Goal: Task Accomplishment & Management: Complete application form

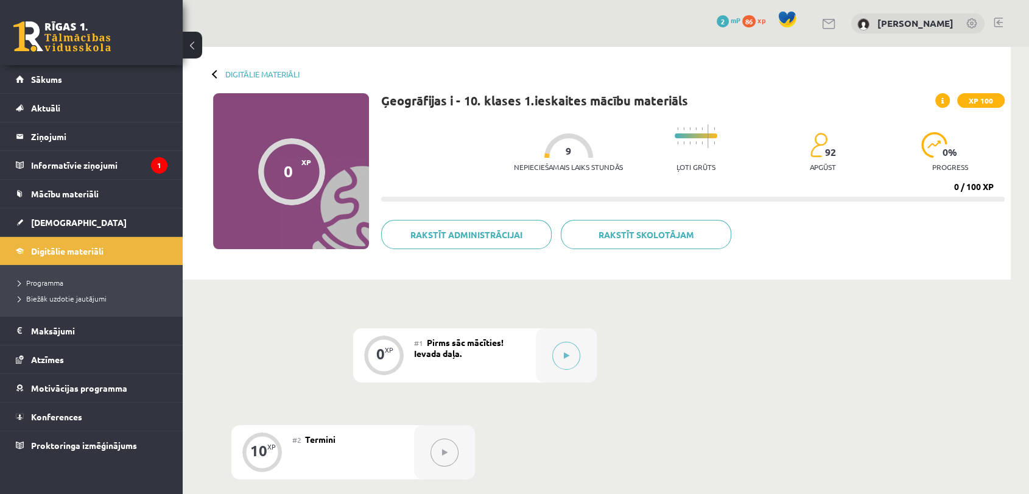
click at [314, 225] on div "0 XP XP 100" at bounding box center [291, 171] width 156 height 156
click at [540, 349] on div at bounding box center [566, 355] width 61 height 54
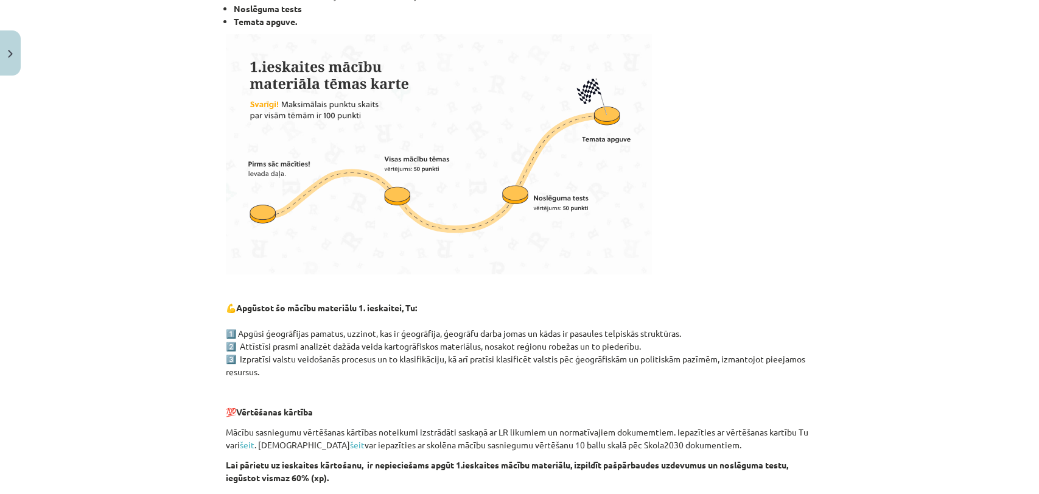
scroll to position [652, 0]
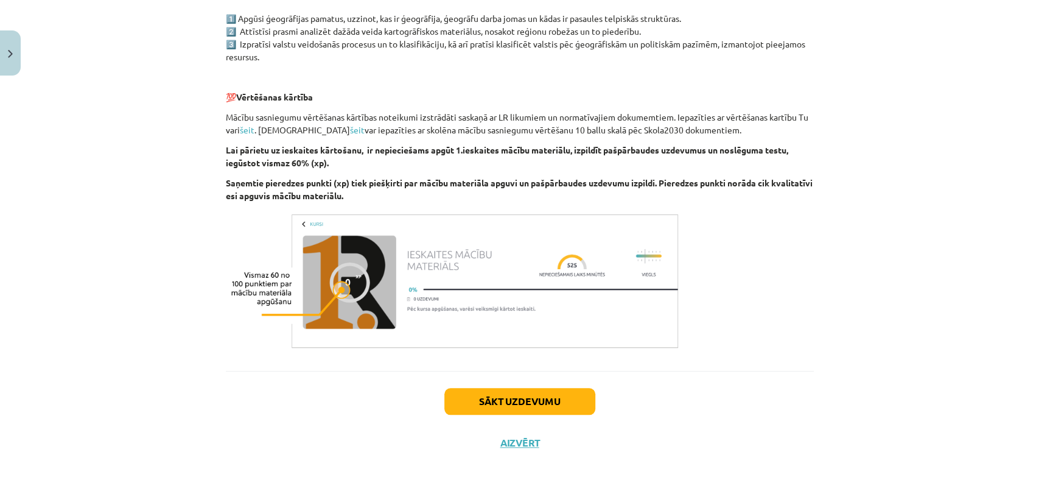
click at [474, 309] on img at bounding box center [454, 280] width 456 height 143
click at [531, 397] on button "Sākt uzdevumu" at bounding box center [519, 401] width 151 height 27
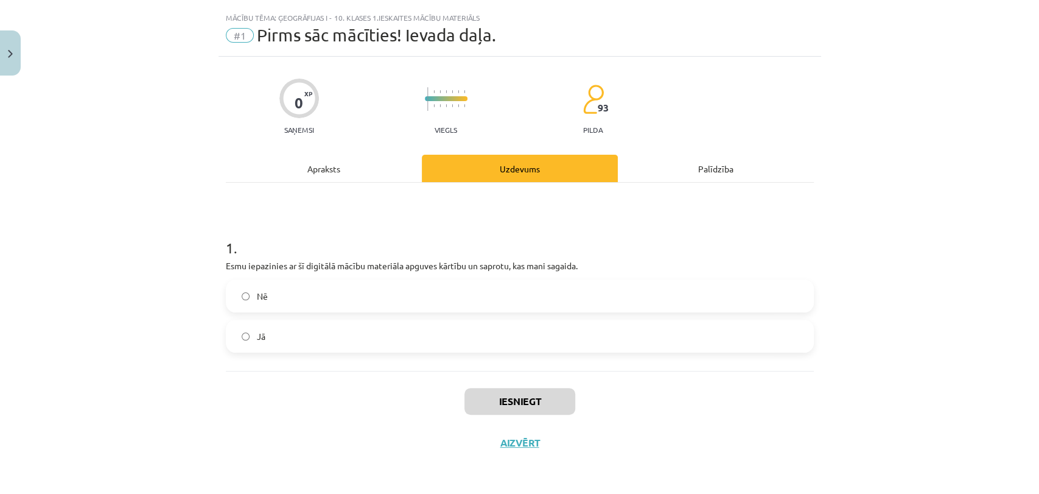
click at [414, 302] on label "Nē" at bounding box center [519, 296] width 585 height 30
click at [387, 349] on label "Jā" at bounding box center [519, 336] width 585 height 30
click at [531, 398] on button "Iesniegt" at bounding box center [519, 401] width 111 height 27
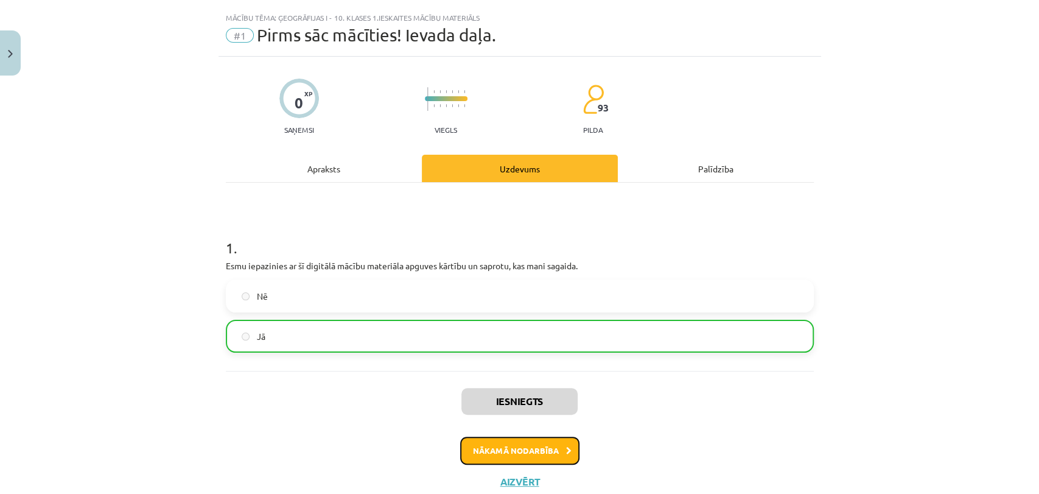
click at [502, 444] on button "Nākamā nodarbība" at bounding box center [519, 450] width 119 height 28
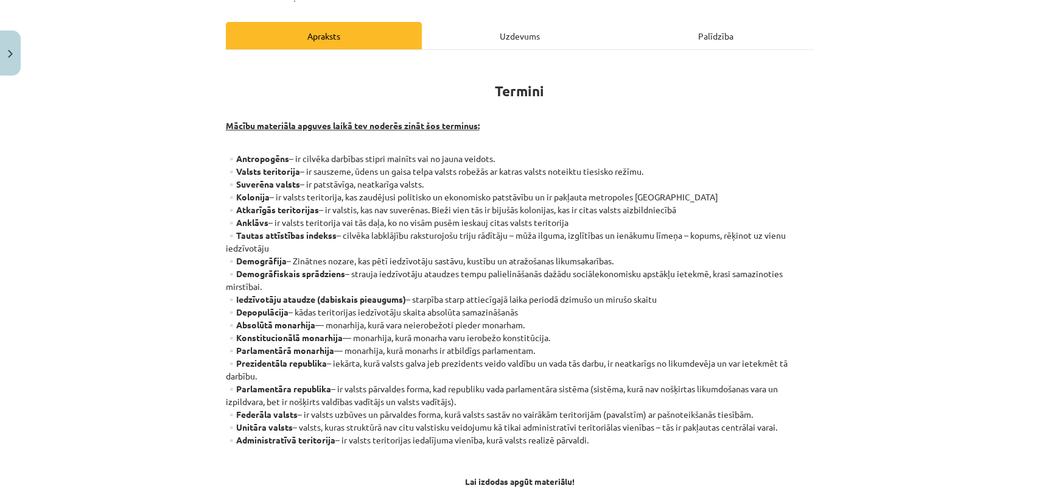
scroll to position [286, 0]
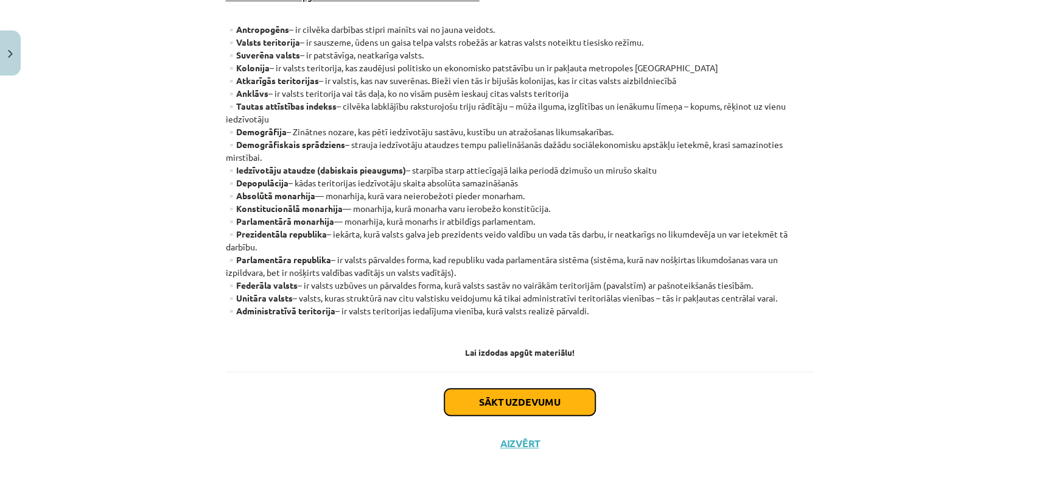
click at [487, 391] on button "Sākt uzdevumu" at bounding box center [519, 401] width 151 height 27
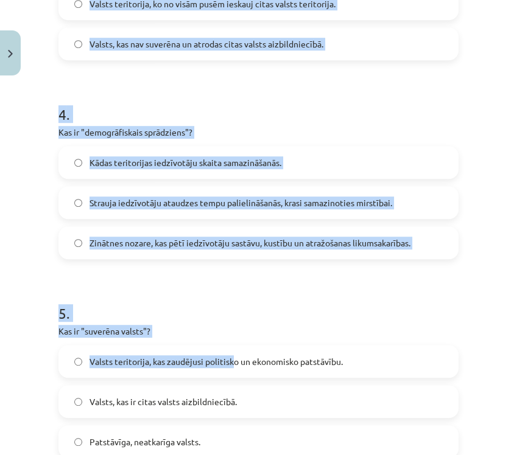
scroll to position [898, 0]
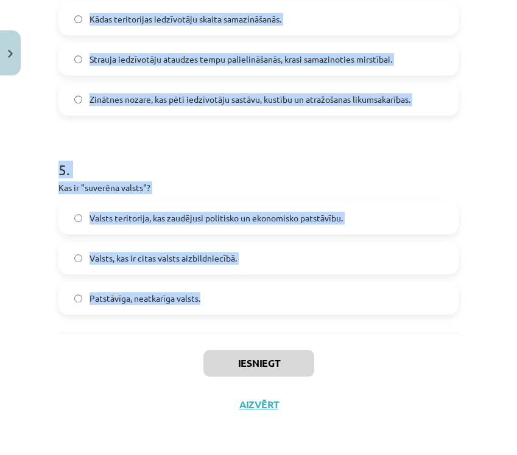
drag, startPoint x: 54, startPoint y: 201, endPoint x: 302, endPoint y: 294, distance: 264.6
copy form "Kā tiek aprēķināts tautas attīstības indekss? Pamatojoties uz iedzīvotāju skait…"
click at [336, 165] on h1 "5 ." at bounding box center [258, 159] width 400 height 38
click at [385, 165] on h1 "5 ." at bounding box center [258, 159] width 400 height 38
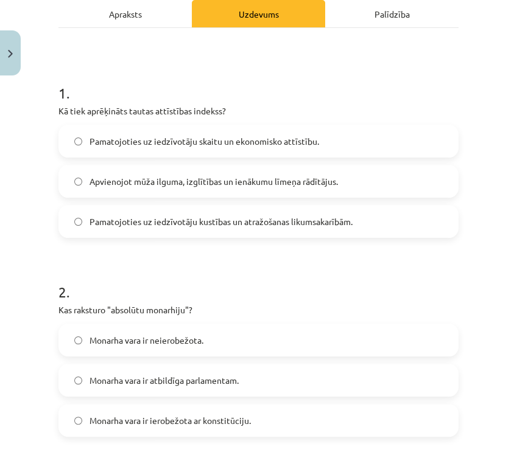
scroll to position [87, 0]
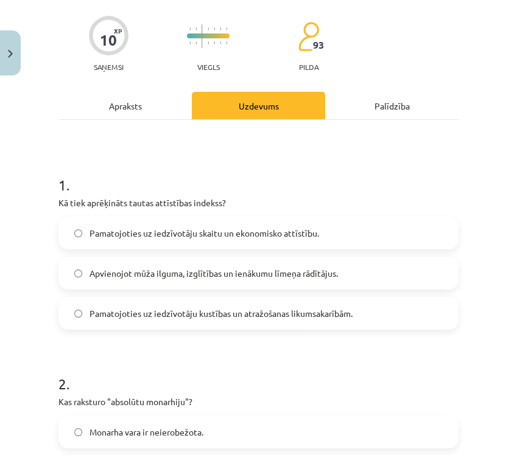
click at [147, 270] on span "Apvienojot mūža ilguma, izglītības un ienākumu līmeņa rādītājus." at bounding box center [213, 273] width 248 height 13
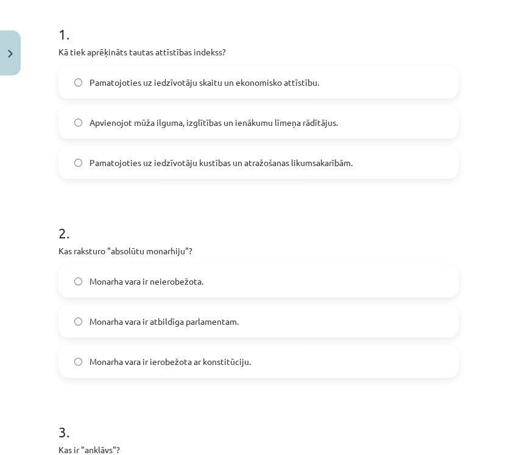
scroll to position [425, 0]
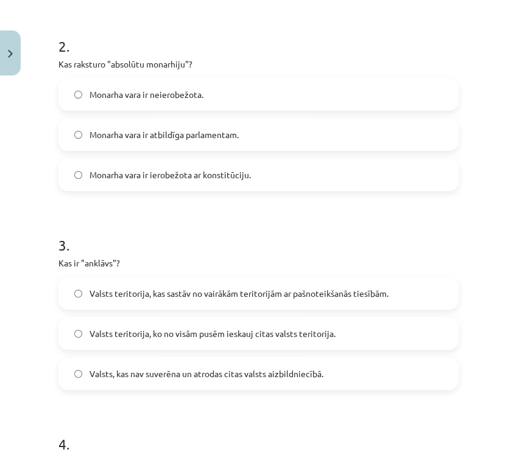
click at [276, 92] on label "Monarha vara ir neierobežota." at bounding box center [258, 94] width 397 height 30
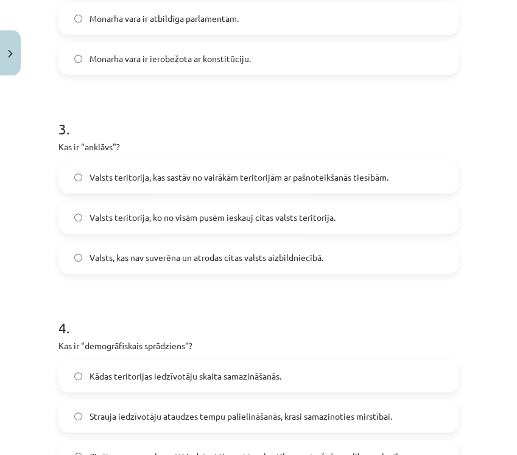
scroll to position [560, 0]
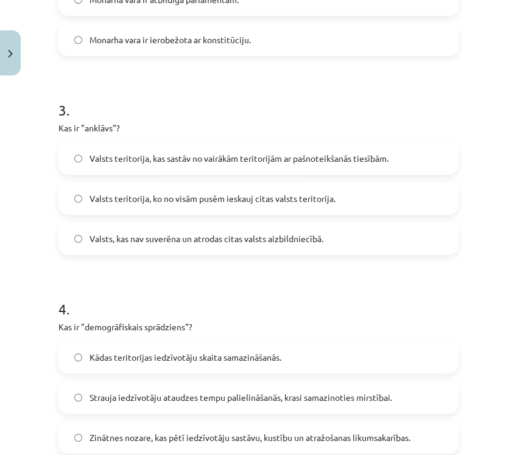
click at [138, 201] on span "Valsts teritorija, ko no visām pusēm ieskauj citas valsts teritorija." at bounding box center [212, 198] width 246 height 13
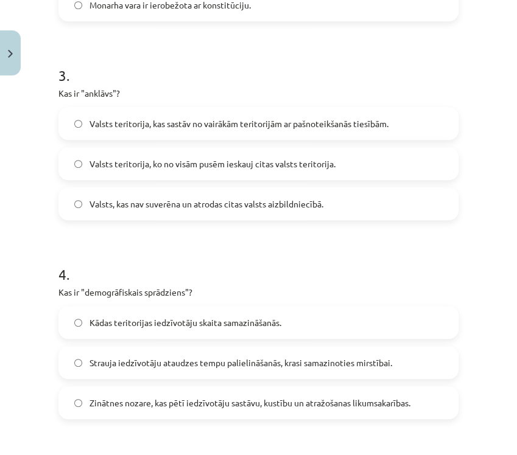
scroll to position [628, 0]
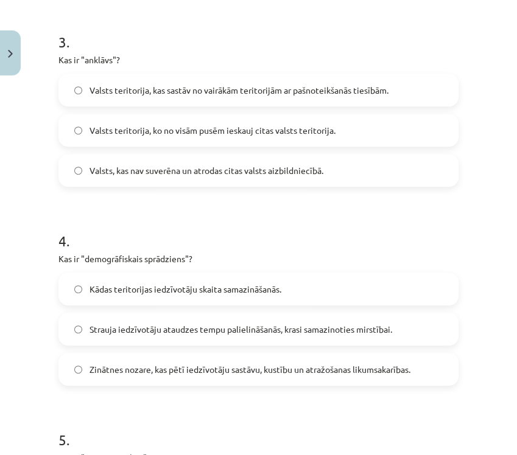
click at [145, 321] on label "Strauja iedzīvotāju ataudzes tempu palielināšanās, krasi samazinoties mirstībai." at bounding box center [258, 329] width 397 height 30
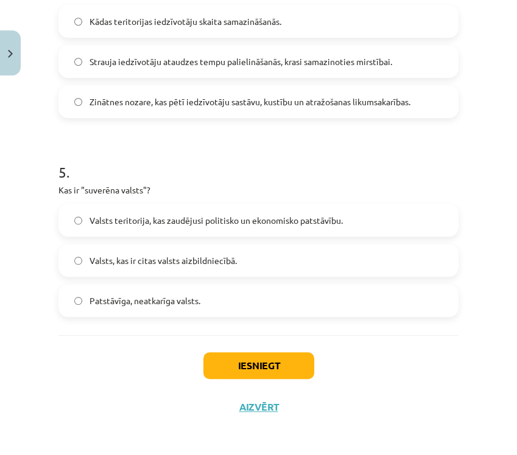
scroll to position [898, 0]
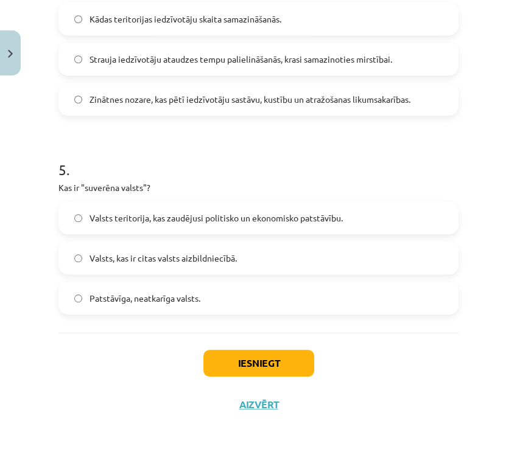
click at [153, 304] on span "Patstāvīga, neatkarīga valsts." at bounding box center [144, 298] width 111 height 13
click at [276, 371] on button "Iesniegt" at bounding box center [258, 363] width 111 height 27
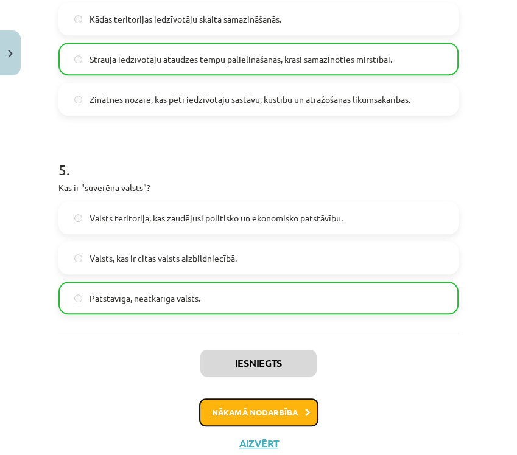
click at [268, 410] on button "Nākamā nodarbība" at bounding box center [258, 413] width 119 height 28
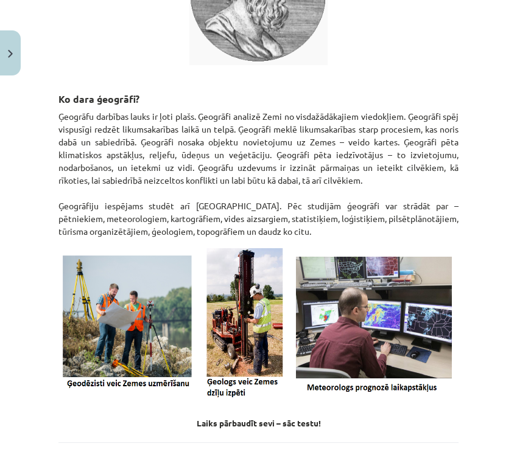
scroll to position [544, 0]
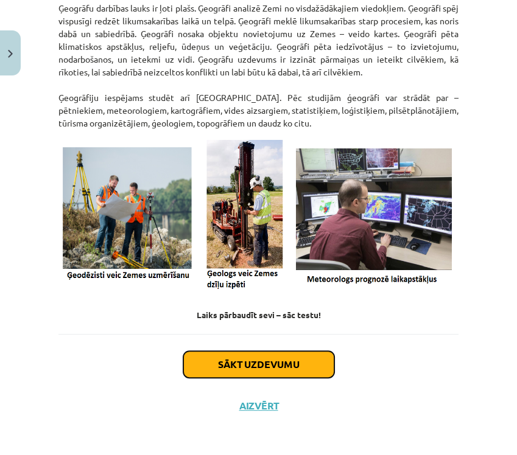
click at [228, 364] on button "Sākt uzdevumu" at bounding box center [258, 364] width 151 height 27
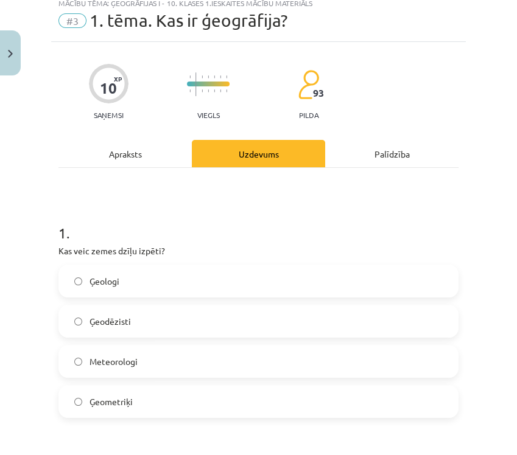
scroll to position [30, 0]
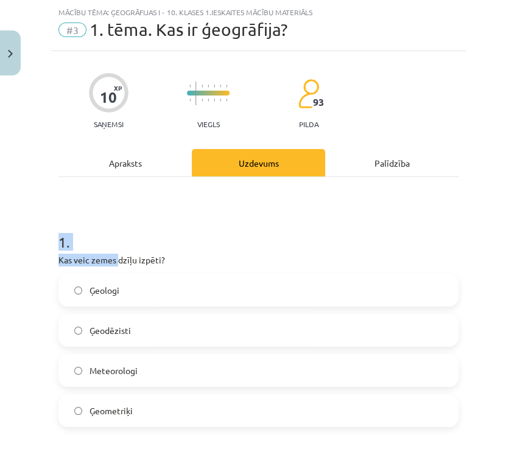
drag, startPoint x: 52, startPoint y: 241, endPoint x: 119, endPoint y: 258, distance: 69.7
click at [146, 229] on h1 "1 ." at bounding box center [258, 231] width 400 height 38
click at [112, 258] on p "Kas veic zemes dzīļu izpēti?" at bounding box center [258, 260] width 400 height 13
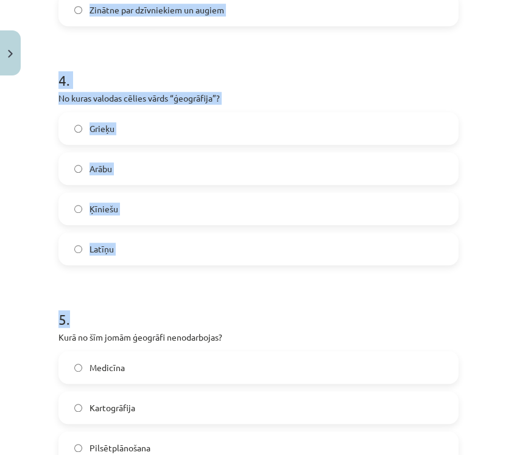
scroll to position [1099, 0]
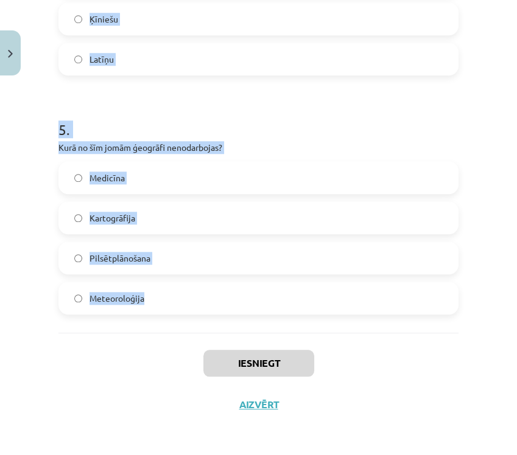
drag, startPoint x: 57, startPoint y: 254, endPoint x: 157, endPoint y: 284, distance: 104.2
copy form "Kas veic zemes dzīļu izpēti? Ģeologi Ģeodēzisti Meteorologi Ģeometriķi 2 . Kas …"
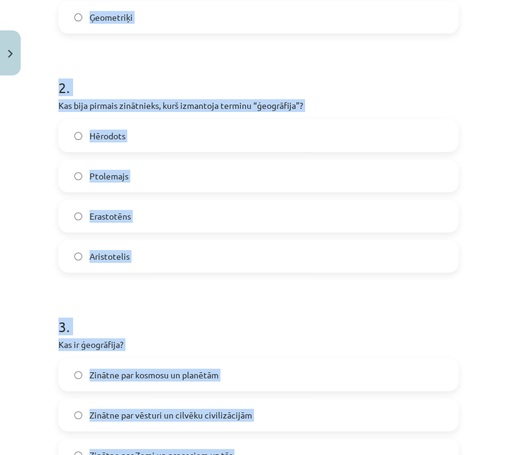
scroll to position [423, 0]
drag, startPoint x: 30, startPoint y: 190, endPoint x: 329, endPoint y: 71, distance: 321.4
click at [329, 71] on h1 "2 ." at bounding box center [258, 77] width 400 height 38
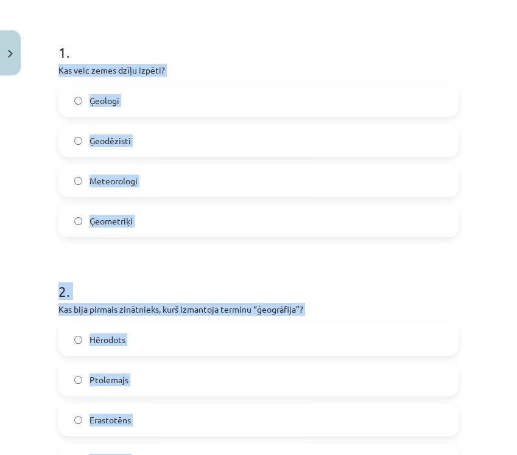
click at [231, 76] on div "1 . Kas veic zemes dzīļu izpēti? Ģeologi Ģeodēzisti Meteorologi Ģeometriķi" at bounding box center [258, 130] width 400 height 215
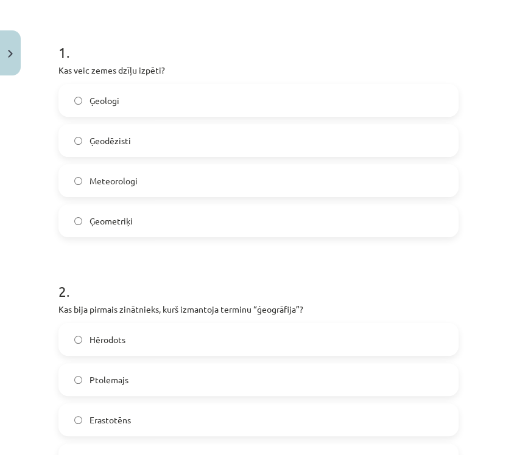
click at [225, 91] on label "Ģeologi" at bounding box center [258, 100] width 397 height 30
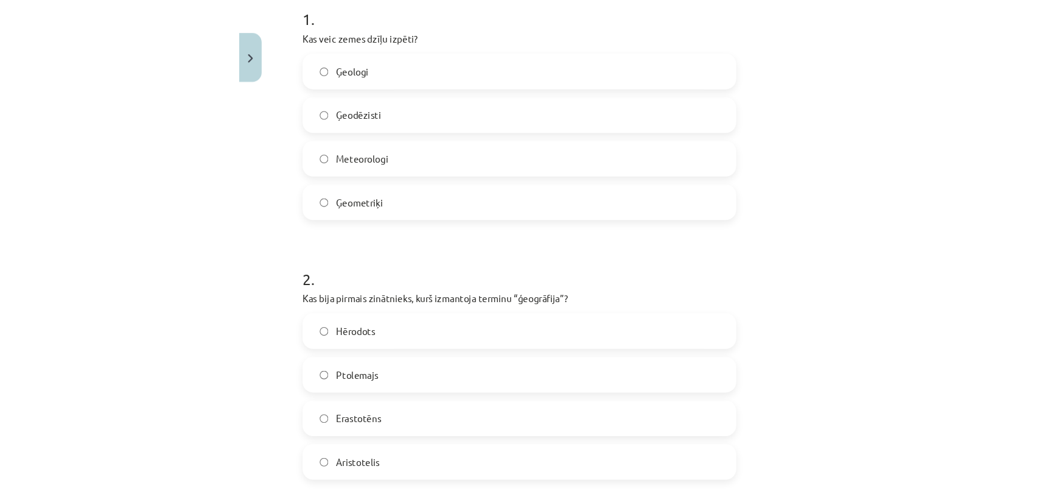
scroll to position [287, 0]
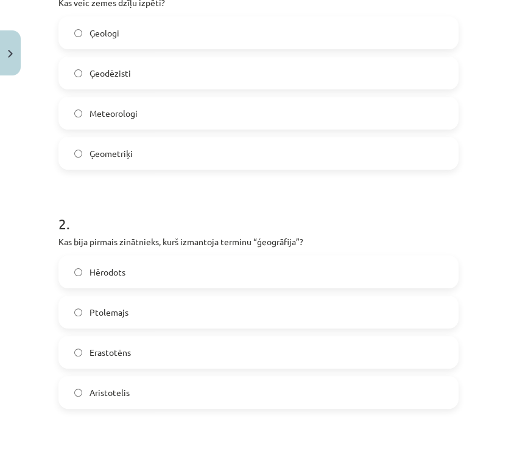
click at [159, 359] on label "Erastotēns" at bounding box center [258, 352] width 397 height 30
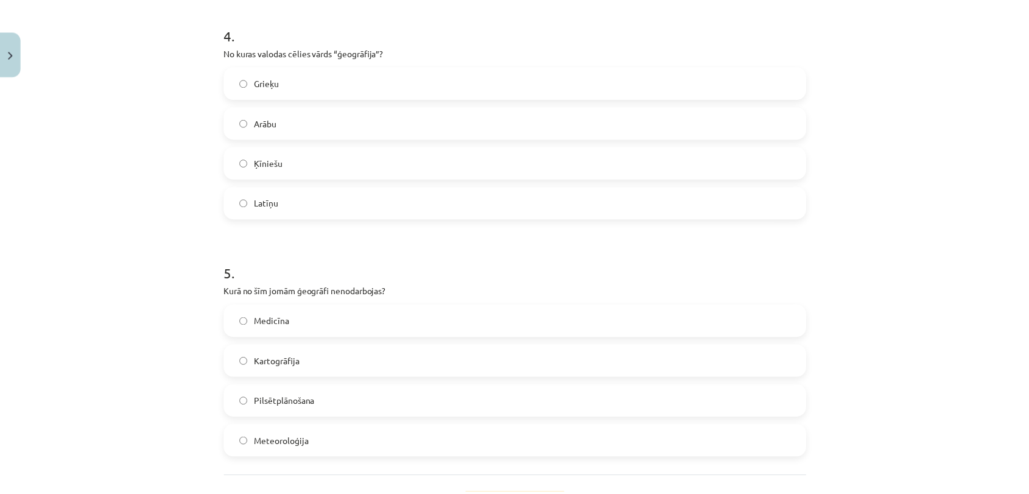
scroll to position [1061, 0]
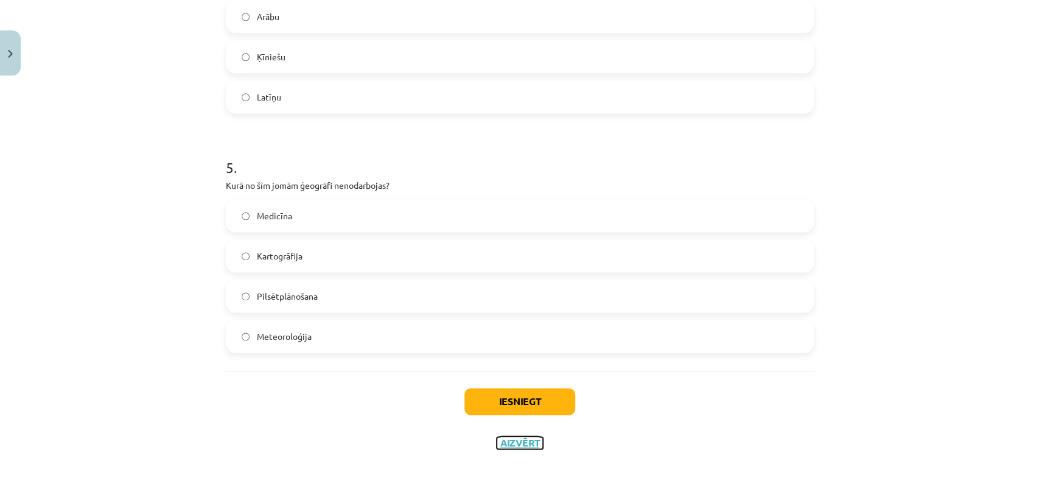
click at [506, 442] on button "Aizvērt" at bounding box center [520, 442] width 46 height 12
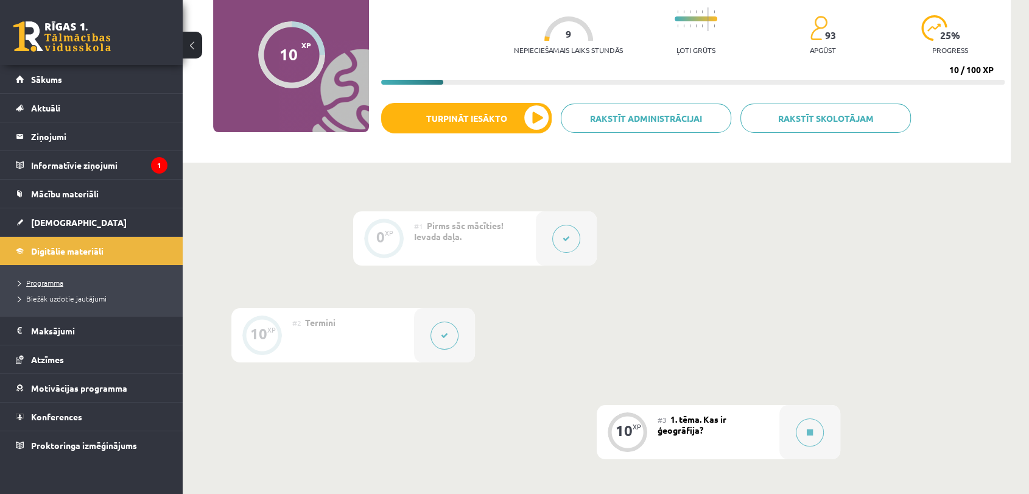
scroll to position [203, 0]
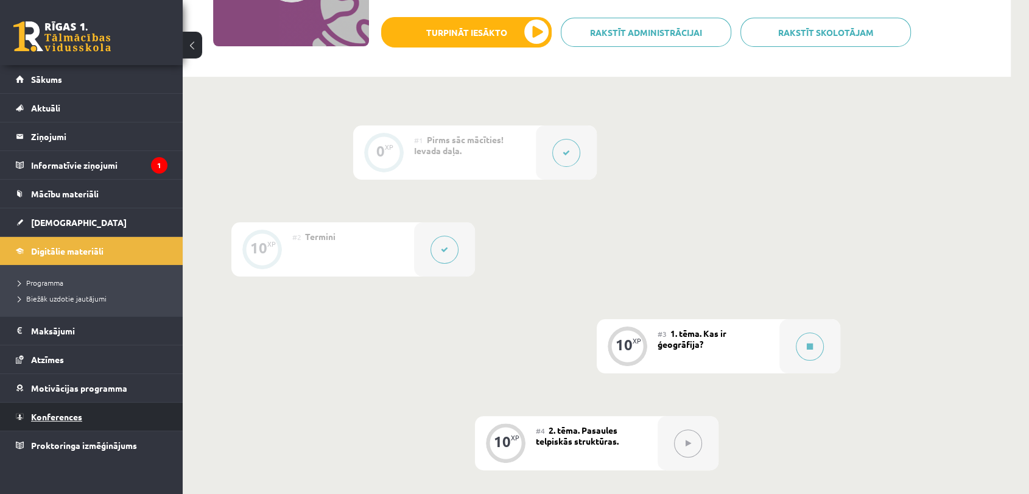
click at [83, 419] on link "Konferences" at bounding box center [92, 416] width 152 height 28
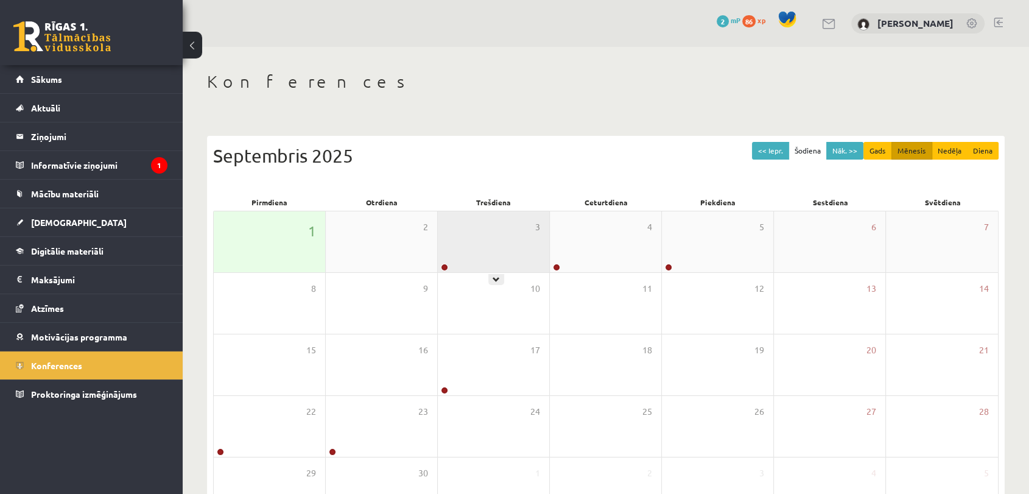
click at [505, 248] on div "3" at bounding box center [493, 241] width 111 height 61
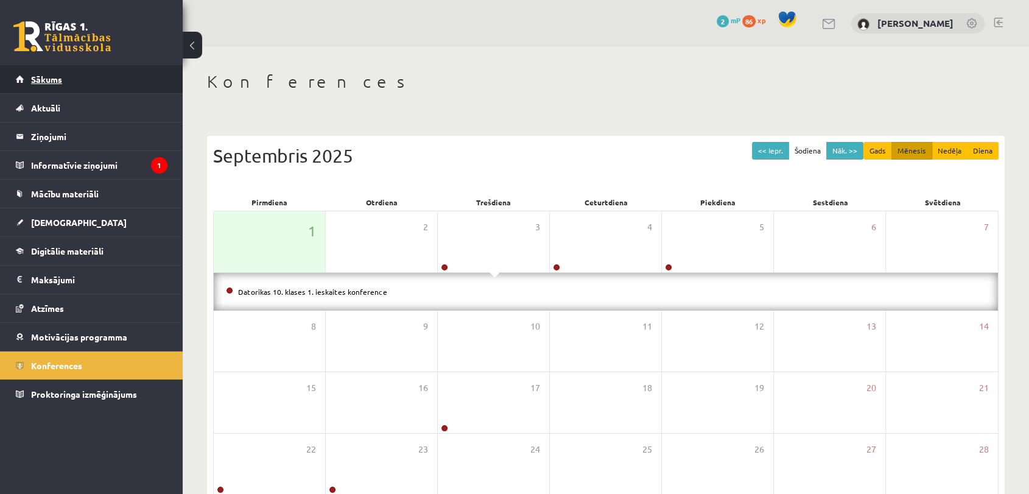
click at [71, 84] on link "Sākums" at bounding box center [92, 79] width 152 height 28
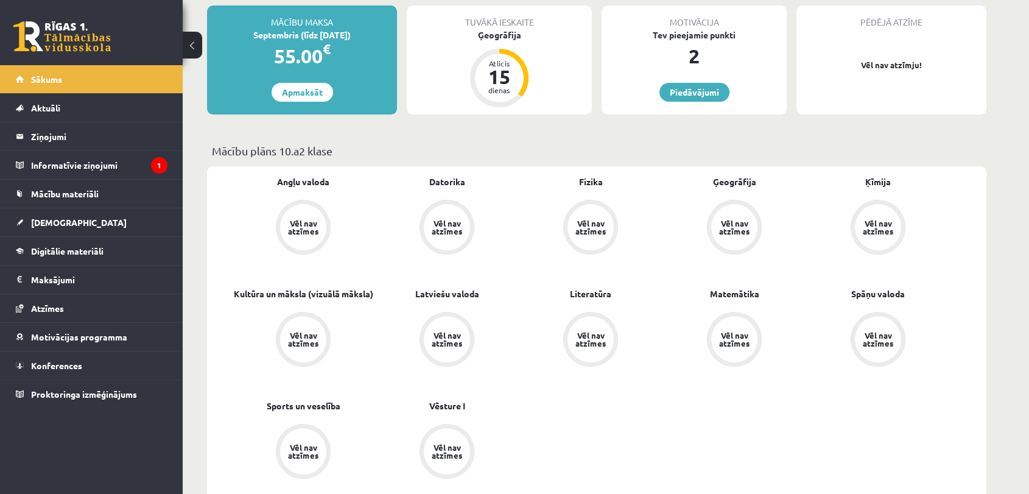
scroll to position [26, 0]
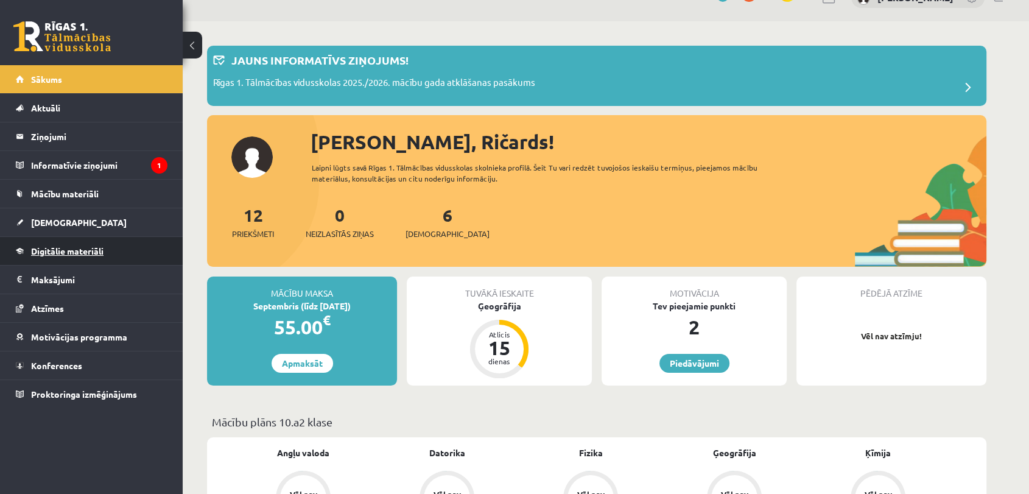
click at [72, 246] on span "Digitālie materiāli" at bounding box center [67, 250] width 72 height 11
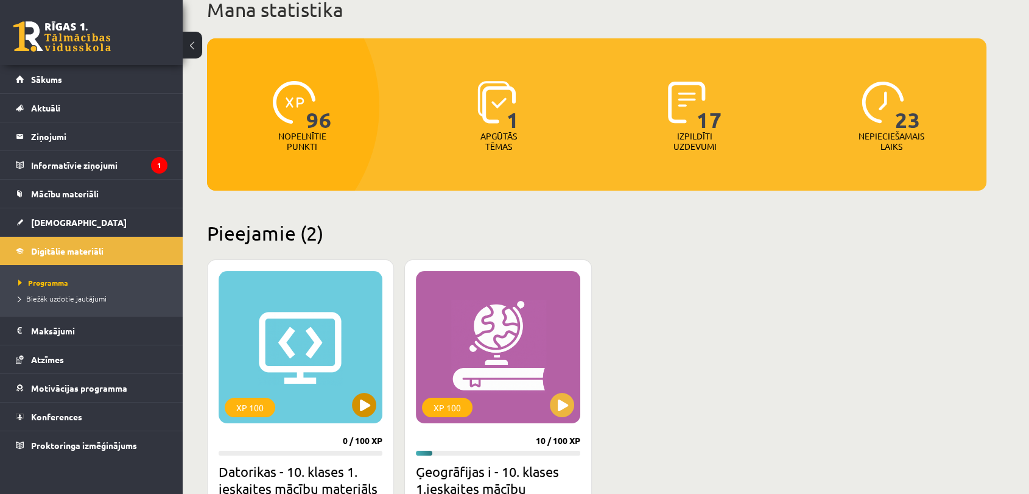
scroll to position [161, 0]
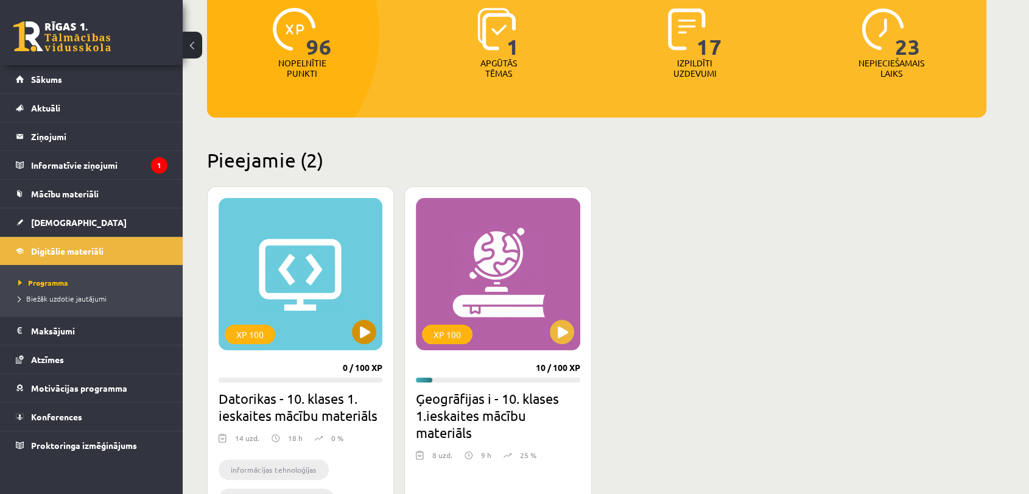
click at [375, 339] on div "XP 100" at bounding box center [300, 274] width 164 height 152
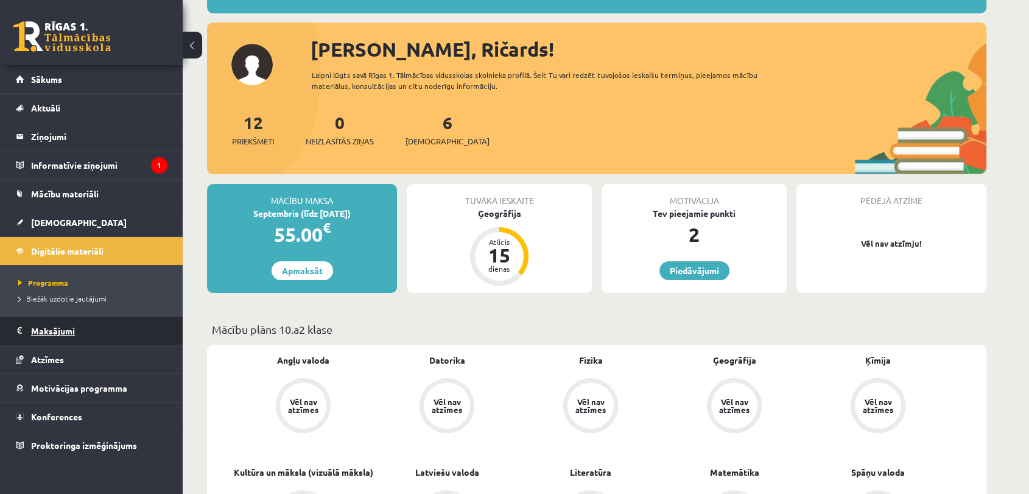
scroll to position [203, 0]
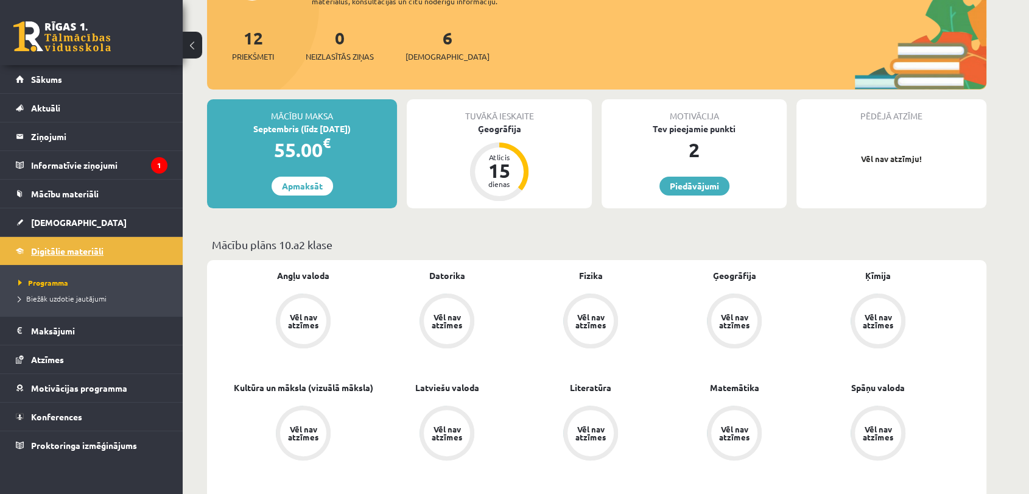
click at [81, 250] on span "Digitālie materiāli" at bounding box center [67, 250] width 72 height 11
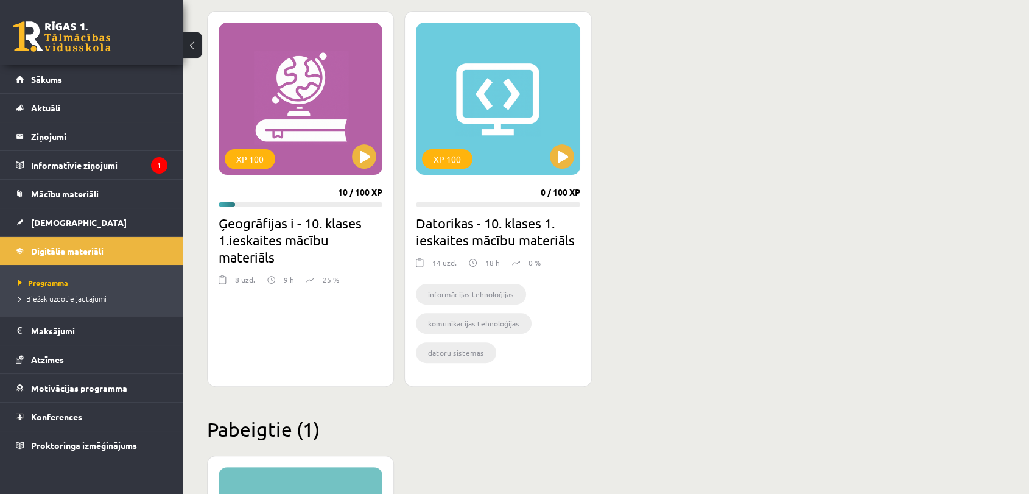
scroll to position [338, 0]
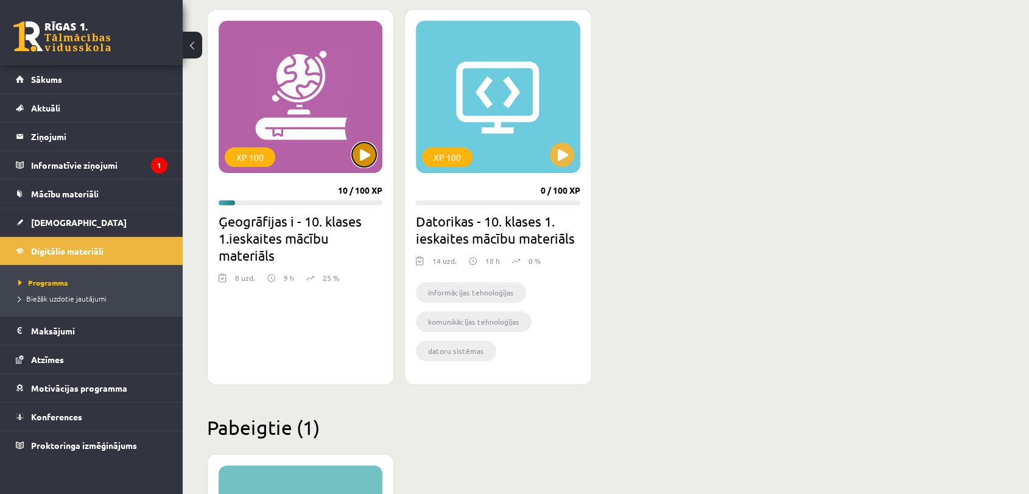
click at [358, 147] on button at bounding box center [364, 154] width 24 height 24
click at [291, 150] on div "XP 100" at bounding box center [300, 97] width 164 height 152
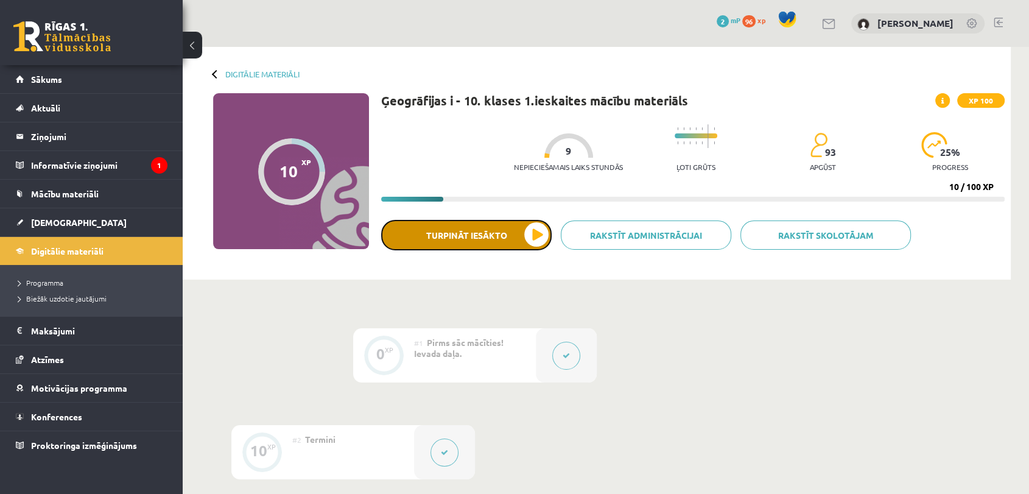
click at [464, 235] on button "Turpināt iesākto" at bounding box center [466, 235] width 170 height 30
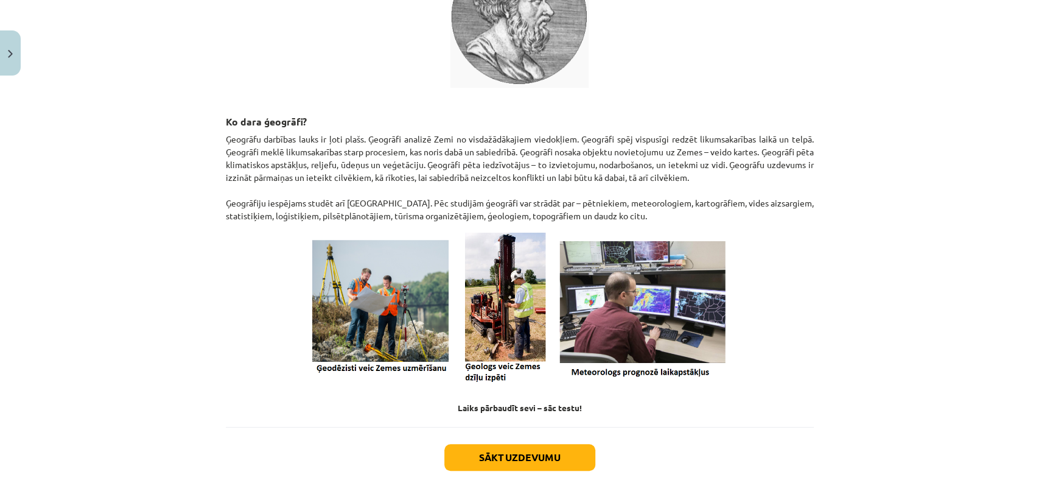
scroll to position [455, 0]
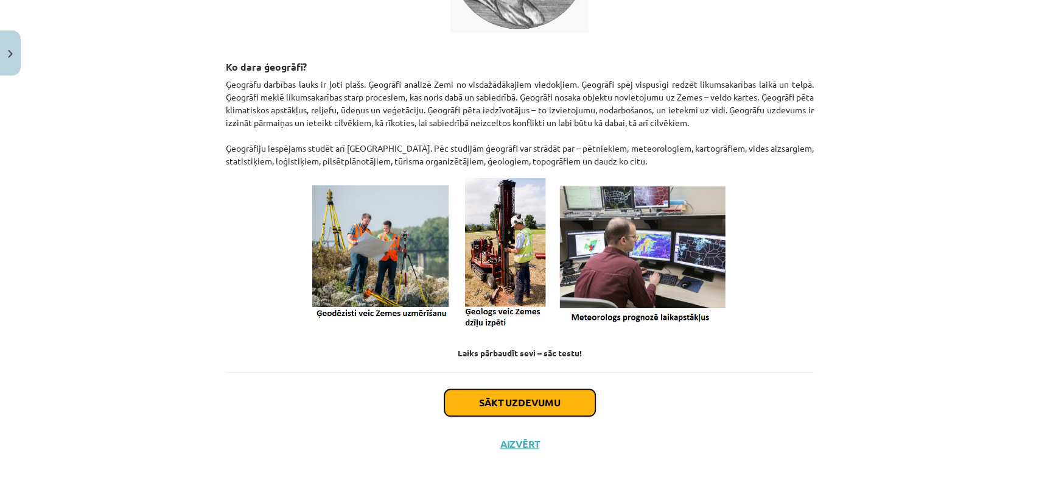
click at [569, 411] on button "Sākt uzdevumu" at bounding box center [519, 402] width 151 height 27
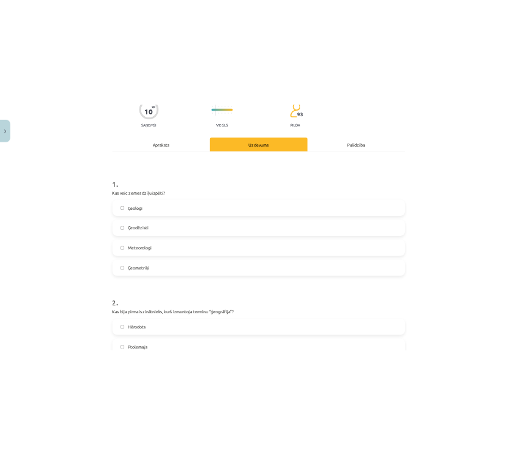
scroll to position [233, 0]
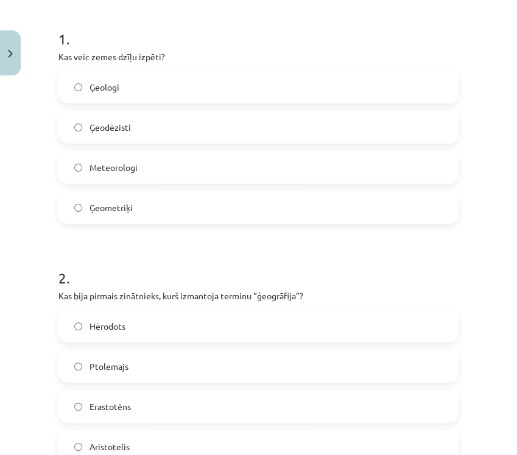
click at [162, 72] on label "Ģeologi" at bounding box center [258, 87] width 397 height 30
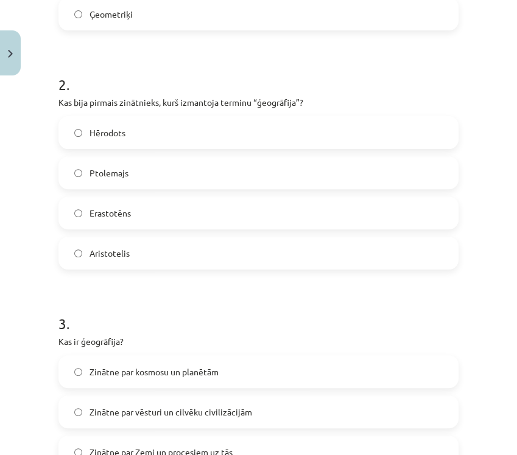
scroll to position [436, 0]
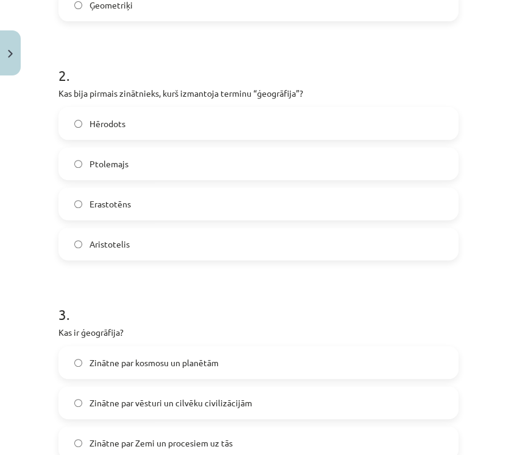
click at [151, 208] on label "Erastotēns" at bounding box center [258, 204] width 397 height 30
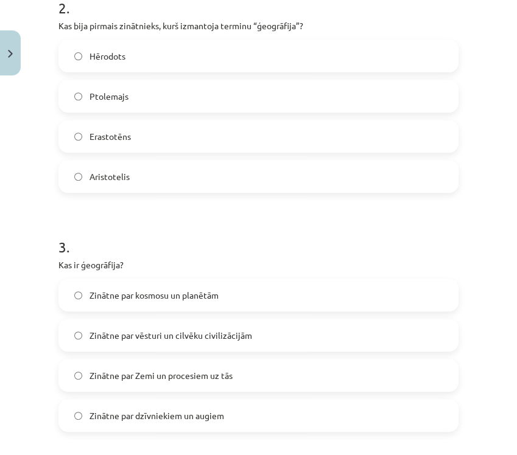
scroll to position [571, 0]
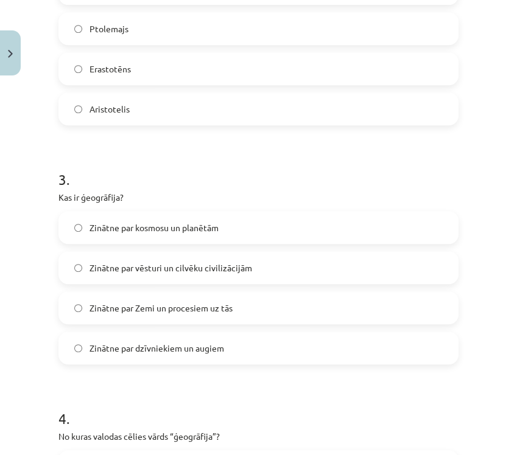
click at [335, 307] on label "Zinātne par Zemi un procesiem uz tās" at bounding box center [258, 308] width 397 height 30
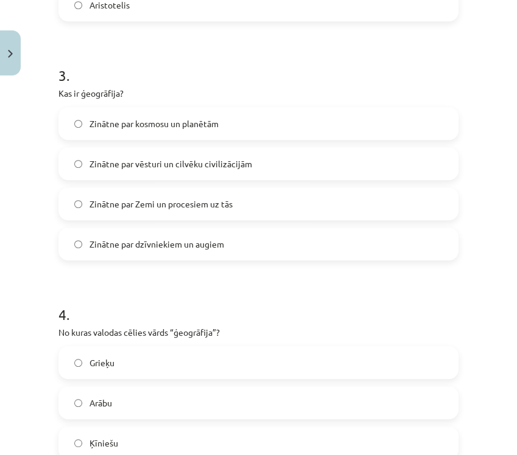
scroll to position [774, 0]
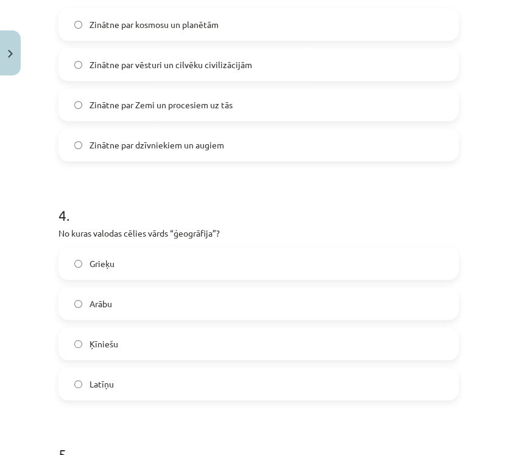
click at [224, 264] on label "Grieķu" at bounding box center [258, 263] width 397 height 30
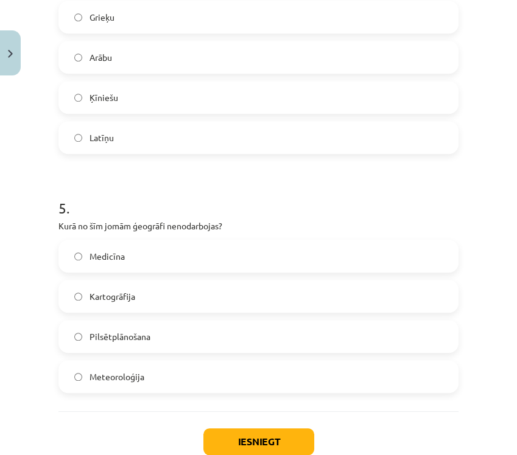
scroll to position [1044, 0]
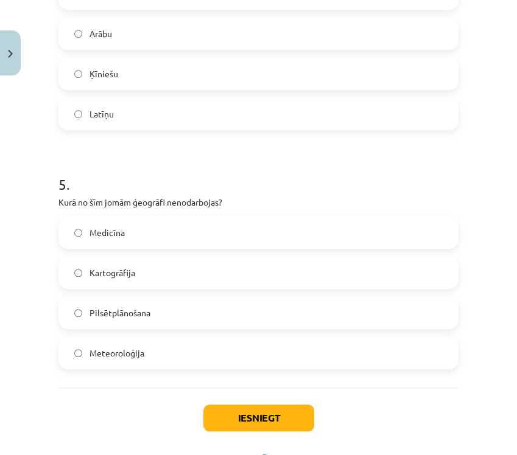
click at [161, 232] on label "Medicīna" at bounding box center [258, 232] width 397 height 30
click at [295, 424] on button "Iesniegt" at bounding box center [258, 418] width 111 height 27
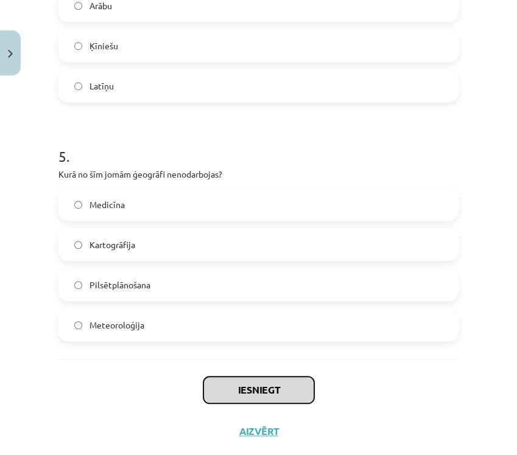
scroll to position [1099, 0]
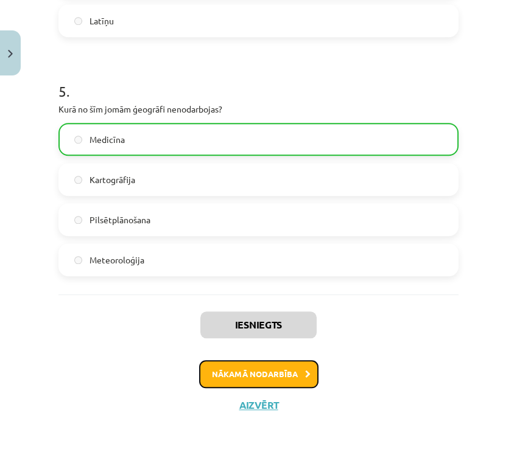
click at [268, 364] on button "Nākamā nodarbība" at bounding box center [258, 374] width 119 height 28
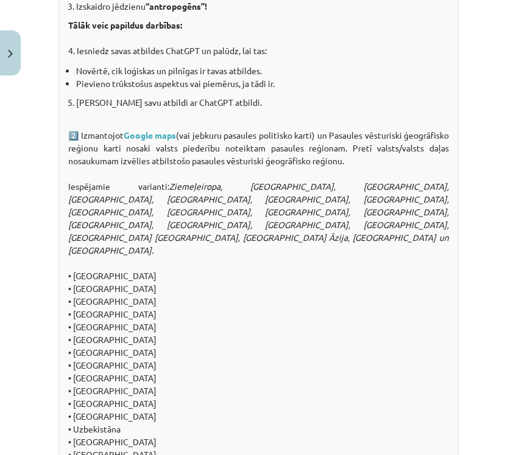
scroll to position [1503, 0]
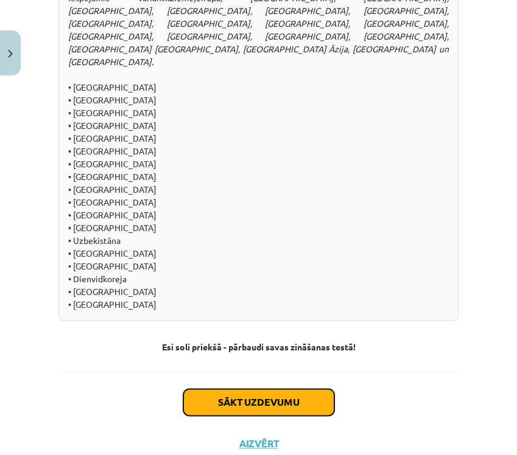
click at [213, 389] on button "Sākt uzdevumu" at bounding box center [258, 402] width 151 height 27
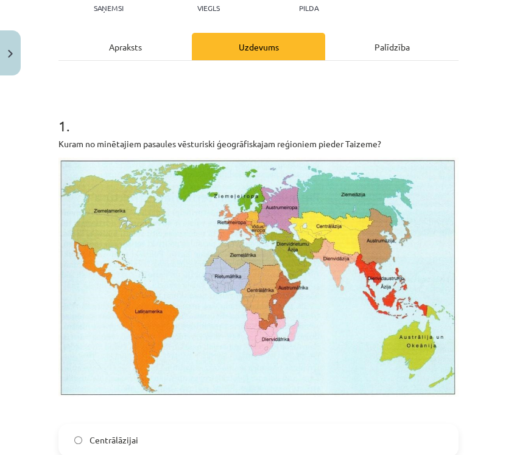
scroll to position [0, 0]
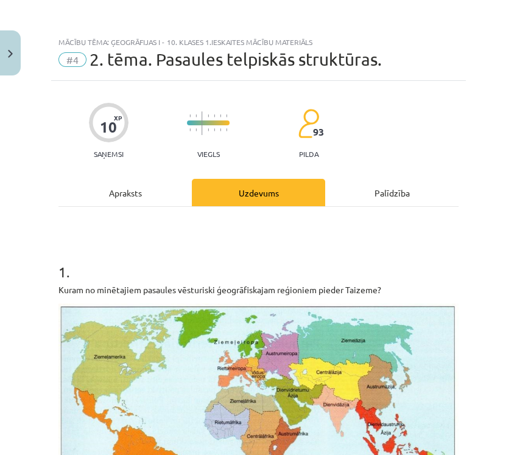
drag, startPoint x: 171, startPoint y: 287, endPoint x: 154, endPoint y: 295, distance: 18.5
drag, startPoint x: 154, startPoint y: 295, endPoint x: 48, endPoint y: 292, distance: 105.9
click at [48, 292] on div "Mācību tēma: Ģeogrāfijas i - 10. klases 1.ieskaites mācību materiāls #4 2. tēma…" at bounding box center [258, 227] width 517 height 455
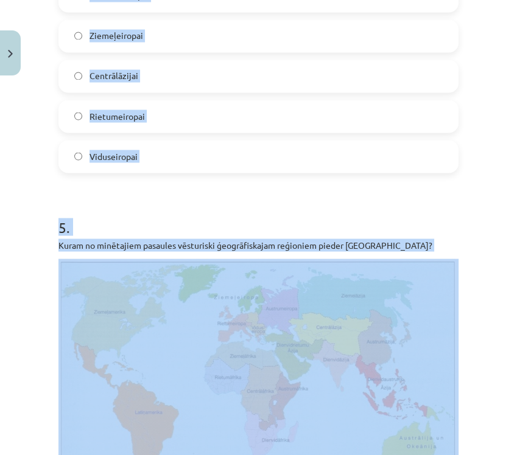
scroll to position [2570, 0]
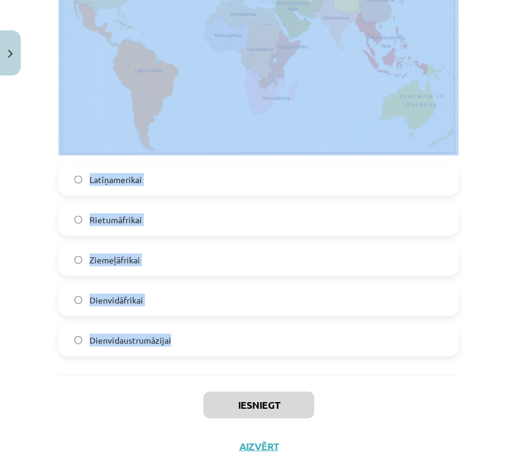
drag, startPoint x: 54, startPoint y: 292, endPoint x: 316, endPoint y: 338, distance: 267.0
copy form "Kuram no minētajiem pasaules vēsturiski ģeogrāfiskajam reģioniem pieder Taizeme…"
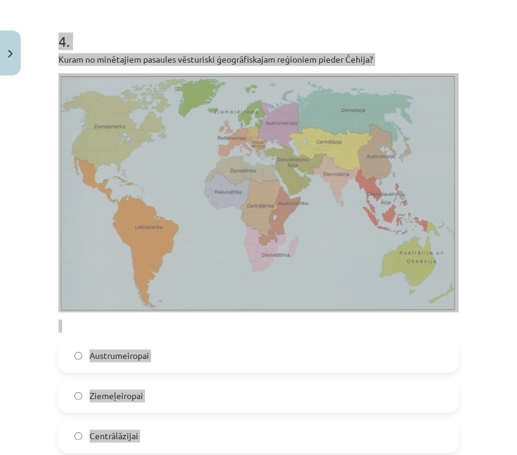
scroll to position [1837, 0]
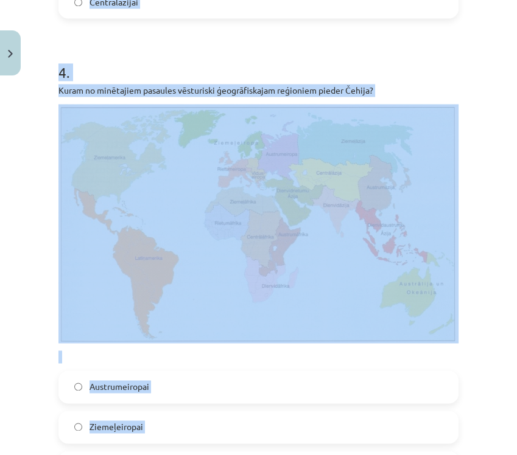
click at [161, 84] on p "Kuram no minētajiem pasaules vēsturiski ģeogrāfiskajam reģioniem pieder Čehija?" at bounding box center [258, 90] width 400 height 13
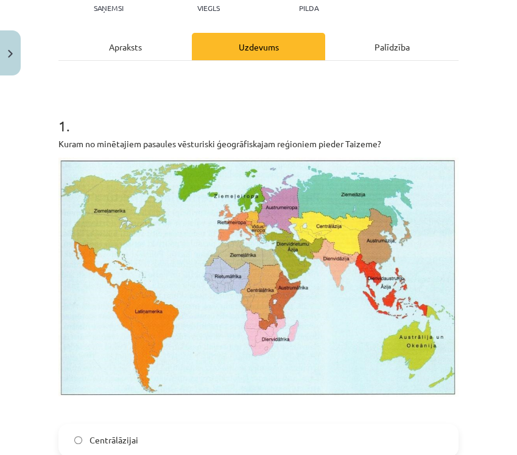
scroll to position [417, 0]
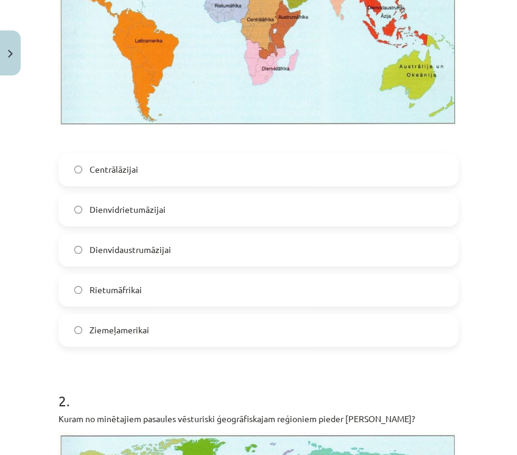
click at [161, 211] on label "Dienvidrietumāzijai" at bounding box center [258, 210] width 397 height 30
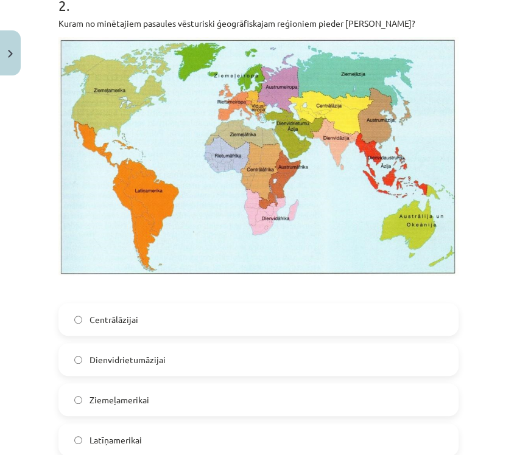
scroll to position [890, 0]
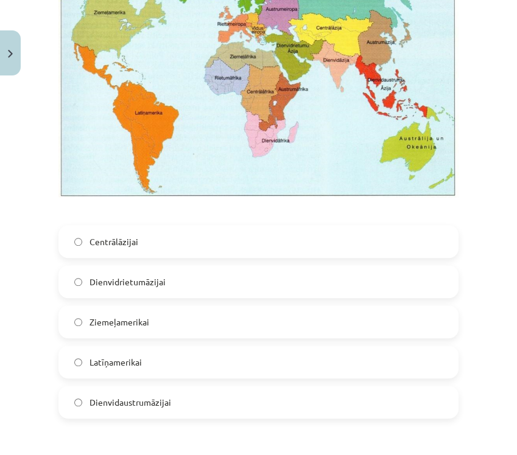
click at [131, 281] on label "Dienvidrietumāzijai" at bounding box center [258, 282] width 397 height 30
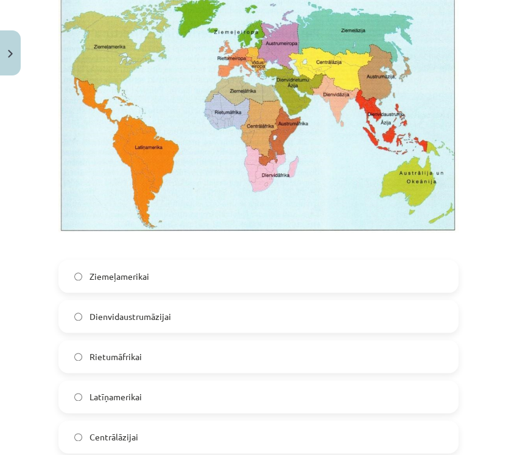
scroll to position [1567, 0]
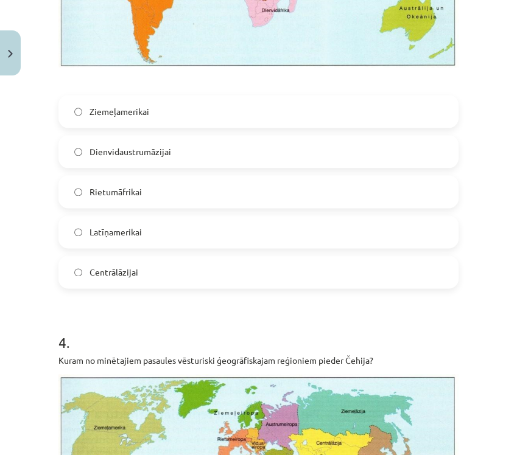
click at [200, 217] on label "Latīņamerikai" at bounding box center [258, 232] width 397 height 30
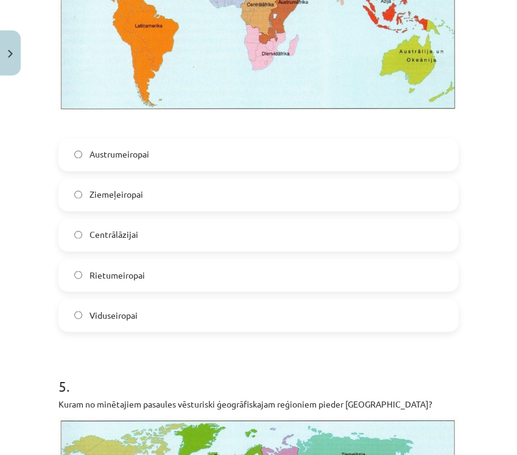
scroll to position [2108, 0]
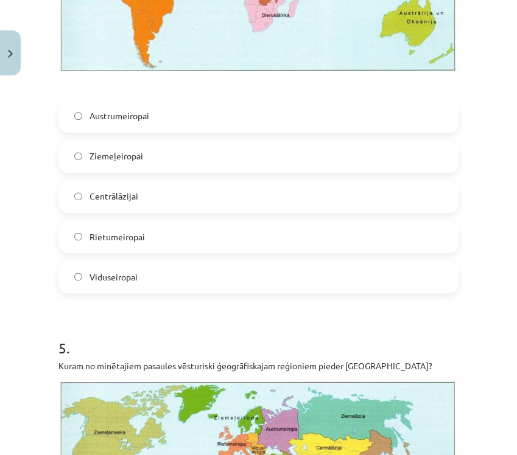
click at [148, 262] on label "Viduseiropai" at bounding box center [258, 277] width 397 height 30
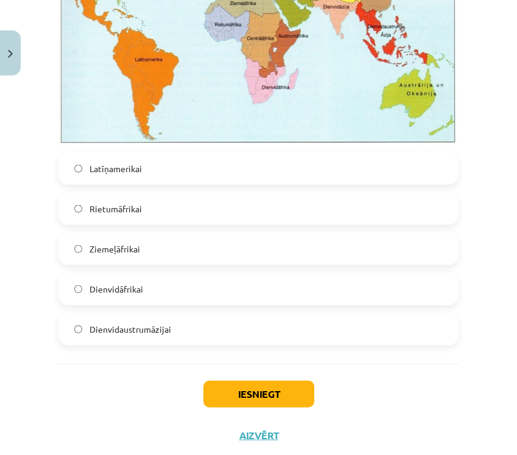
scroll to position [2513, 0]
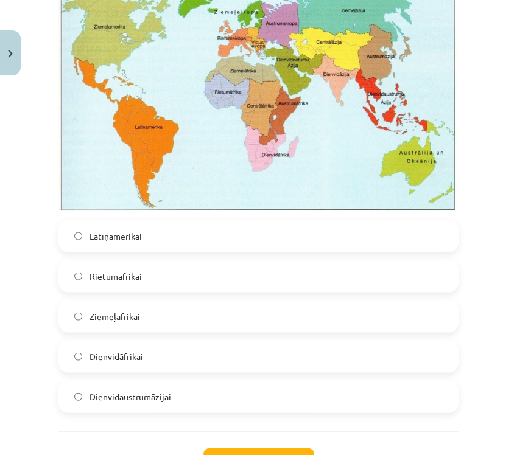
click at [162, 340] on div "Dienvidāfrikai" at bounding box center [258, 356] width 400 height 33
click at [166, 341] on label "Dienvidāfrikai" at bounding box center [258, 356] width 397 height 30
click at [253, 449] on button "Iesniegt" at bounding box center [258, 462] width 111 height 27
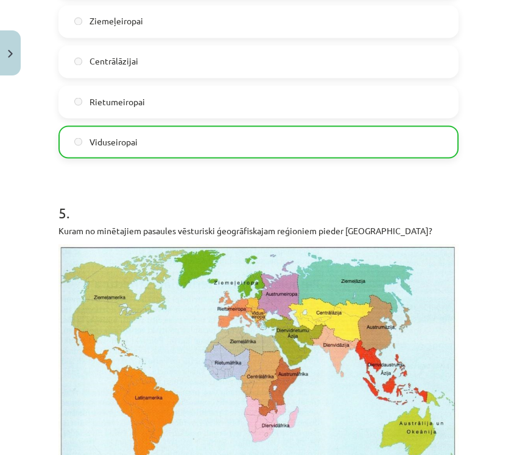
scroll to position [2619, 0]
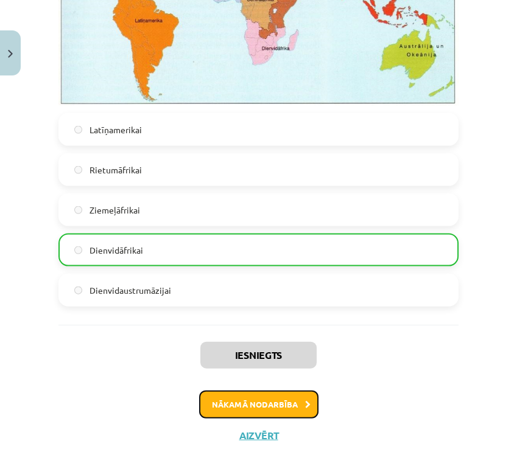
click at [263, 391] on button "Nākamā nodarbība" at bounding box center [258, 405] width 119 height 28
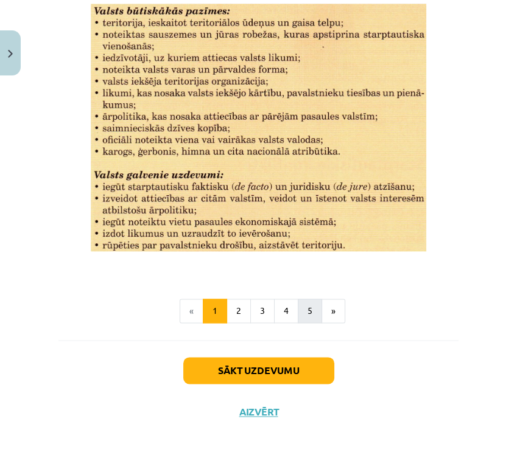
scroll to position [1640, 0]
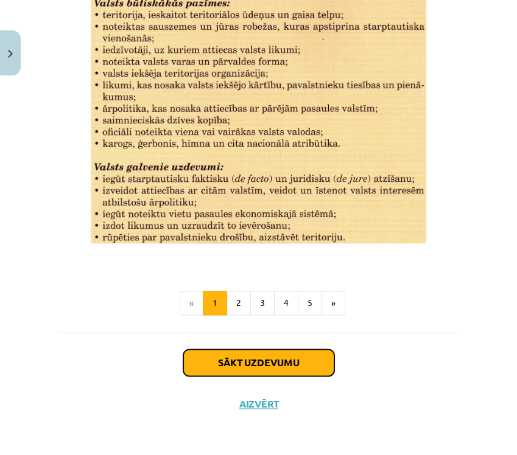
click at [279, 362] on button "Sākt uzdevumu" at bounding box center [258, 362] width 151 height 27
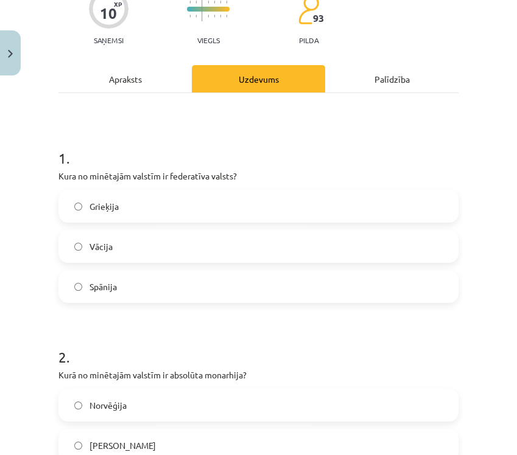
scroll to position [0, 0]
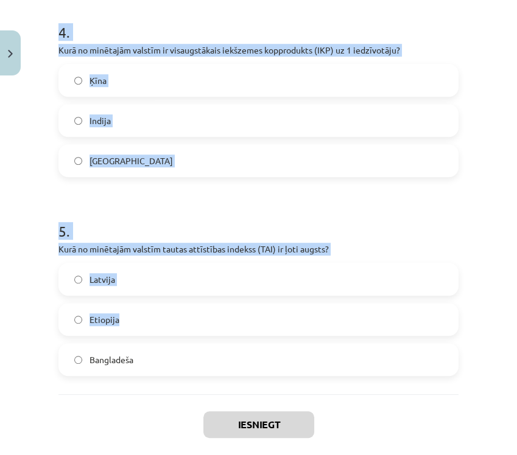
drag, startPoint x: 40, startPoint y: 296, endPoint x: 204, endPoint y: 320, distance: 166.1
click at [204, 320] on div "Mācību tēma: Ģeogrāfijas i - 10. klases 1.ieskaites mācību materiāls #5 3. tēma…" at bounding box center [258, 227] width 517 height 455
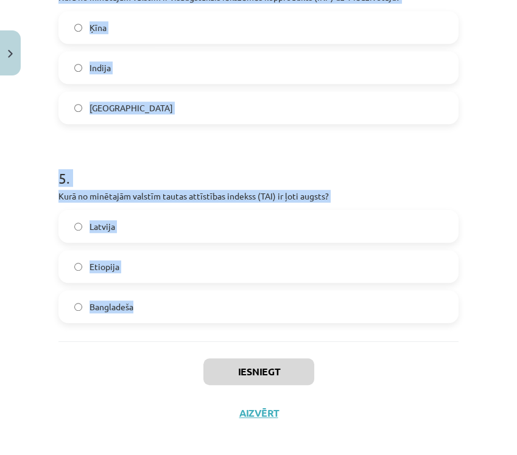
scroll to position [898, 0]
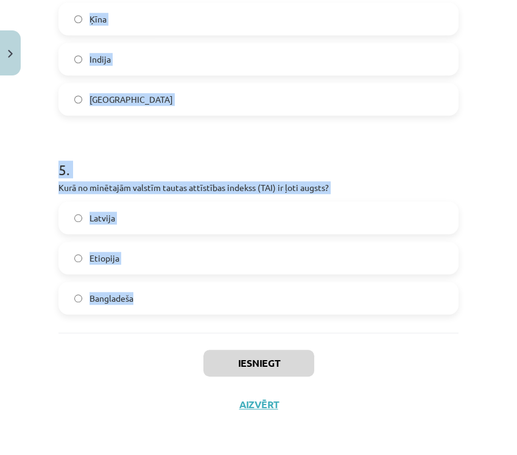
copy form "Kura no minētajām valstīm ir federatīva valsts? Grieķija Vācija Spānija 2 . Kur…"
click at [459, 181] on div "Mācību tēma: Ģeogrāfijas i - 10. klases 1.ieskaites mācību materiāls #5 3. tēma…" at bounding box center [258, 227] width 517 height 455
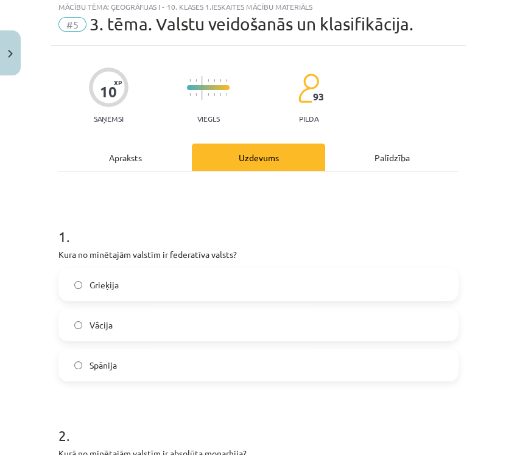
scroll to position [0, 0]
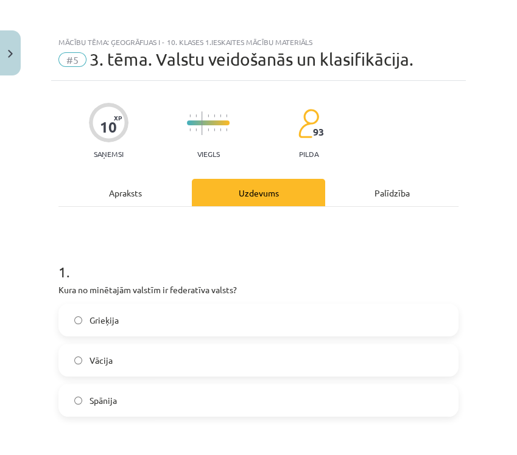
drag, startPoint x: 301, startPoint y: 237, endPoint x: 217, endPoint y: 235, distance: 84.0
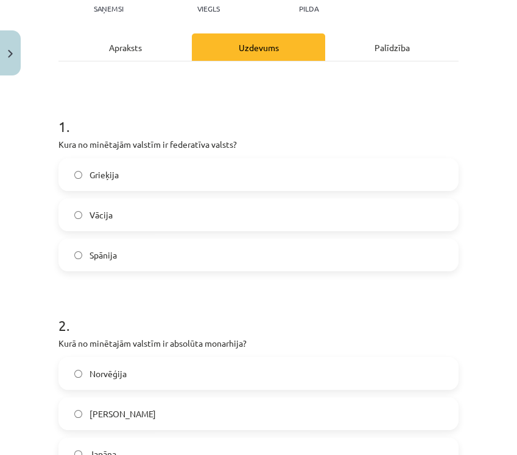
scroll to position [203, 0]
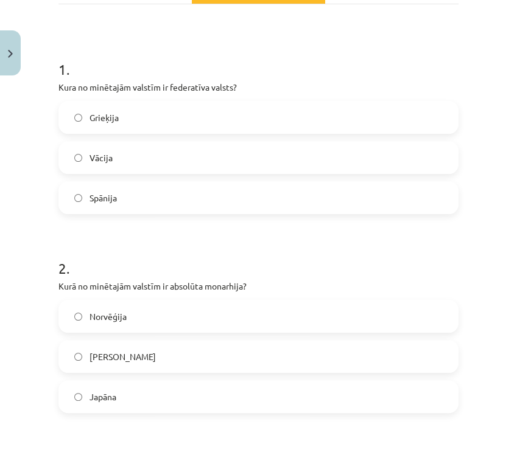
click at [211, 116] on label "Grieķija" at bounding box center [258, 117] width 397 height 30
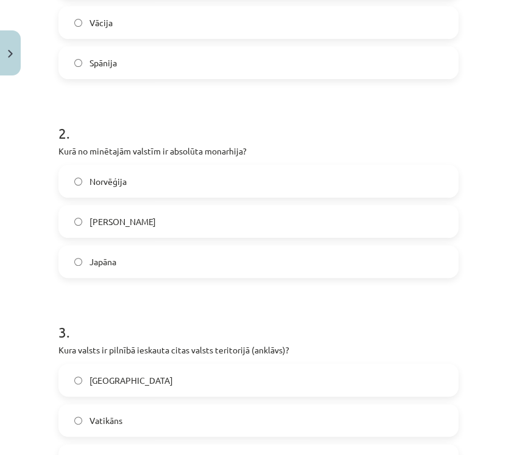
scroll to position [270, 0]
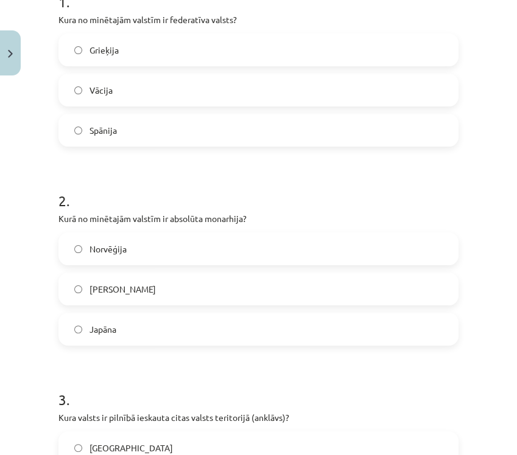
click at [200, 278] on label "Saūda Arābija" at bounding box center [258, 289] width 397 height 30
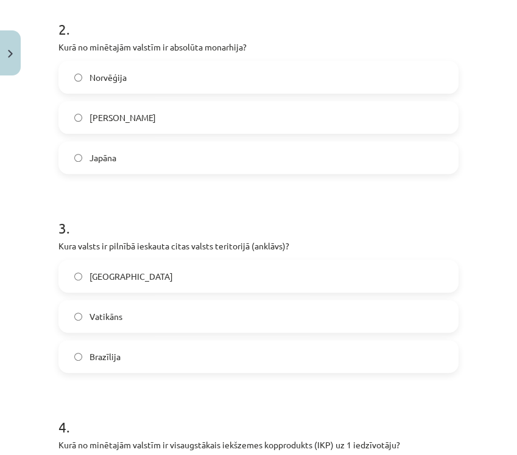
scroll to position [473, 0]
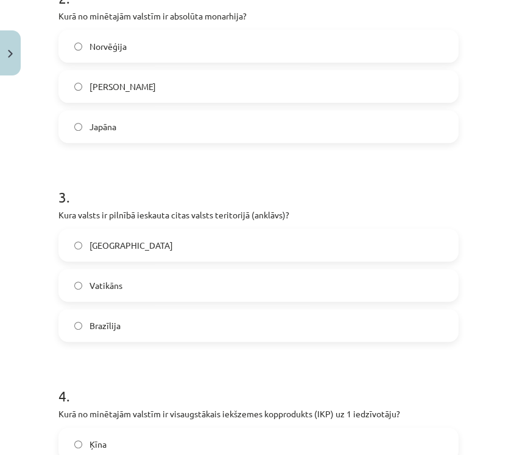
click at [186, 245] on label "Madagaskara" at bounding box center [258, 245] width 397 height 30
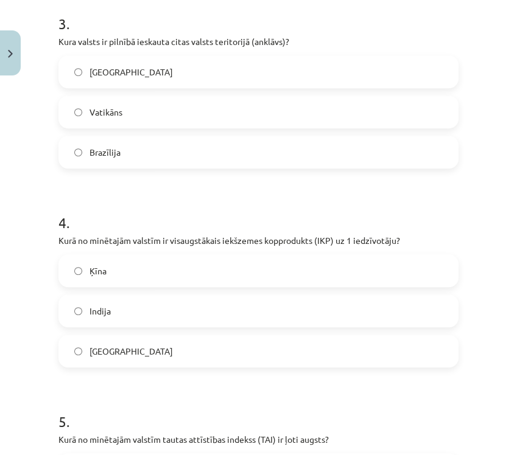
scroll to position [676, 0]
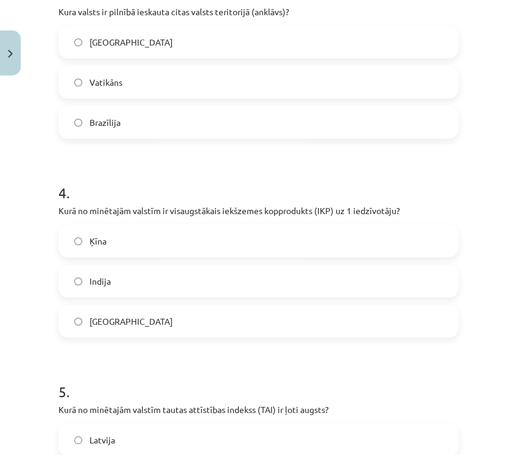
click at [208, 242] on label "Ķīna" at bounding box center [258, 241] width 397 height 30
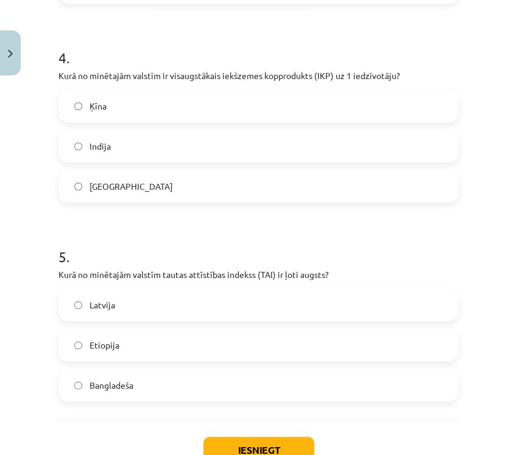
scroll to position [898, 0]
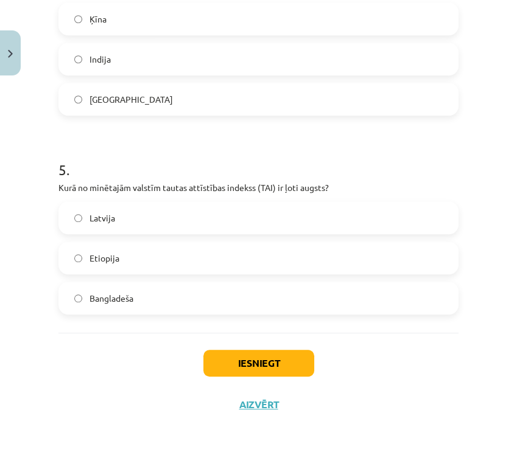
click at [104, 199] on div "5 . Kurā no minētajām valstīm tautas attīstības indekss (TAI) ir ļoti augsts? L…" at bounding box center [258, 227] width 400 height 175
click at [107, 225] on label "Latvija" at bounding box center [258, 218] width 397 height 30
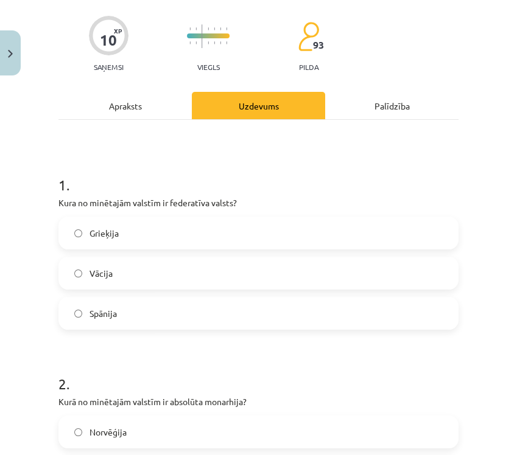
scroll to position [0, 0]
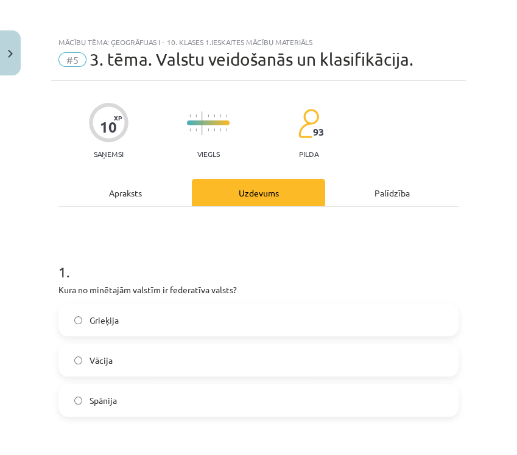
click at [210, 362] on label "Vācija" at bounding box center [258, 360] width 397 height 30
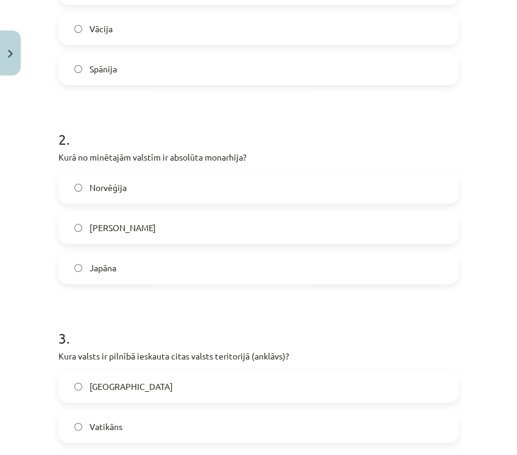
scroll to position [405, 0]
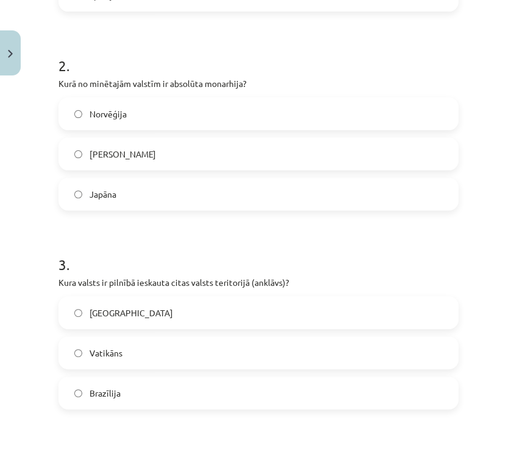
click at [228, 354] on label "Vatikāns" at bounding box center [258, 353] width 397 height 30
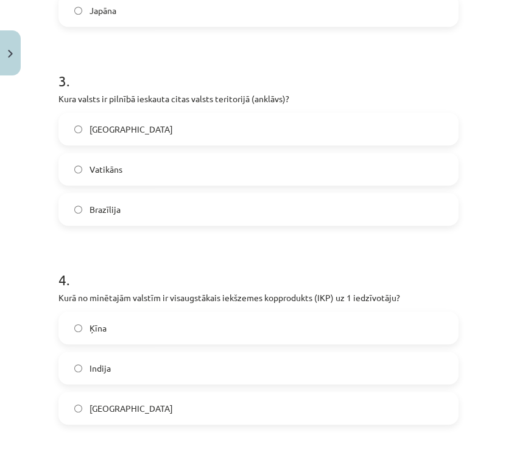
scroll to position [609, 0]
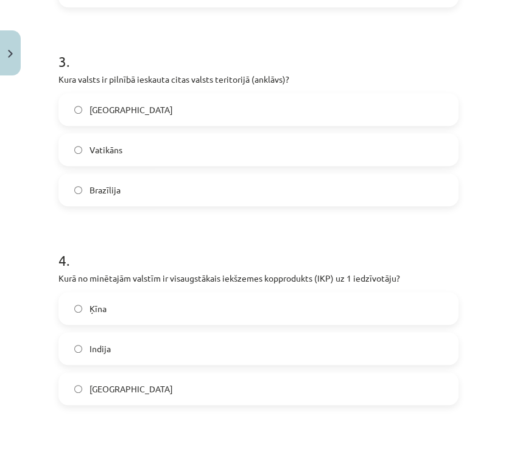
click at [158, 374] on label "ASV" at bounding box center [258, 389] width 397 height 30
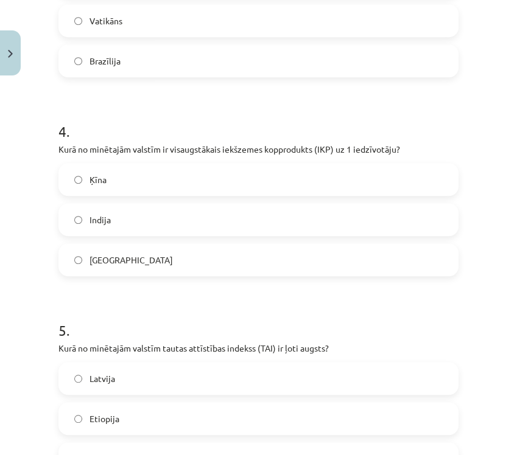
scroll to position [811, 0]
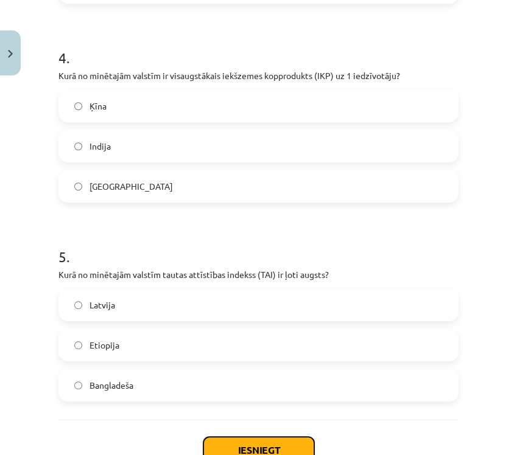
click at [261, 444] on button "Iesniegt" at bounding box center [258, 450] width 111 height 27
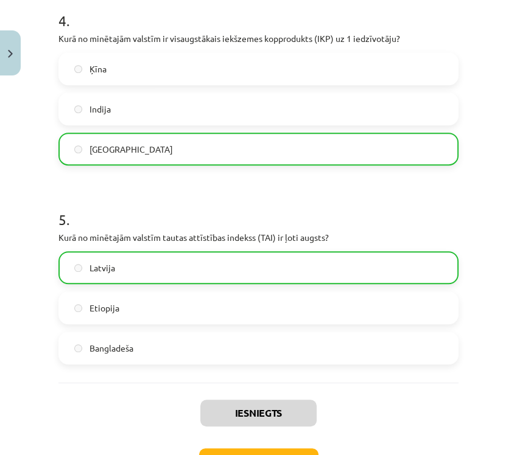
scroll to position [937, 0]
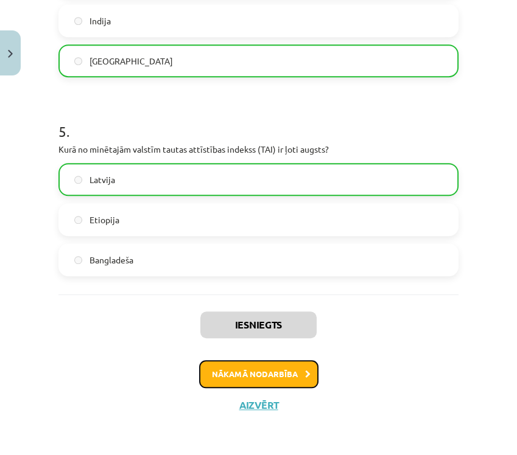
click at [224, 377] on button "Nākamā nodarbība" at bounding box center [258, 374] width 119 height 28
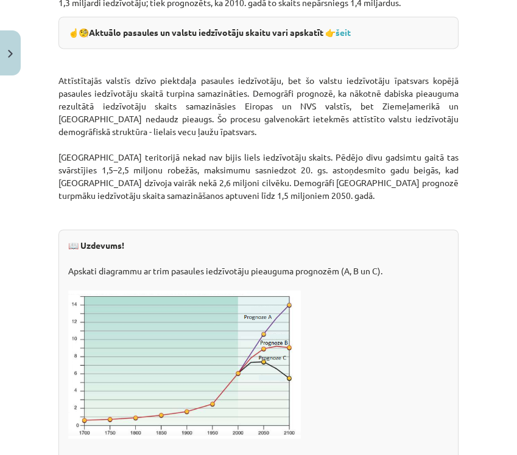
scroll to position [2194, 0]
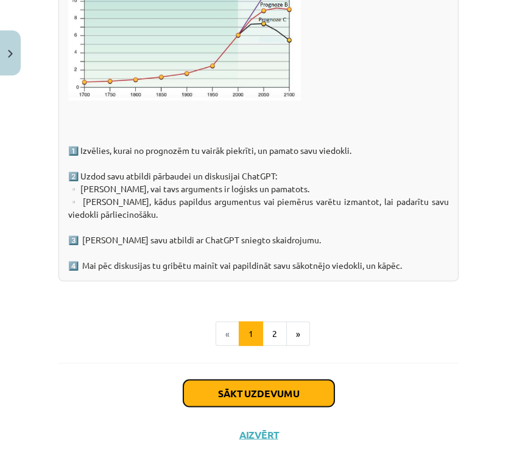
click at [262, 407] on button "Sākt uzdevumu" at bounding box center [258, 393] width 151 height 27
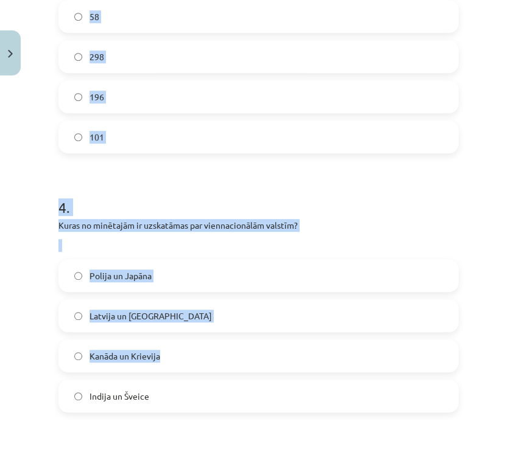
scroll to position [1139, 0]
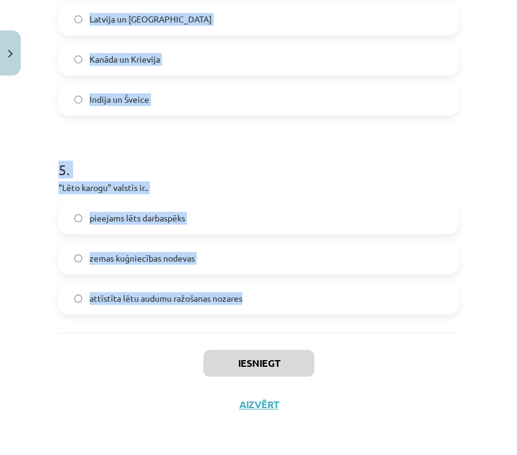
drag, startPoint x: 58, startPoint y: 279, endPoint x: 296, endPoint y: 319, distance: 240.7
copy form "ASV un Francija ir.. Prezidentālas republikas Federatīvas valstis Konstitucionā…"
click at [141, 147] on h1 "5 ." at bounding box center [258, 159] width 400 height 38
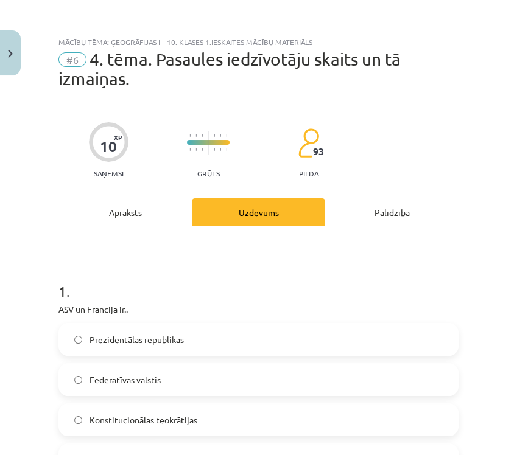
scroll to position [68, 0]
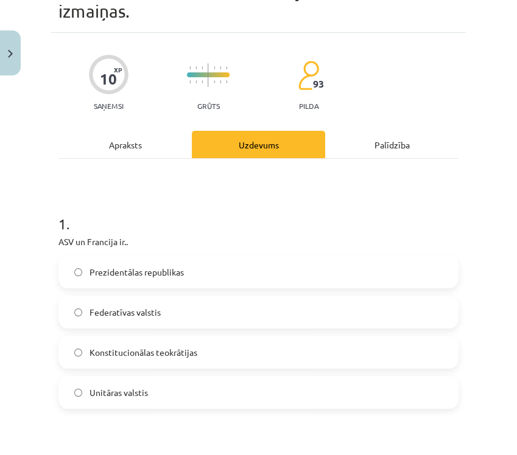
click at [91, 259] on label "Prezidentālas republikas" at bounding box center [258, 272] width 397 height 30
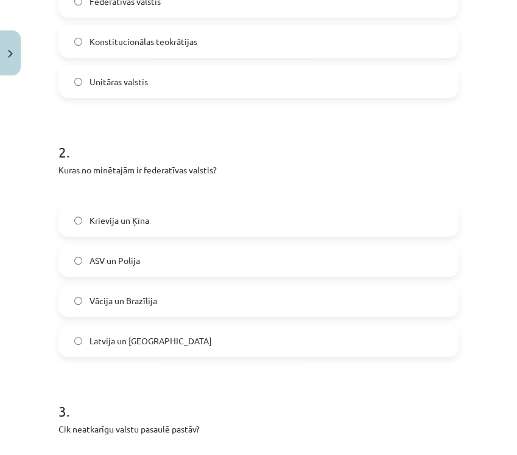
scroll to position [473, 0]
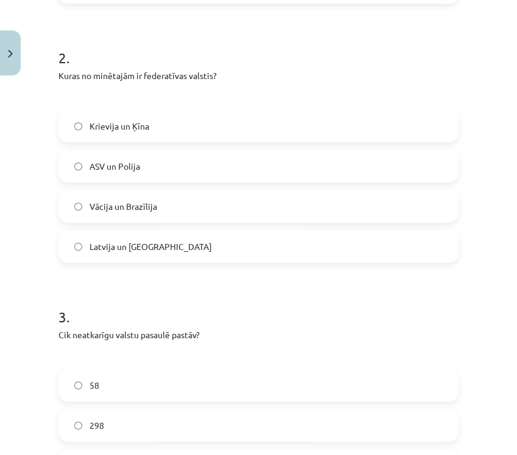
click at [113, 209] on span "Vācija un Brazīlija" at bounding box center [123, 206] width 68 height 13
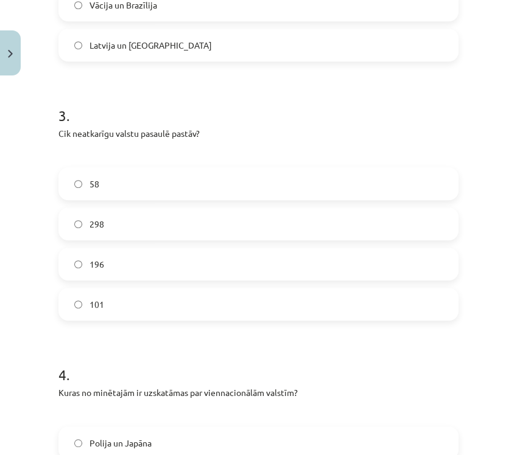
scroll to position [676, 0]
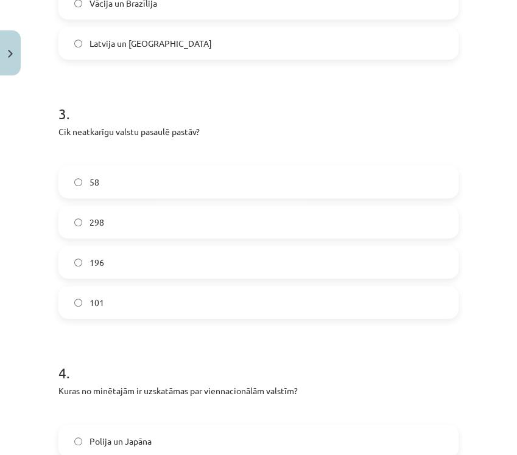
click at [118, 257] on label "196" at bounding box center [258, 262] width 397 height 30
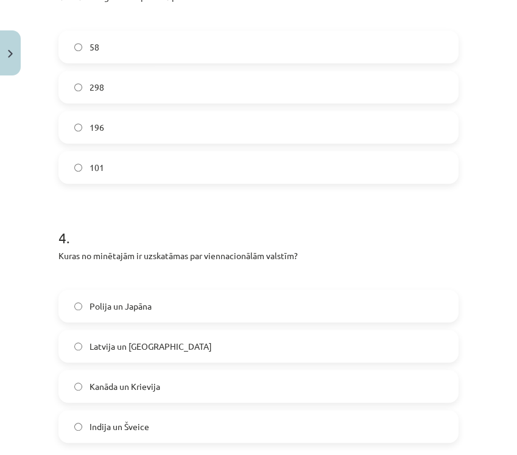
scroll to position [879, 0]
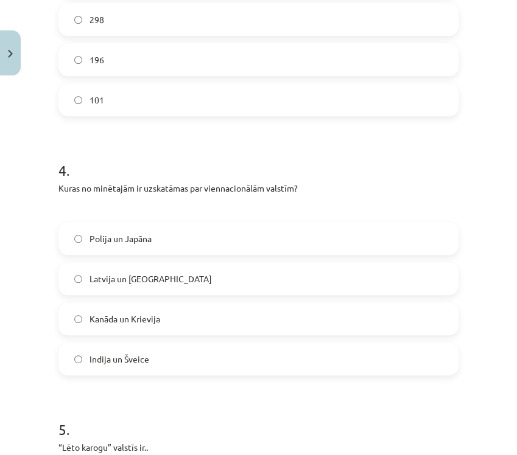
click at [215, 245] on label "Polija un Japāna" at bounding box center [258, 238] width 397 height 30
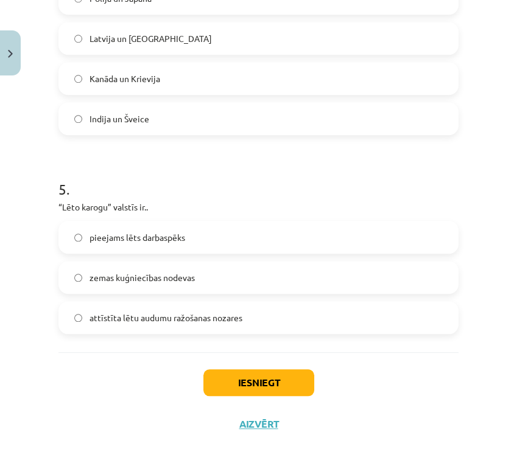
scroll to position [1139, 0]
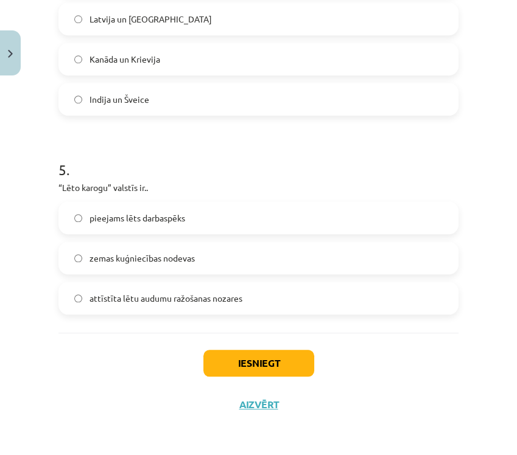
click at [209, 220] on label "pieejams lēts darbaspēks" at bounding box center [258, 218] width 397 height 30
click at [251, 264] on label "zemas kuģniecības nodevas" at bounding box center [258, 258] width 397 height 30
click at [267, 351] on button "Iesniegt" at bounding box center [258, 363] width 111 height 27
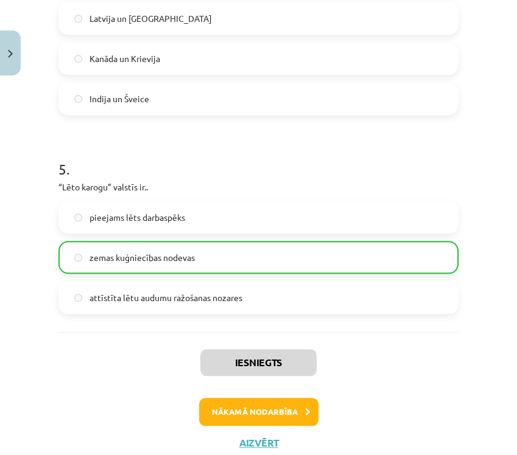
scroll to position [1177, 0]
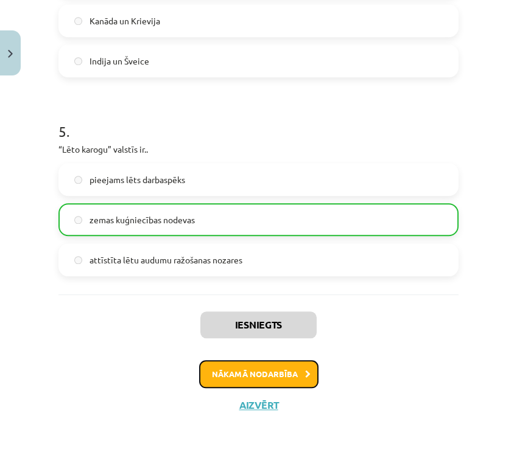
click at [273, 369] on button "Nākamā nodarbība" at bounding box center [258, 374] width 119 height 28
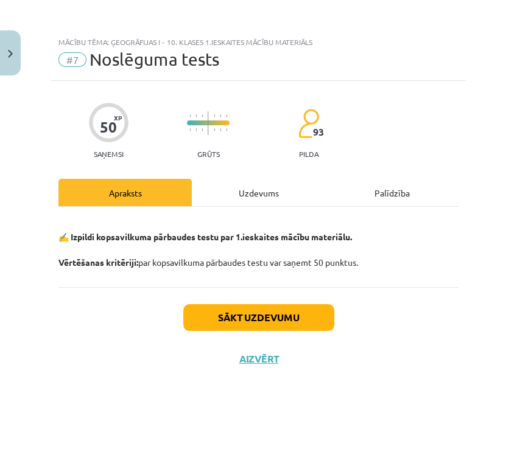
scroll to position [0, 0]
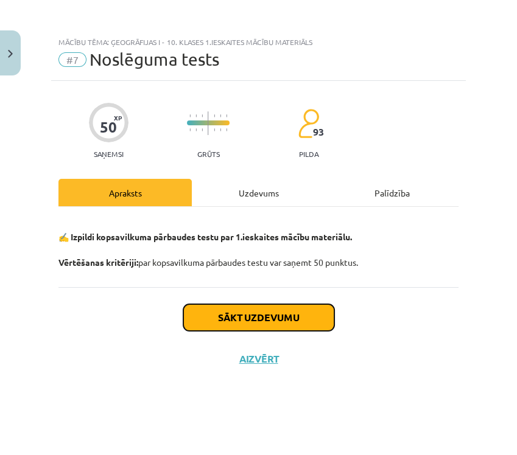
click at [273, 320] on button "Sākt uzdevumu" at bounding box center [258, 317] width 151 height 27
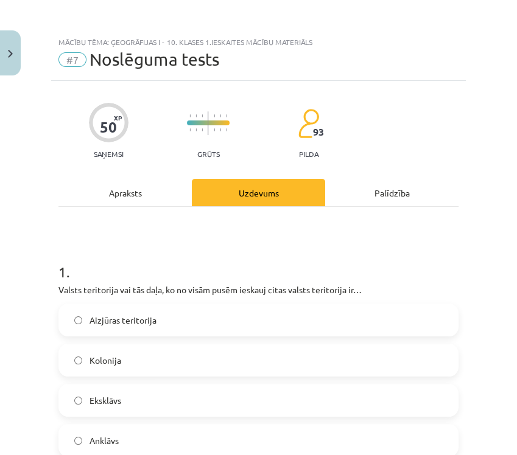
click at [68, 290] on p "Valsts teritorija vai tās daļa, ko no visām pusēm ieskauj citas valsts teritori…" at bounding box center [258, 290] width 400 height 13
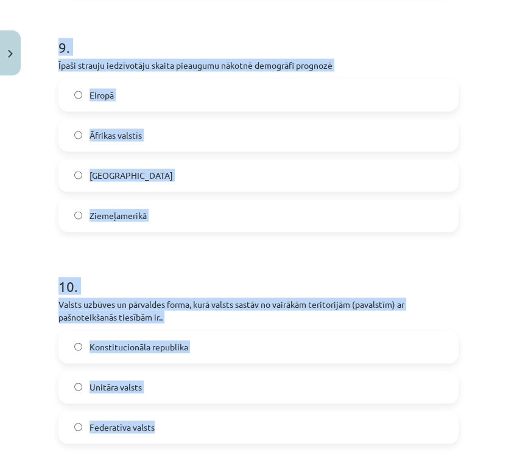
scroll to position [2541, 0]
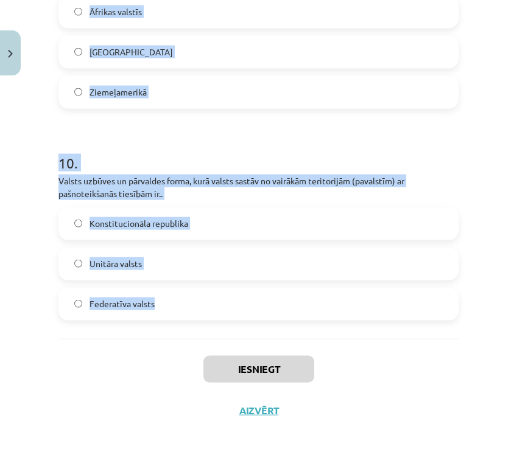
drag, startPoint x: 53, startPoint y: 288, endPoint x: 358, endPoint y: 318, distance: 306.3
copy form "Valsts teritorija vai tās daļa, ko no visām pusēm ieskauj citas valsts teritori…"
click at [296, 141] on h1 "10 ." at bounding box center [258, 152] width 400 height 38
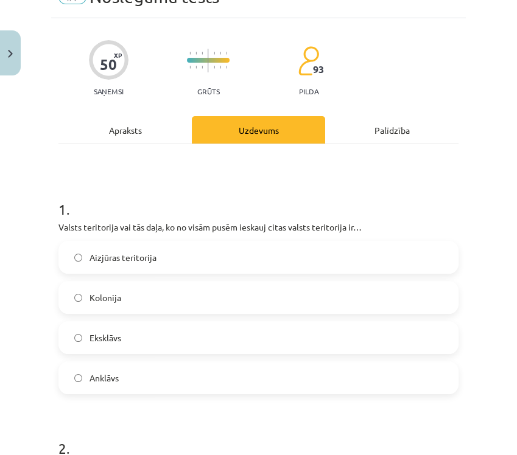
scroll to position [39, 0]
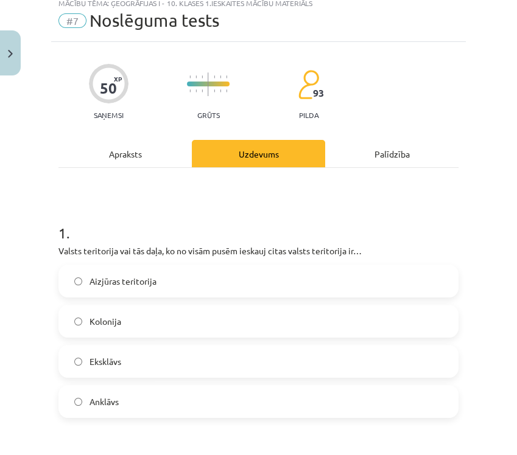
click at [137, 405] on label "Anklāvs" at bounding box center [258, 401] width 397 height 30
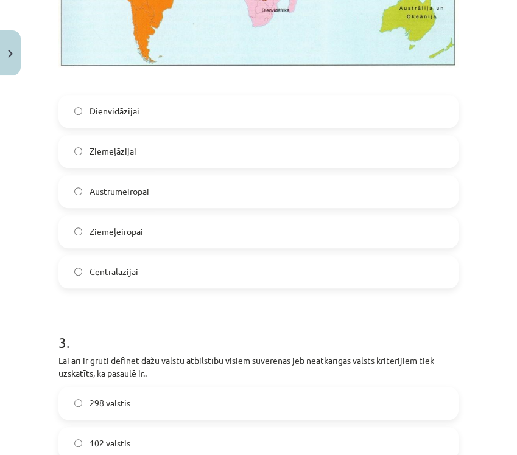
scroll to position [715, 0]
click at [181, 256] on label "Centrālāzijai" at bounding box center [258, 271] width 397 height 30
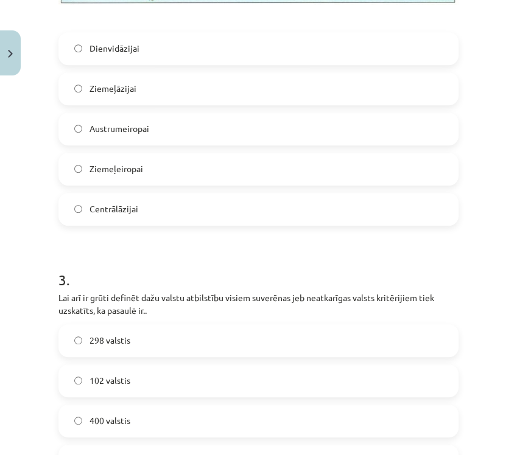
scroll to position [918, 0]
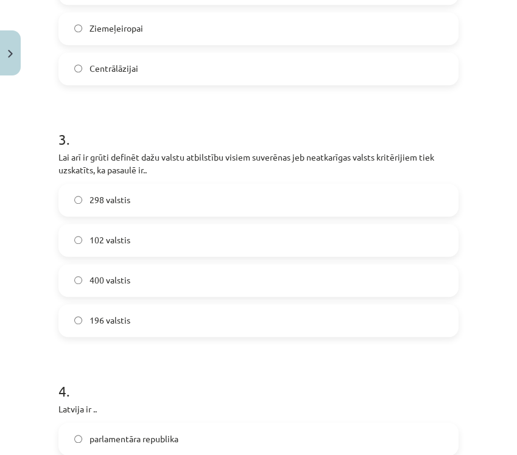
click at [122, 306] on label "196 valstis" at bounding box center [258, 321] width 397 height 30
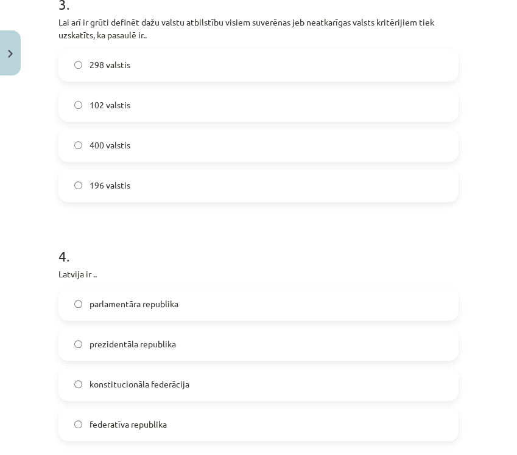
scroll to position [1120, 0]
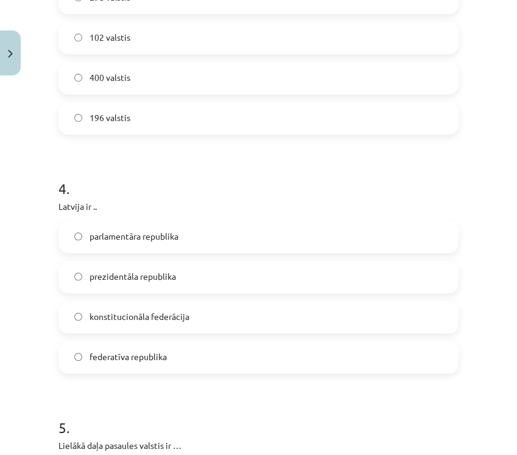
click at [239, 222] on label "parlamentāra republika" at bounding box center [258, 237] width 397 height 30
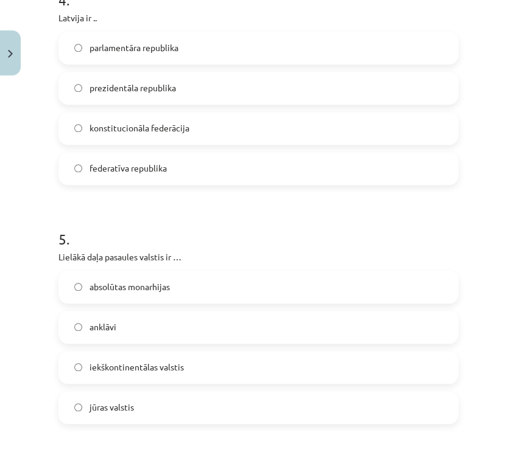
scroll to position [1391, 0]
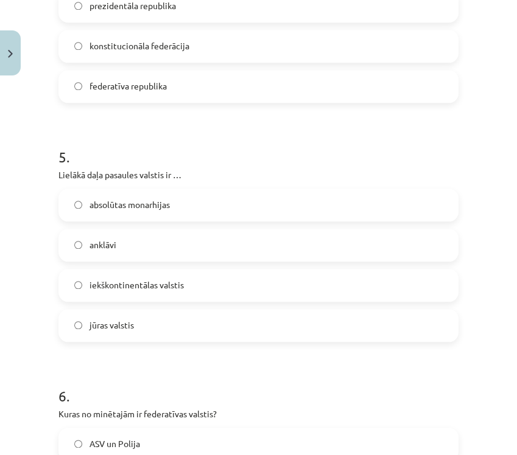
click at [183, 310] on label "jūras valstis" at bounding box center [258, 325] width 397 height 30
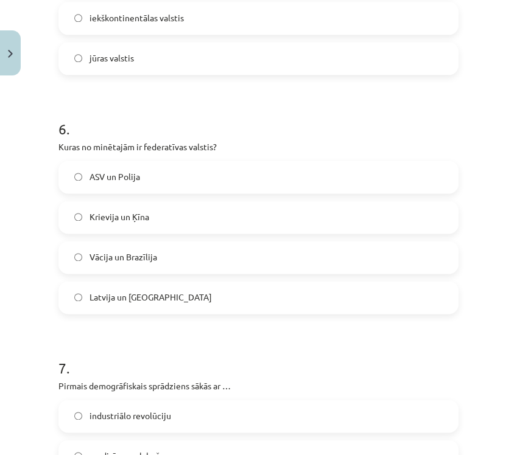
scroll to position [1661, 0]
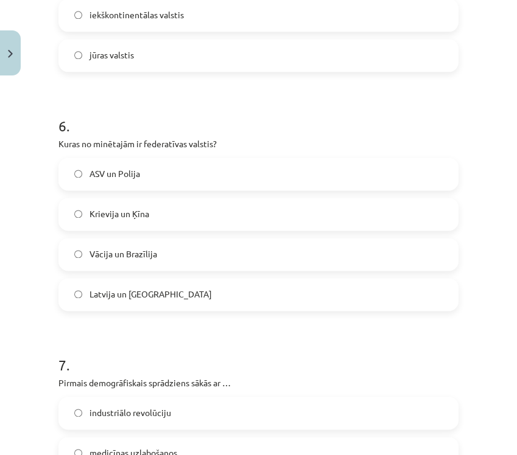
click at [163, 239] on label "Vācija un Brazīlija" at bounding box center [258, 254] width 397 height 30
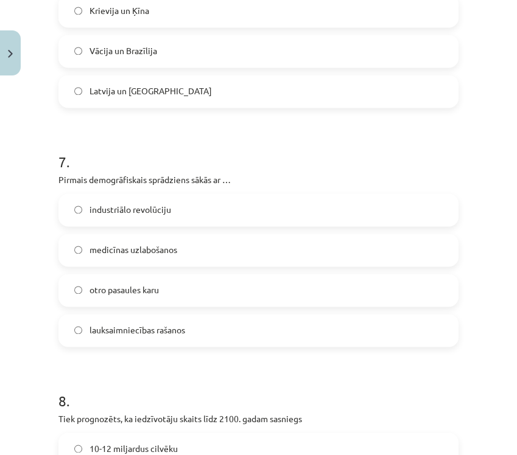
scroll to position [1932, 0]
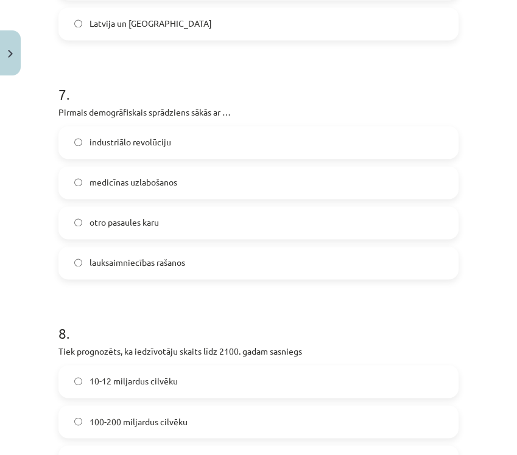
click at [139, 143] on label "industriālo revolūciju" at bounding box center [258, 142] width 397 height 30
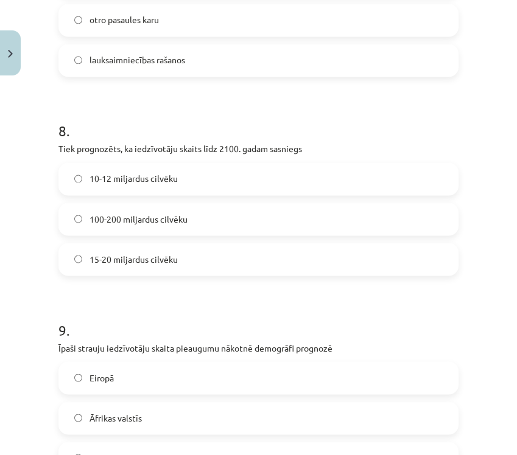
scroll to position [2203, 0]
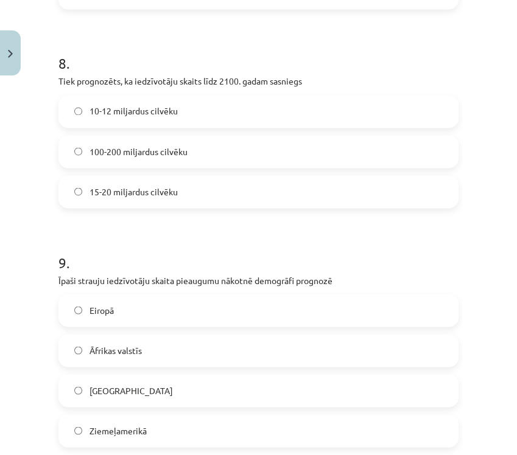
click at [206, 109] on label "10-12 miljardus cilvēku" at bounding box center [258, 111] width 397 height 30
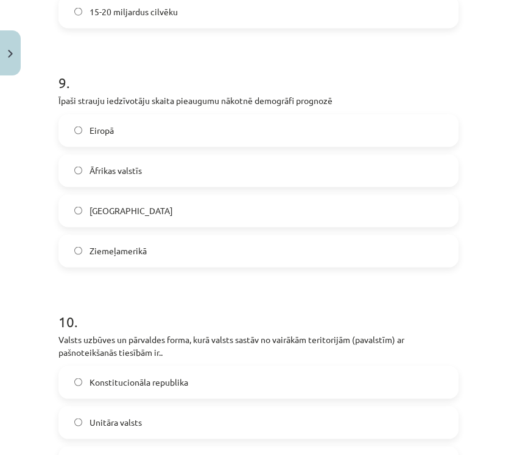
scroll to position [2405, 0]
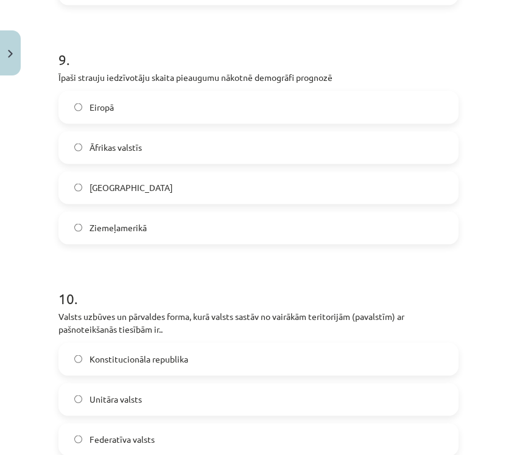
click at [154, 157] on div "Eiropā Āfrikas valstīs Ķīnā Ziemeļamerikā" at bounding box center [258, 167] width 400 height 153
click at [155, 150] on label "Āfrikas valstīs" at bounding box center [258, 148] width 397 height 30
click at [213, 430] on label "Federatīva valsts" at bounding box center [258, 440] width 397 height 30
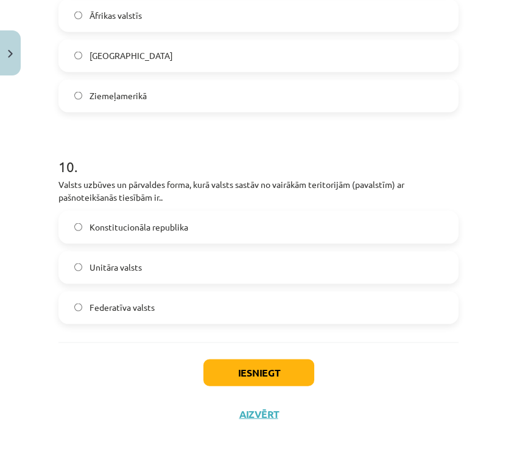
scroll to position [2541, 0]
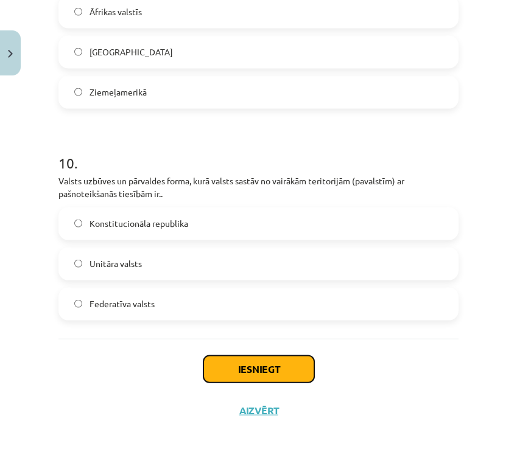
click at [267, 365] on button "Iesniegt" at bounding box center [258, 369] width 111 height 27
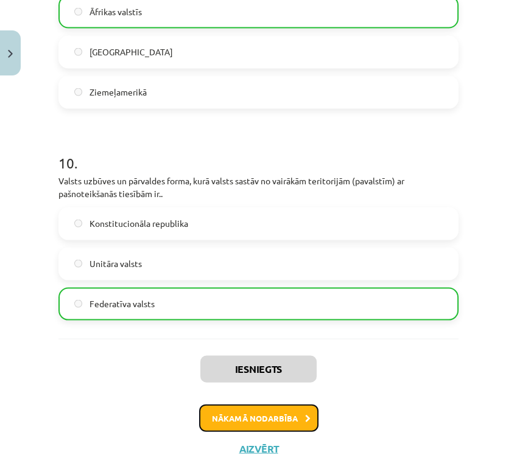
click at [305, 415] on icon at bounding box center [307, 419] width 5 height 8
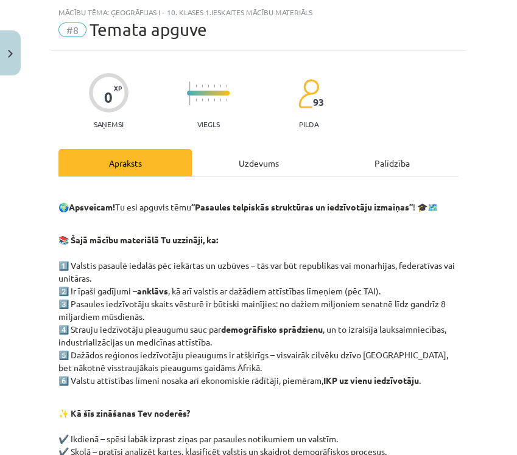
scroll to position [233, 0]
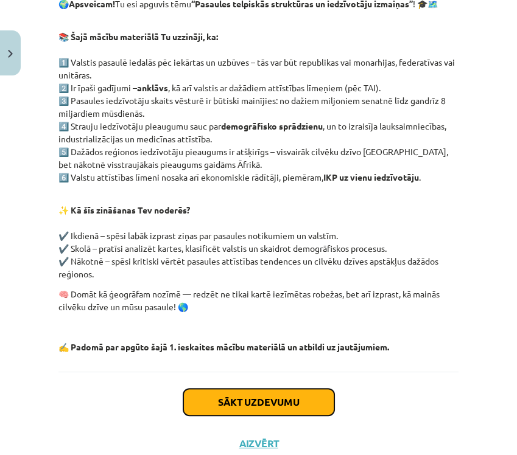
click at [288, 411] on button "Sākt uzdevumu" at bounding box center [258, 402] width 151 height 27
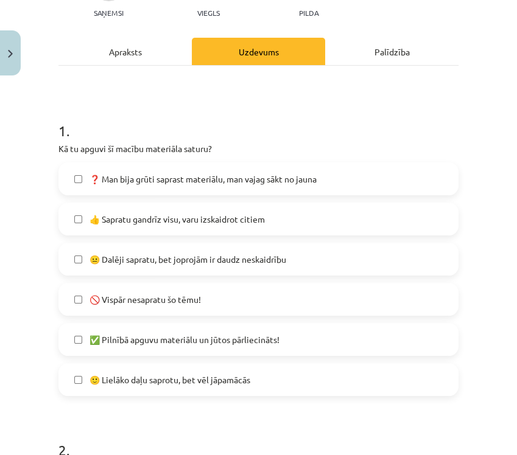
scroll to position [166, 0]
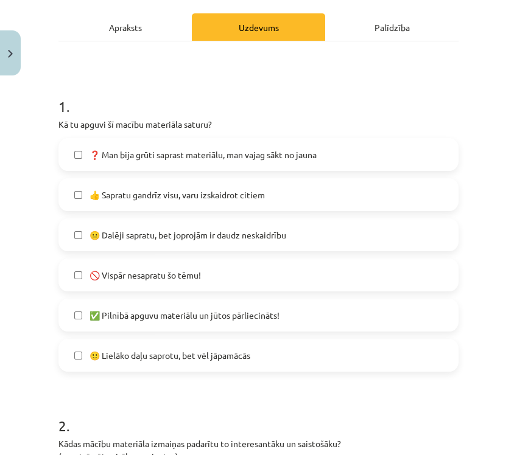
click at [243, 360] on span "🙂 Lielāko daļu saprotu, bet vēl jāpamācās" at bounding box center [169, 355] width 161 height 13
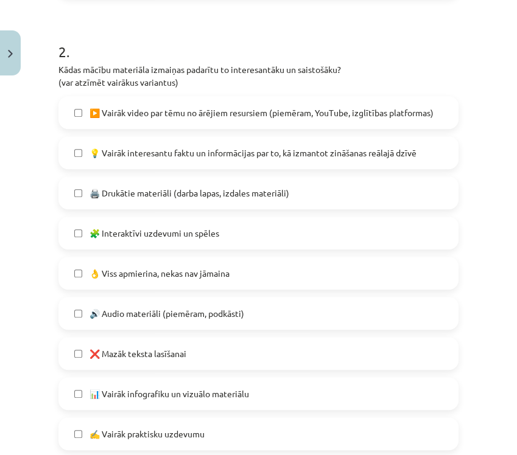
scroll to position [571, 0]
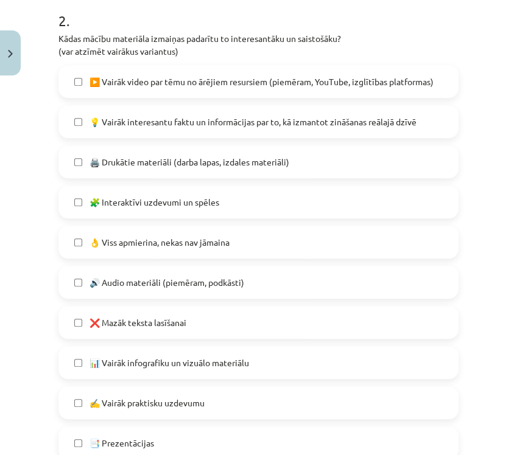
click at [219, 81] on span "▶️ Vairāk video par tēmu no ārējiem resursiem (piemēram, YouTube, izglītības pl…" at bounding box center [261, 81] width 344 height 13
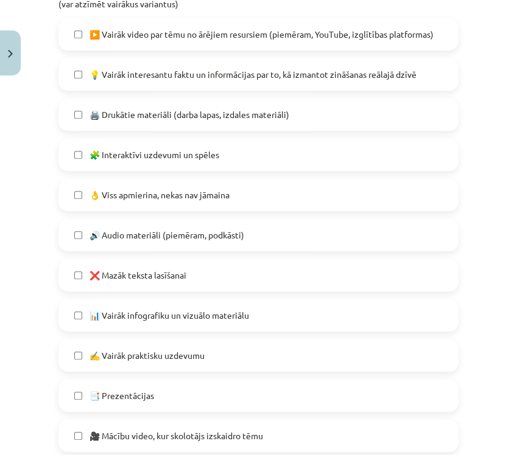
scroll to position [706, 0]
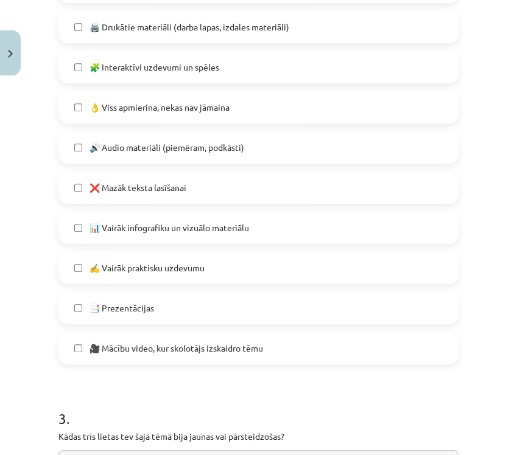
click at [256, 228] on label "📊 Vairāk infografiku un vizuālo materiālu" at bounding box center [258, 227] width 397 height 30
click at [209, 262] on label "✍️ Vairāk praktisku uzdevumu" at bounding box center [258, 268] width 397 height 30
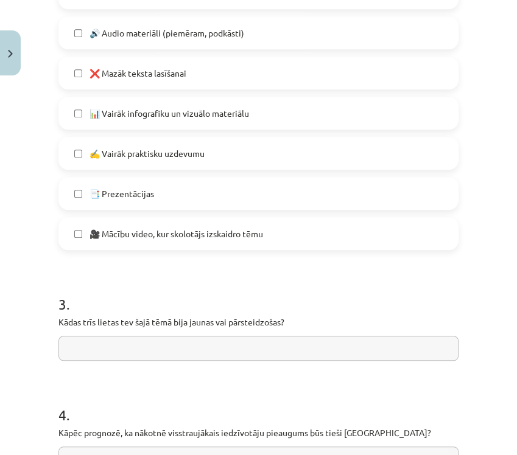
scroll to position [909, 0]
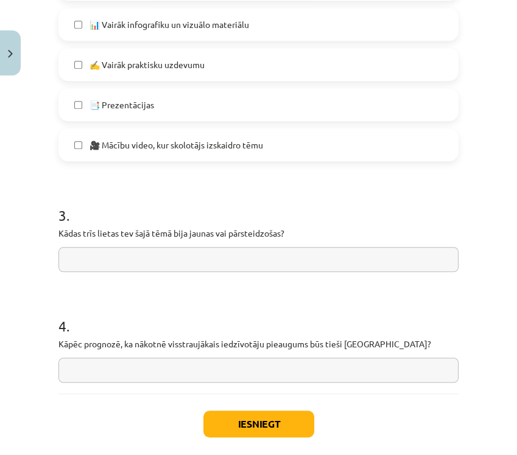
click at [126, 260] on input "text" at bounding box center [258, 259] width 400 height 25
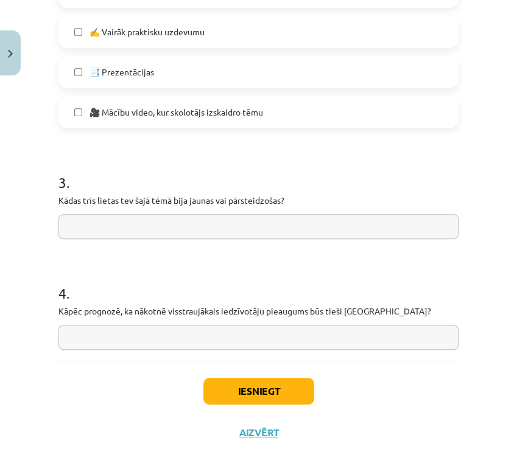
scroll to position [970, 0]
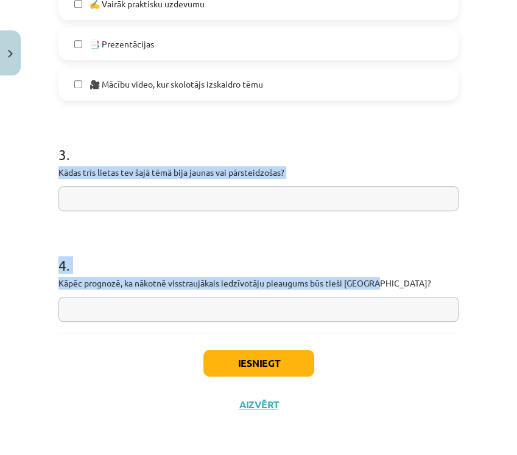
drag, startPoint x: 33, startPoint y: 166, endPoint x: 411, endPoint y: 285, distance: 395.6
click at [411, 285] on div "Mācību tēma: Ģeogrāfijas i - 10. klases 1.ieskaites mācību materiāls #8 Temata …" at bounding box center [258, 227] width 517 height 455
copy form "Kādas trīs lietas tev šajā tēmā bija jaunas vai pārsteidzošas? 4 . Kāpēc progno…"
click at [357, 238] on h1 "4 ." at bounding box center [258, 255] width 400 height 38
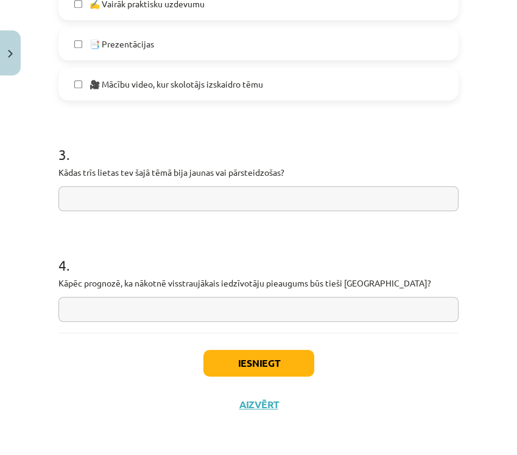
click at [356, 304] on input "text" at bounding box center [258, 309] width 400 height 25
paste input "**********"
type input "**********"
click at [377, 201] on input "text" at bounding box center [258, 198] width 400 height 25
click at [321, 204] on input "text" at bounding box center [258, 198] width 400 height 25
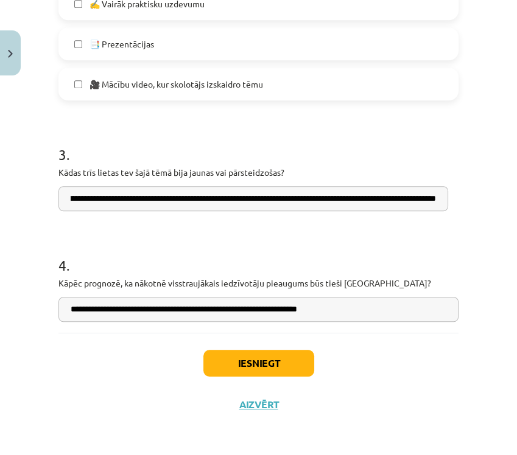
scroll to position [0, 246]
type input "**********"
click at [244, 368] on button "Iesniegt" at bounding box center [258, 363] width 111 height 27
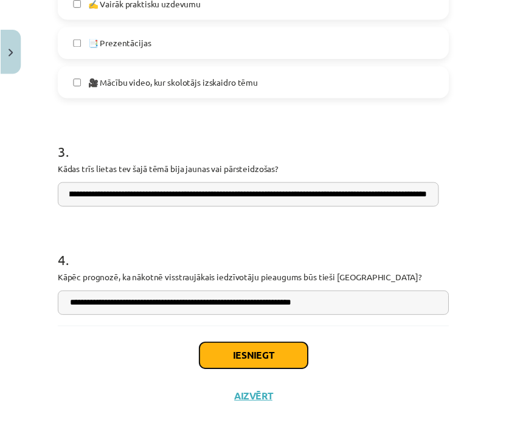
scroll to position [0, 0]
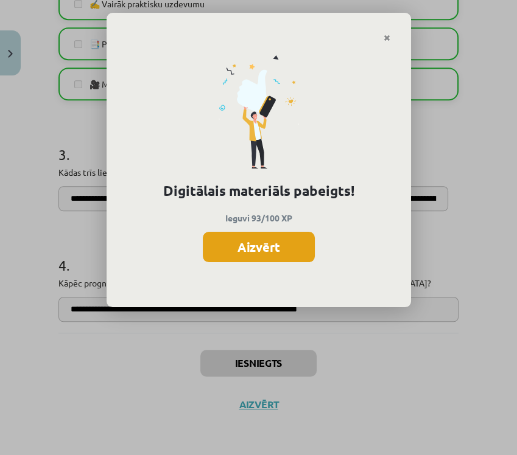
click at [264, 243] on button "Aizvērt" at bounding box center [259, 247] width 112 height 30
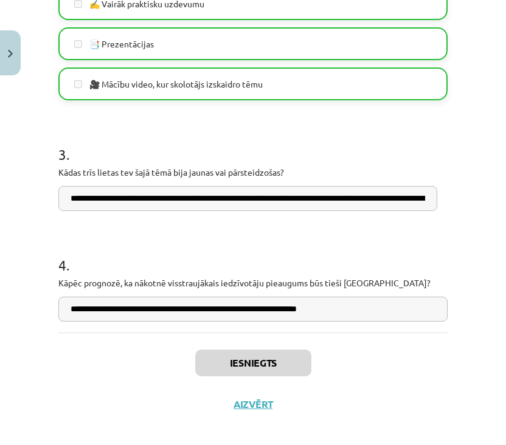
scroll to position [609, 0]
click at [239, 405] on button "Aizvērt" at bounding box center [253, 405] width 46 height 12
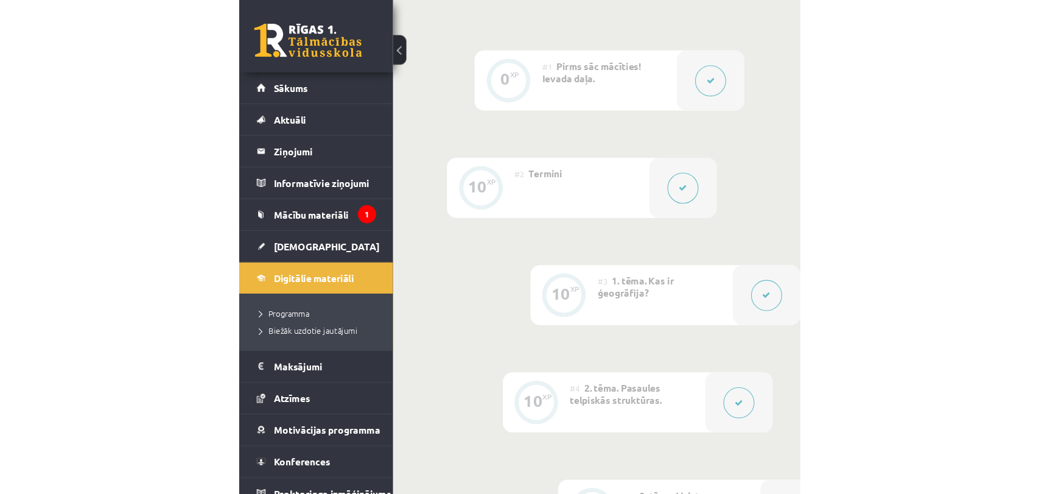
scroll to position [0, 0]
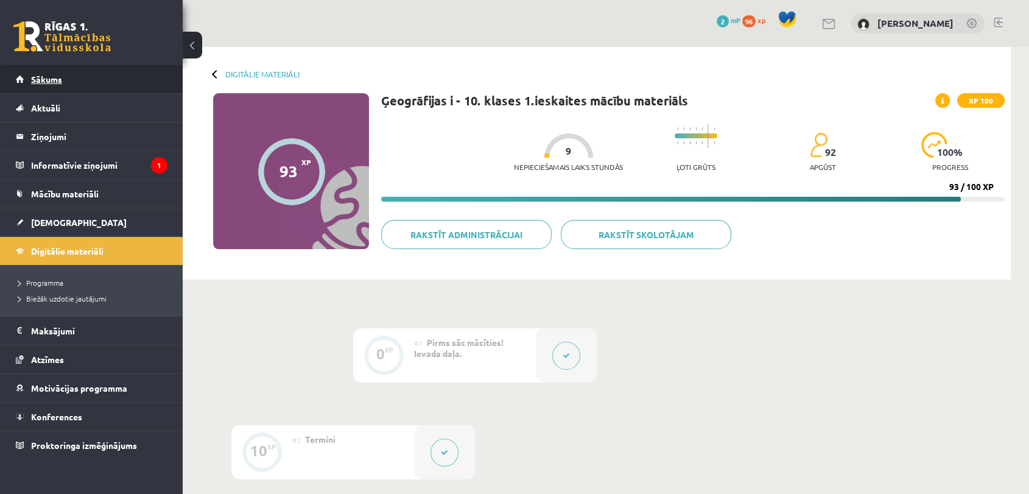
click at [53, 82] on span "Sākums" at bounding box center [46, 79] width 31 height 11
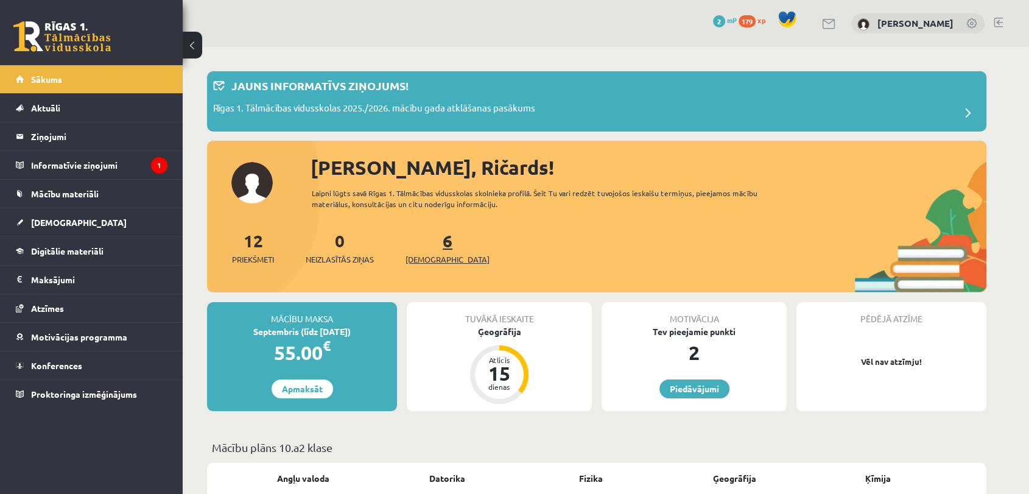
click at [430, 258] on span "[DEMOGRAPHIC_DATA]" at bounding box center [447, 259] width 84 height 12
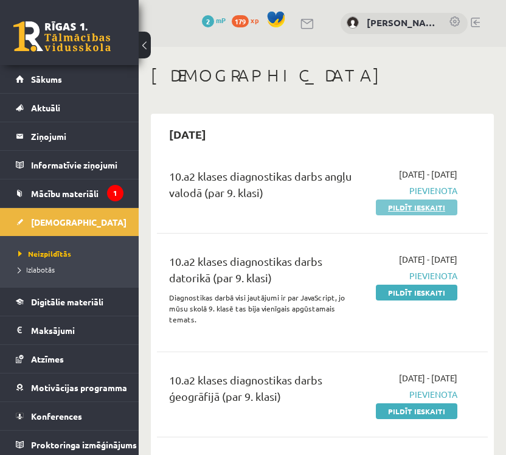
click at [430, 215] on link "Pildīt ieskaiti" at bounding box center [417, 208] width 82 height 16
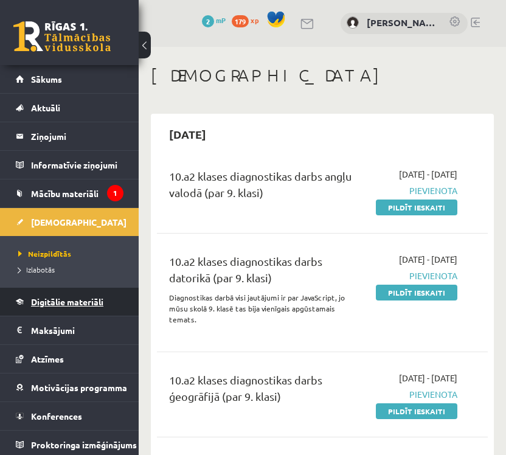
click at [57, 307] on link "Digitālie materiāli" at bounding box center [70, 302] width 108 height 28
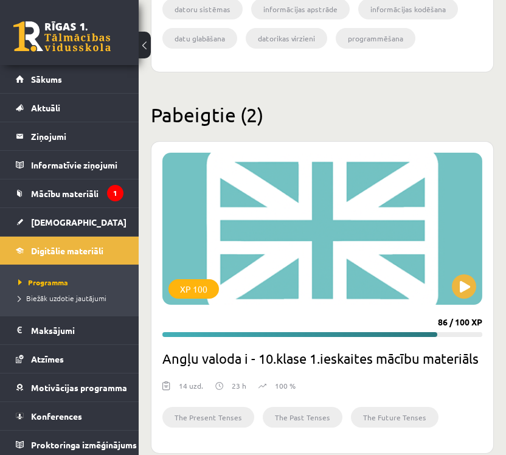
scroll to position [811, 0]
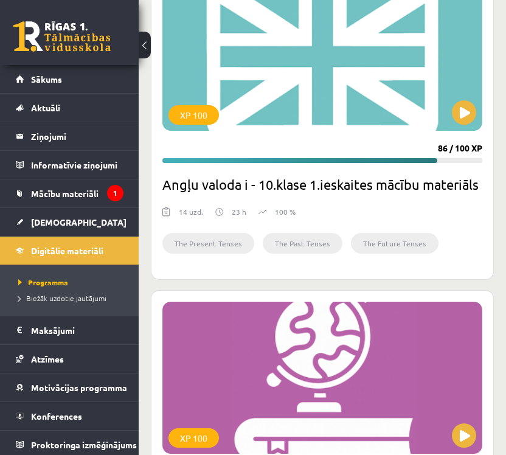
click at [390, 132] on div "XP 100 86 / 100 XP Angļu valoda i - 10.klase 1.ieskaites mācību materiāls 14 uz…" at bounding box center [322, 123] width 343 height 313
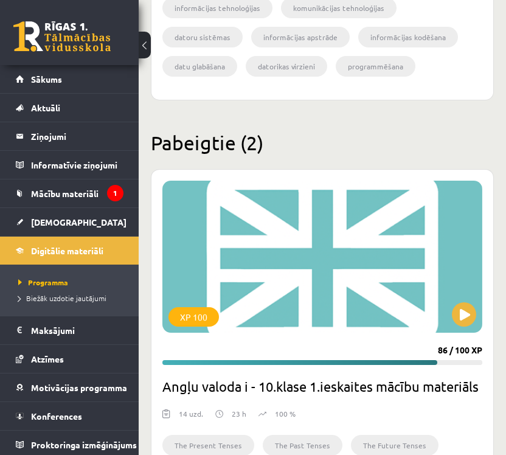
scroll to position [407, 0]
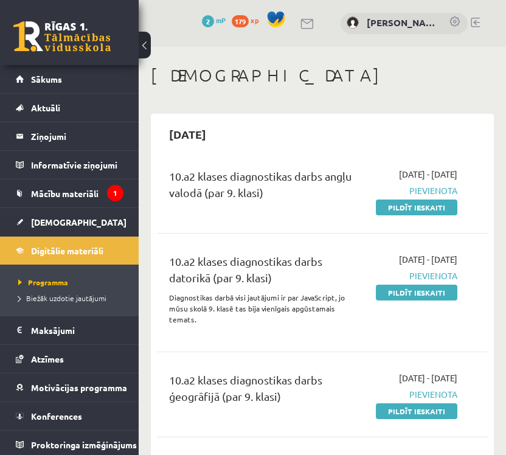
drag, startPoint x: 404, startPoint y: 223, endPoint x: 316, endPoint y: 79, distance: 168.8
click at [404, 215] on link "Pildīt ieskaiti" at bounding box center [417, 208] width 82 height 16
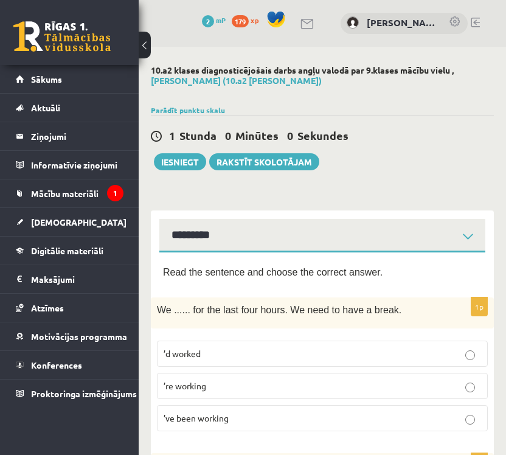
select select "**********"
drag, startPoint x: 170, startPoint y: 274, endPoint x: 218, endPoint y: 276, distance: 48.1
click at [218, 276] on span "Read the sentence and choose the correct answer." at bounding box center [273, 272] width 220 height 10
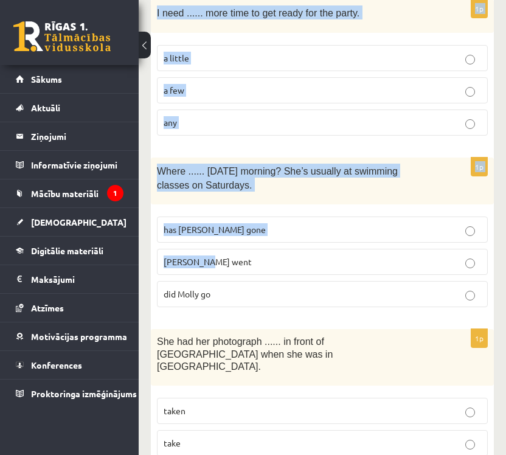
scroll to position [3085, 0]
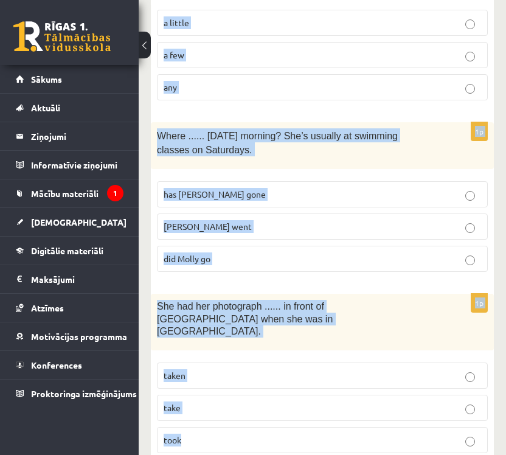
drag, startPoint x: 161, startPoint y: 139, endPoint x: 414, endPoint y: 405, distance: 366.8
copy form "Lore ips dolorsit ame consec adi elitsed doeius. 2t In ...... utl etd magn aliq…"
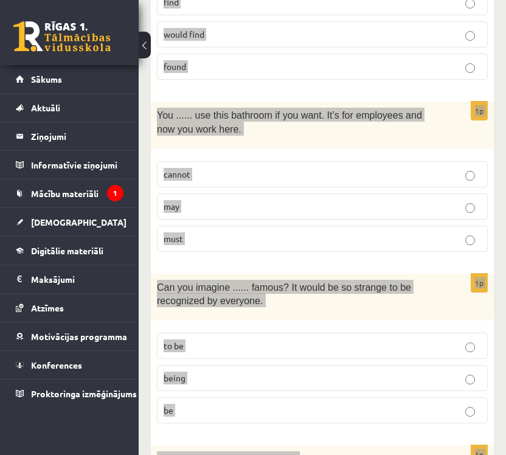
scroll to position [1124, 0]
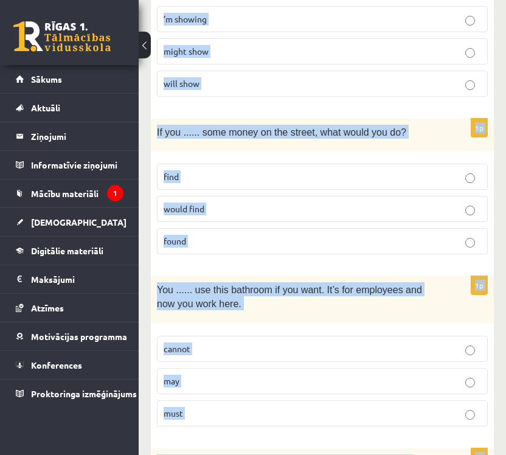
click at [429, 139] on div "If you ...... some money on the street, what would you do?" at bounding box center [322, 135] width 343 height 33
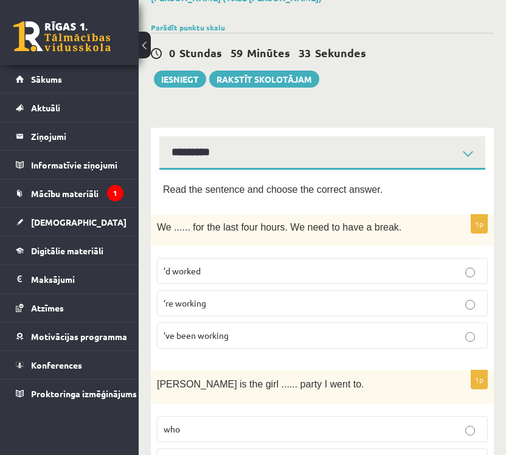
scroll to position [0, 0]
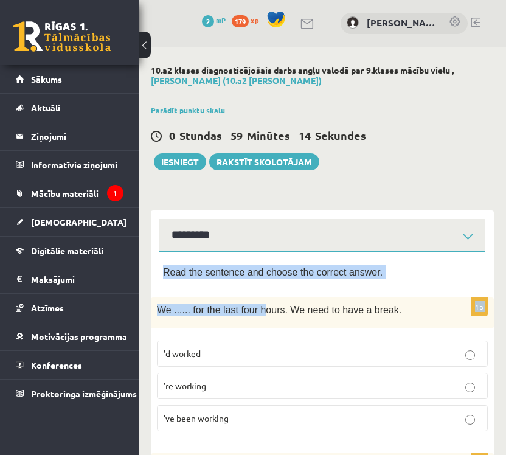
drag, startPoint x: 160, startPoint y: 270, endPoint x: 262, endPoint y: 322, distance: 114.0
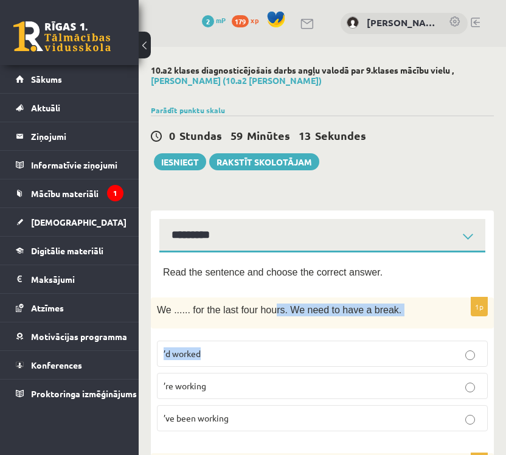
drag, startPoint x: 268, startPoint y: 330, endPoint x: 293, endPoint y: 351, distance: 33.3
click at [293, 351] on div "1p We ...... for the last four hours. We need to have a break. ’d worked ’re wo…" at bounding box center [322, 370] width 343 height 144
drag, startPoint x: 185, startPoint y: 273, endPoint x: 161, endPoint y: 270, distance: 24.5
click at [179, 273] on span "Read the sentence and choose the correct answer." at bounding box center [273, 272] width 220 height 10
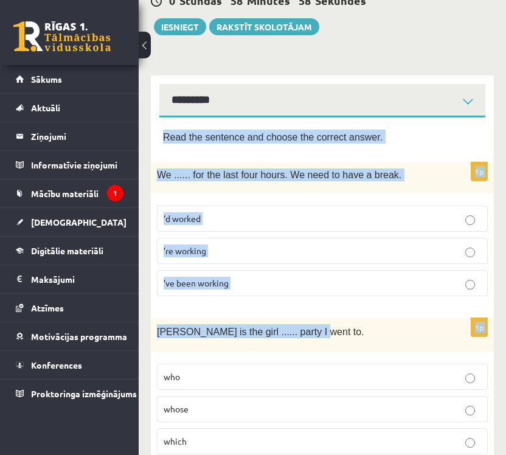
scroll to position [270, 0]
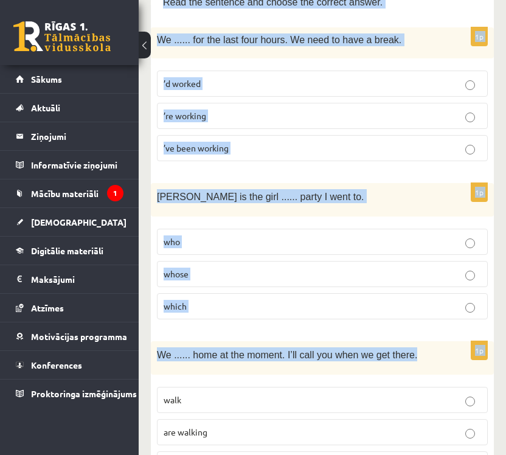
drag, startPoint x: 156, startPoint y: 268, endPoint x: 418, endPoint y: 357, distance: 276.9
copy form "Read the sentence and choose the correct answer. 1p We ...... for the last four…"
click at [439, 354] on div "We ...... home at the moment. I’ll call you when we get there." at bounding box center [322, 357] width 343 height 33
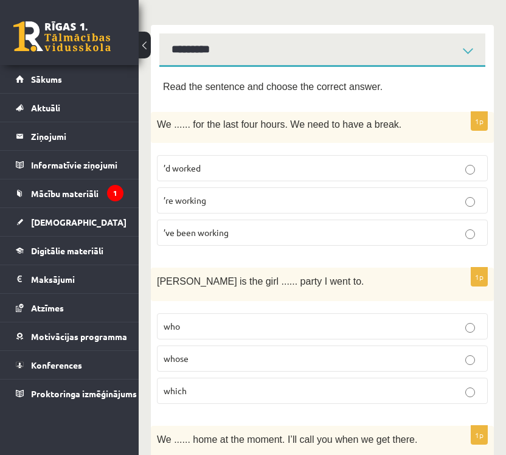
scroll to position [68, 0]
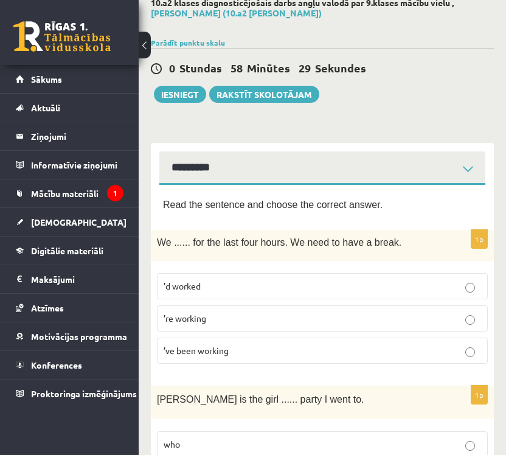
click at [239, 343] on label "’ve been working" at bounding box center [322, 351] width 331 height 26
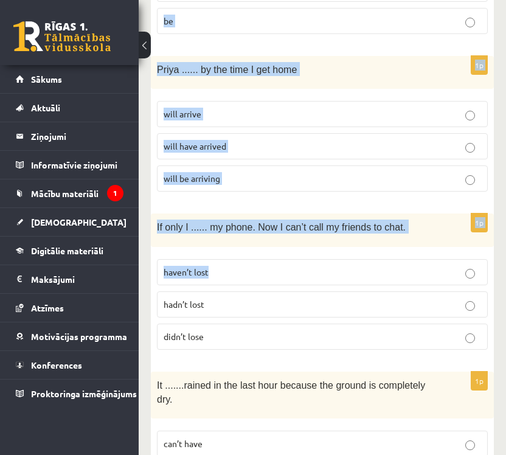
scroll to position [1690, 0]
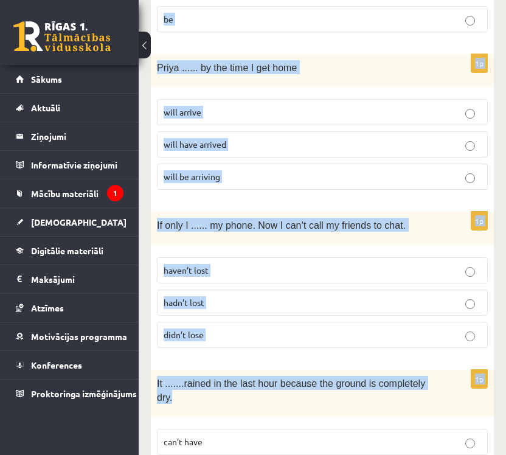
drag, startPoint x: 156, startPoint y: 150, endPoint x: 454, endPoint y: 365, distance: 367.2
click at [454, 365] on form "Read the sentence and choose the correct answer. 1p We ...... for the last four…" at bounding box center [322, 216] width 319 height 3283
copy form "We ...... home at the moment. I’ll call you when we get there. walk are walking…"
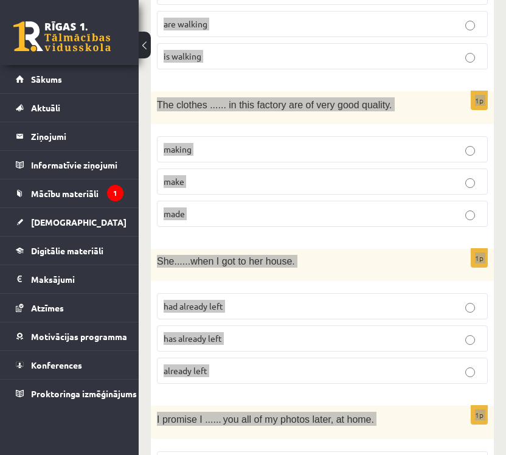
scroll to position [676, 0]
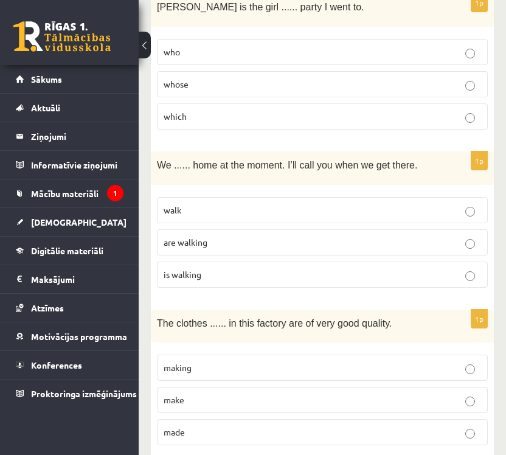
scroll to position [540, 0]
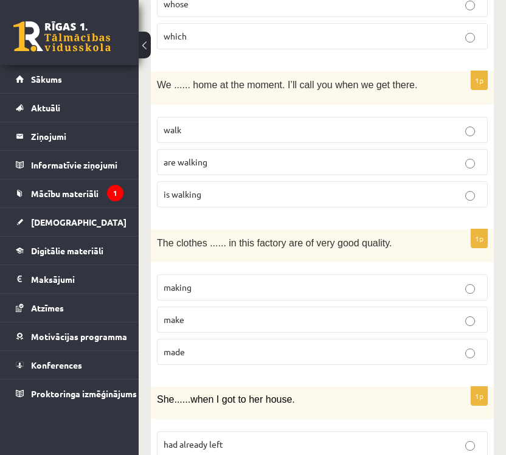
click at [210, 166] on p "are walking" at bounding box center [323, 162] width 318 height 13
click at [271, 346] on p "made" at bounding box center [323, 352] width 318 height 13
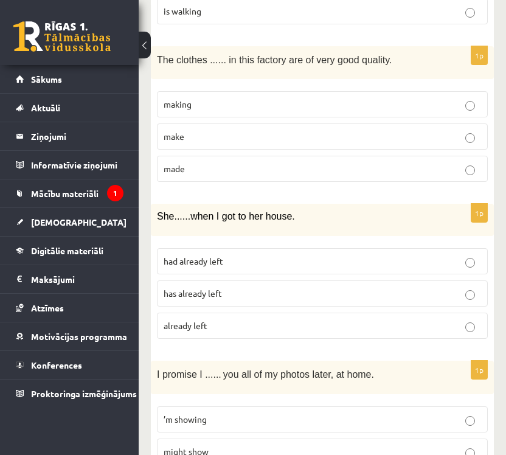
scroll to position [744, 0]
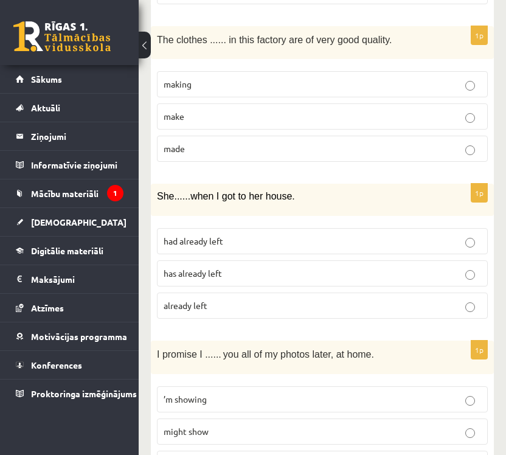
click at [263, 243] on p "had already left" at bounding box center [323, 241] width 318 height 13
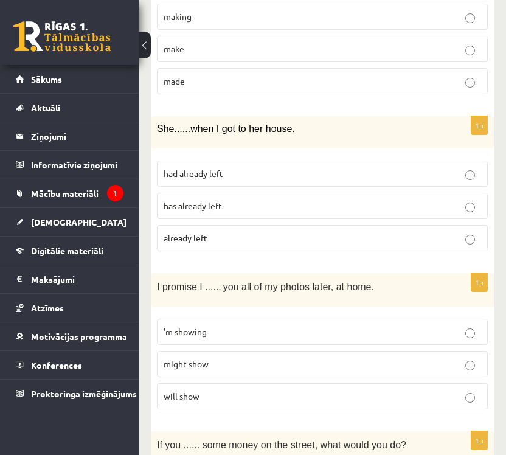
click at [220, 386] on label "will show" at bounding box center [322, 396] width 331 height 26
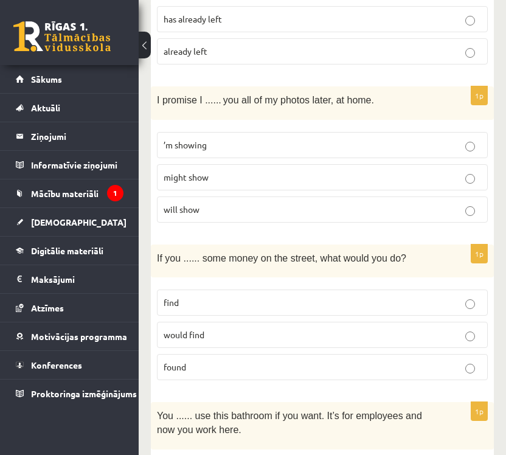
scroll to position [1081, 0]
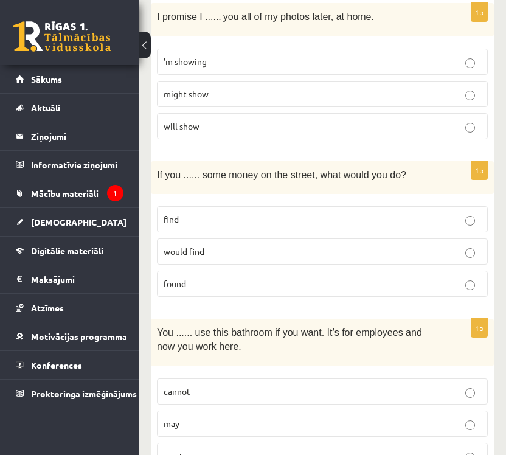
click at [221, 287] on label "found" at bounding box center [322, 284] width 331 height 26
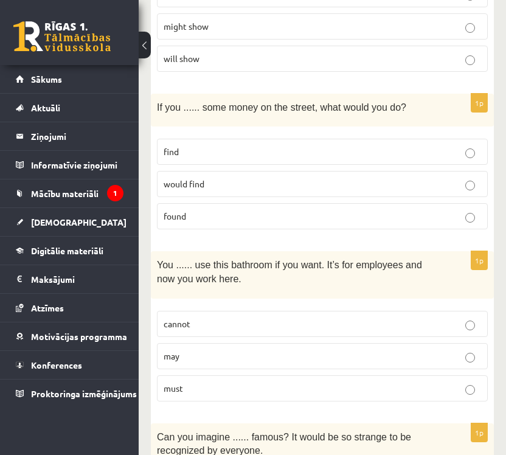
click at [178, 355] on span "may" at bounding box center [172, 356] width 16 height 11
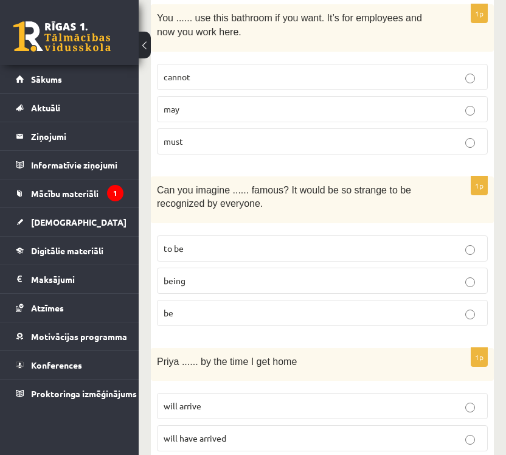
scroll to position [1420, 0]
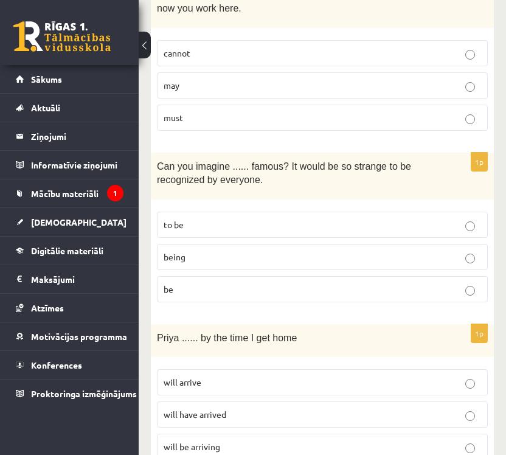
click at [220, 244] on label "being" at bounding box center [322, 257] width 331 height 26
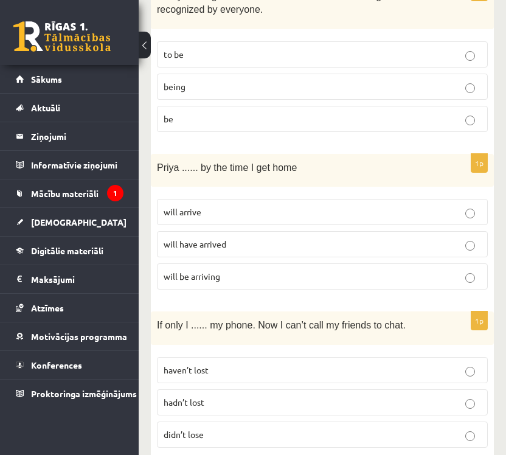
scroll to position [1623, 0]
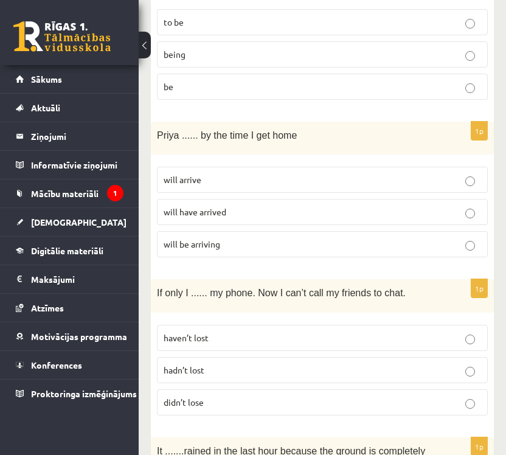
click at [223, 211] on span "will have arrived" at bounding box center [195, 211] width 63 height 11
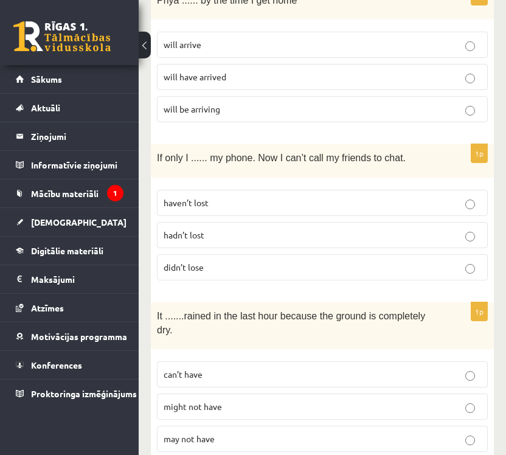
scroll to position [1826, 0]
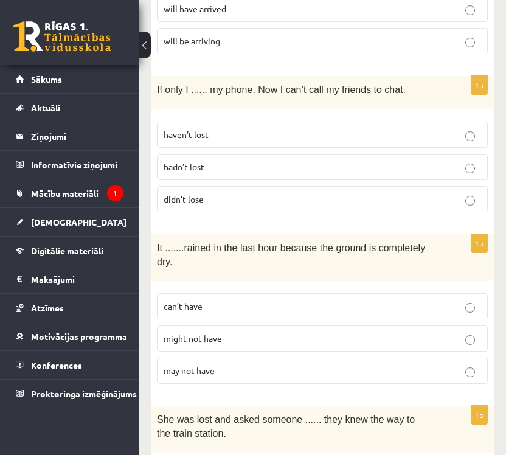
click at [260, 161] on p "hadn’t lost" at bounding box center [323, 167] width 318 height 13
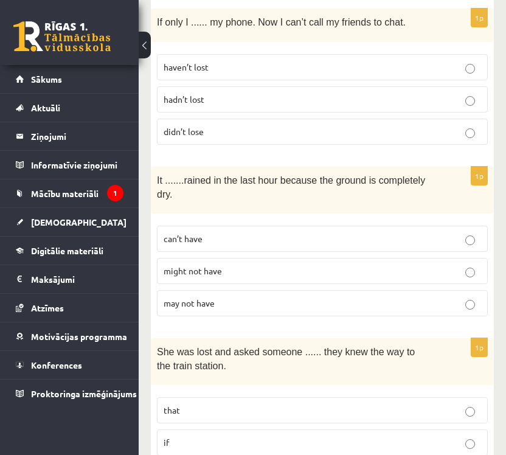
scroll to position [1961, 0]
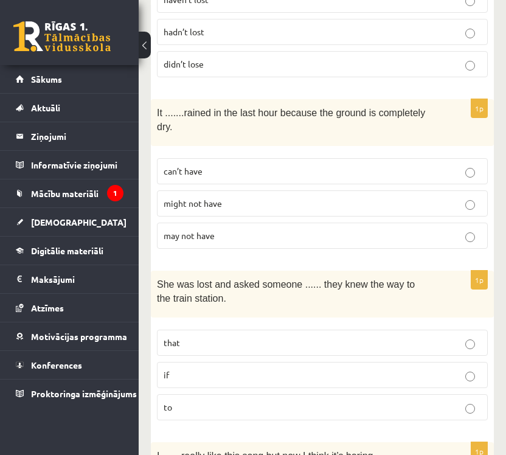
click at [455, 165] on p "can’t have" at bounding box center [323, 171] width 318 height 13
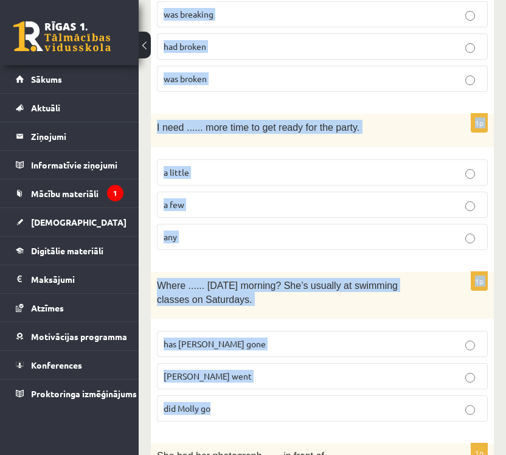
scroll to position [3085, 0]
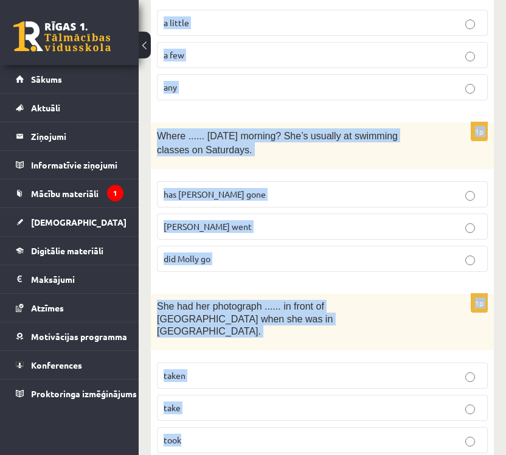
drag, startPoint x: 156, startPoint y: 219, endPoint x: 369, endPoint y: 390, distance: 272.8
copy form "She was lost and asked someone ...... they knew the way to the train station. t…"
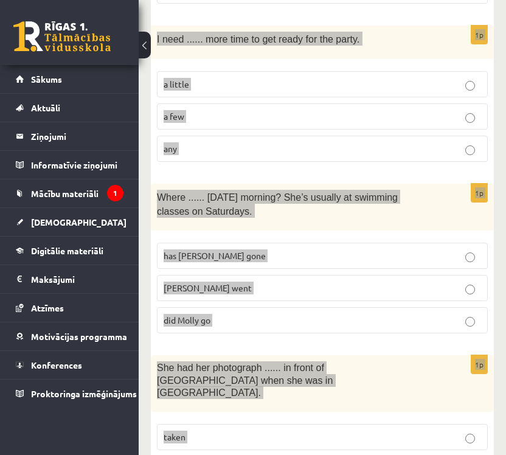
scroll to position [2950, 0]
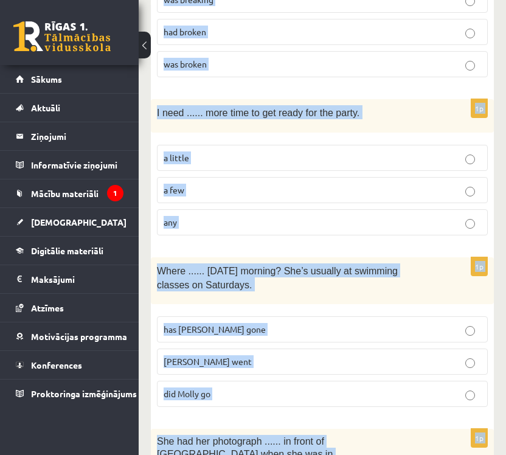
click at [433, 257] on div "Where ...... yesterday morning? She’s usually at swimming classes on Saturdays." at bounding box center [322, 280] width 343 height 47
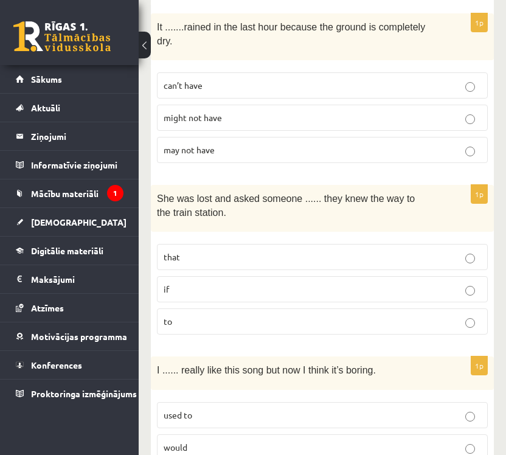
scroll to position [2070, 0]
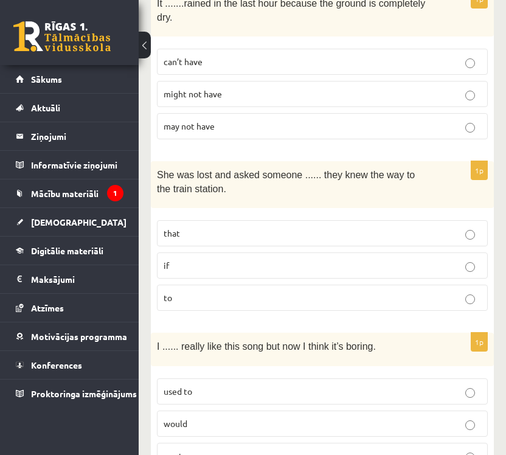
click at [209, 259] on p "if" at bounding box center [323, 265] width 318 height 13
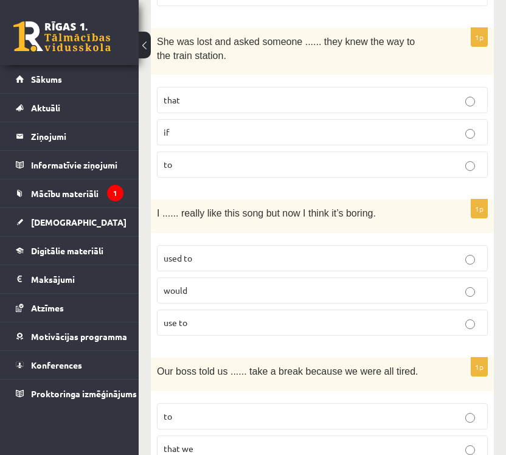
scroll to position [2206, 0]
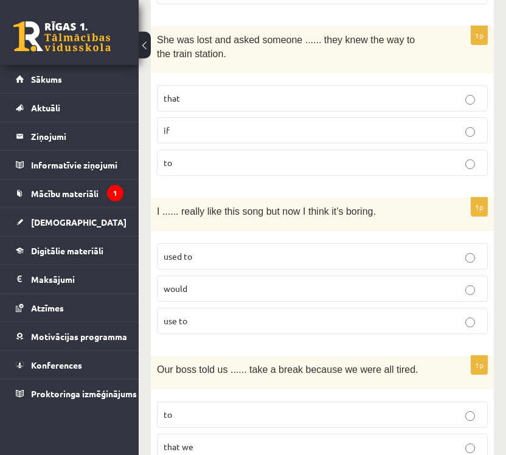
click at [227, 250] on p "used to" at bounding box center [323, 256] width 318 height 13
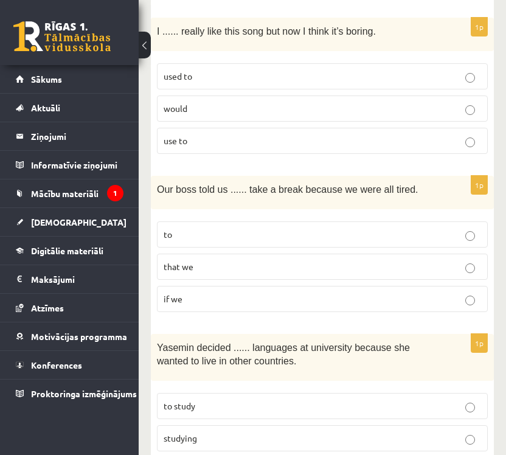
scroll to position [2409, 0]
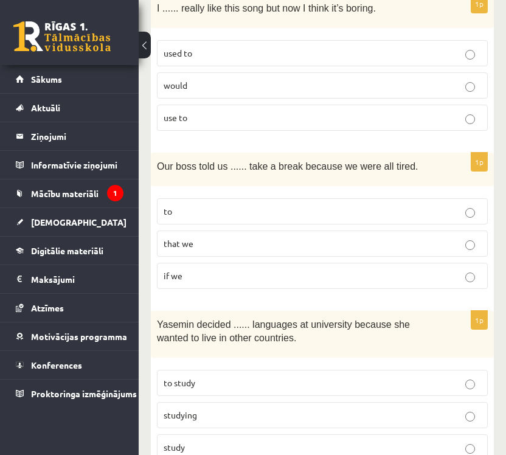
click at [243, 205] on p "to" at bounding box center [323, 211] width 318 height 13
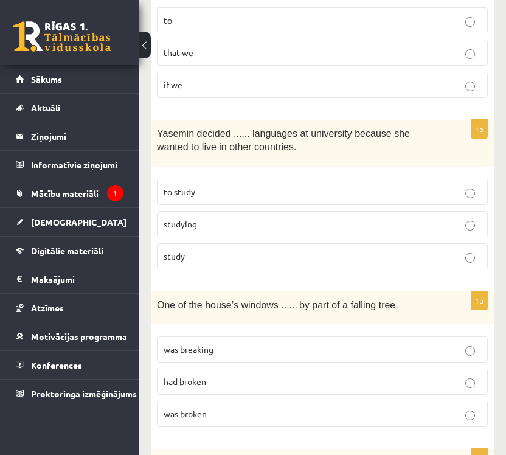
scroll to position [2612, 0]
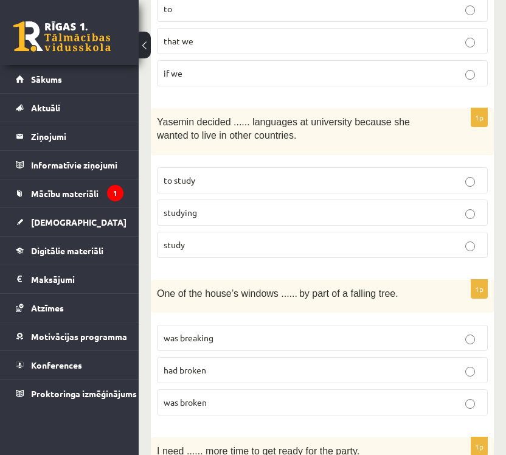
click at [195, 232] on label "study" at bounding box center [322, 245] width 331 height 26
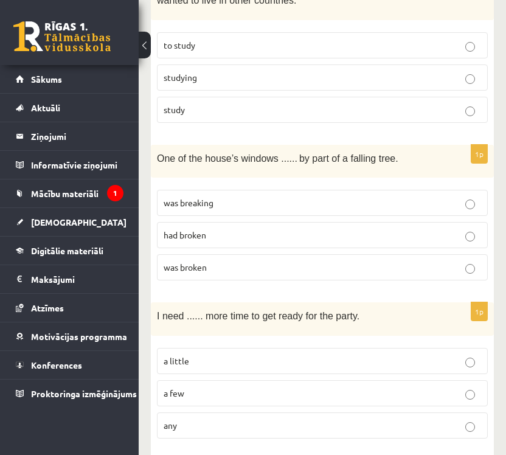
scroll to position [2814, 0]
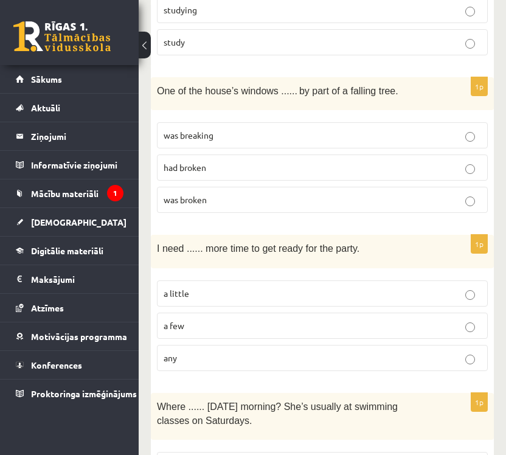
click at [262, 129] on p "was breaking" at bounding box center [323, 135] width 318 height 13
click at [246, 287] on p "a little" at bounding box center [323, 293] width 318 height 13
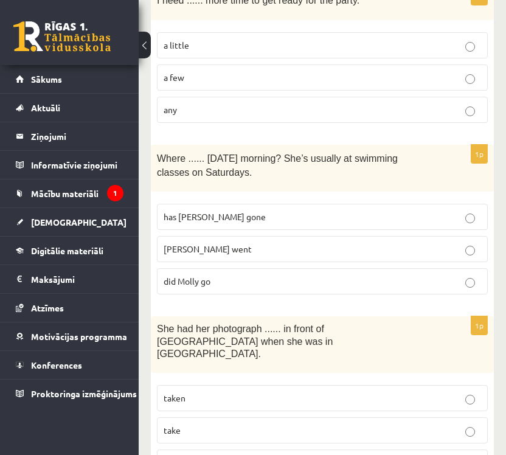
scroll to position [3085, 0]
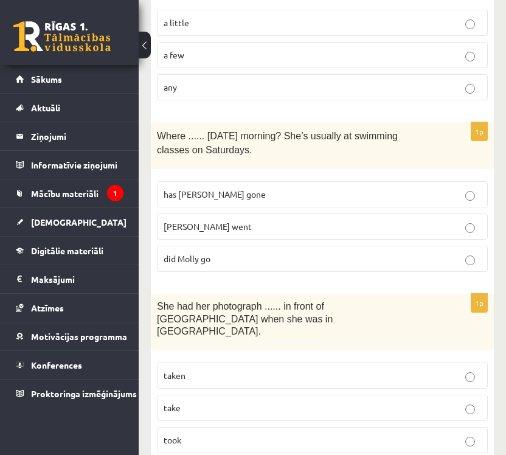
click at [225, 246] on label "did Molly go" at bounding box center [322, 259] width 331 height 26
click at [223, 369] on p "taken" at bounding box center [323, 375] width 318 height 13
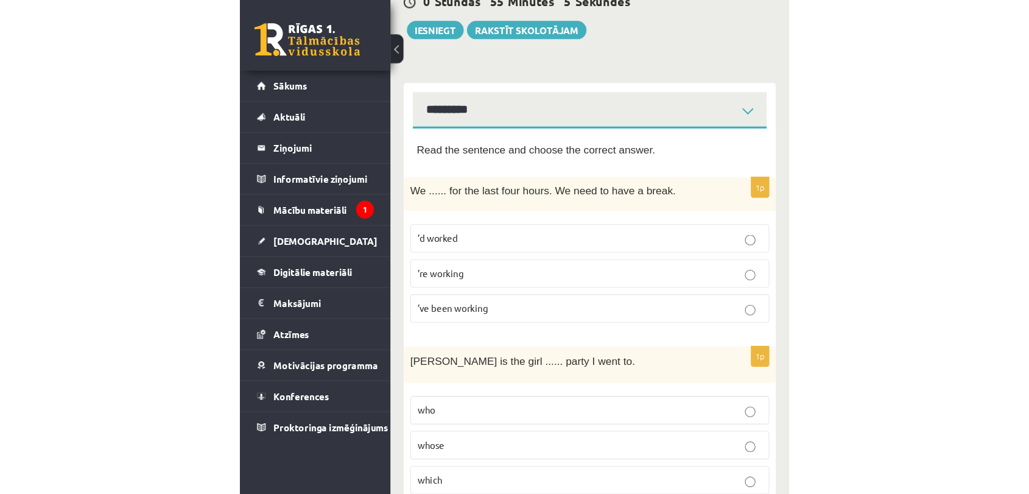
scroll to position [0, 0]
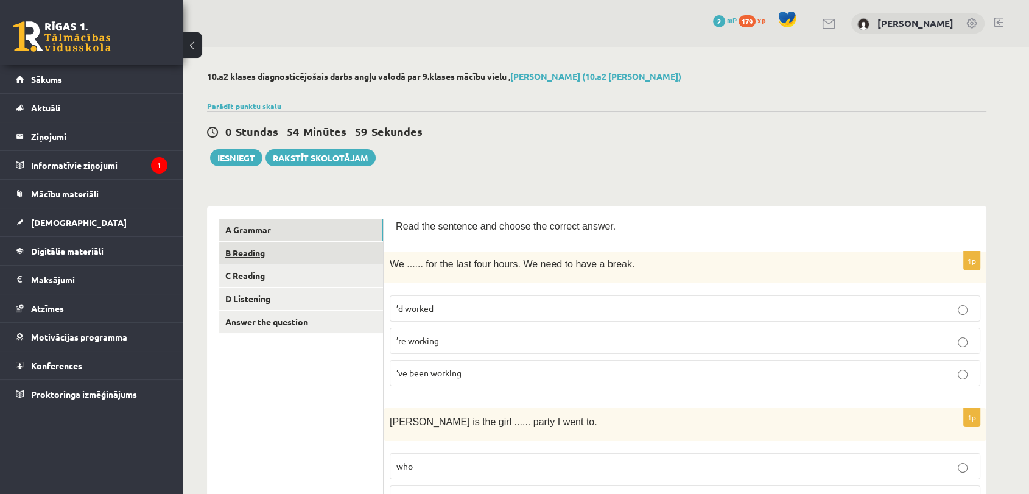
click at [326, 250] on link "B Reading" at bounding box center [301, 253] width 164 height 23
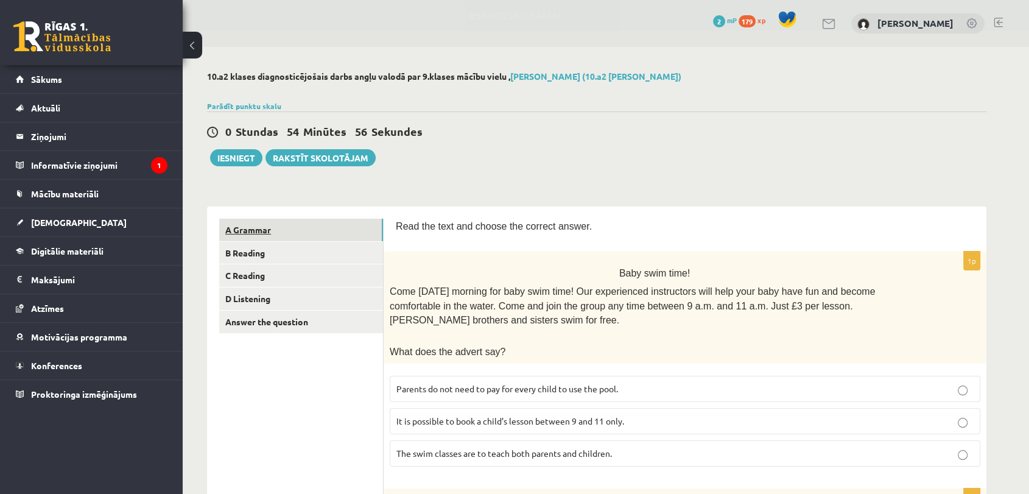
click at [329, 228] on link "A Grammar" at bounding box center [301, 229] width 164 height 23
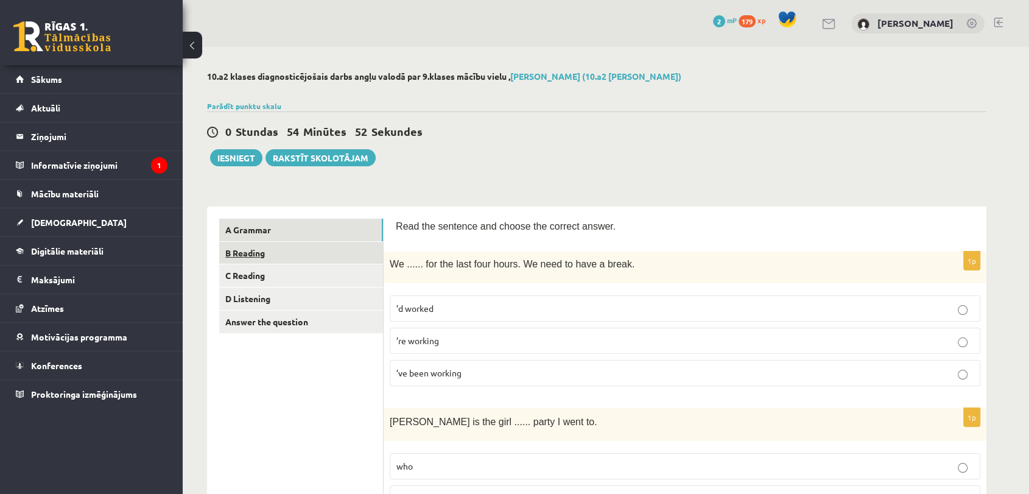
click at [320, 245] on link "B Reading" at bounding box center [301, 253] width 164 height 23
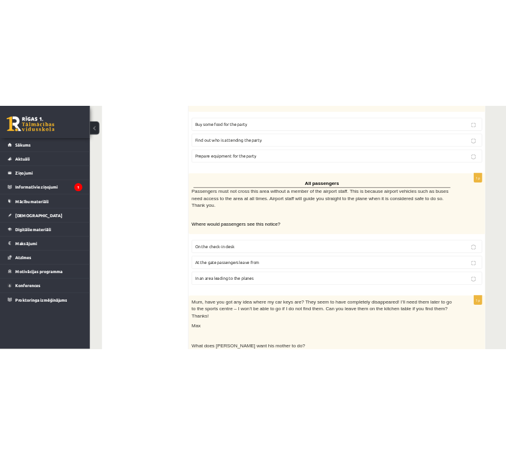
scroll to position [194, 0]
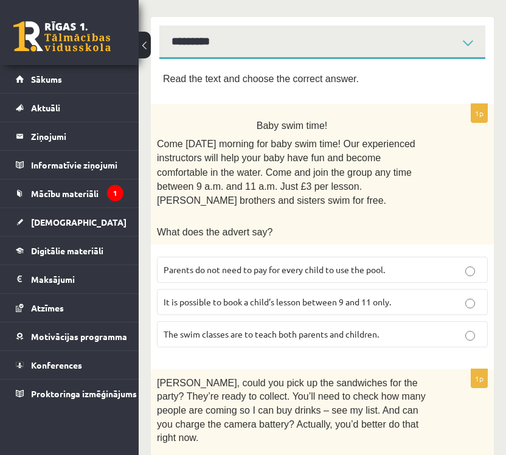
click at [338, 289] on label "It is possible to book a child’s lesson between 9 and 11 only." at bounding box center [322, 302] width 331 height 26
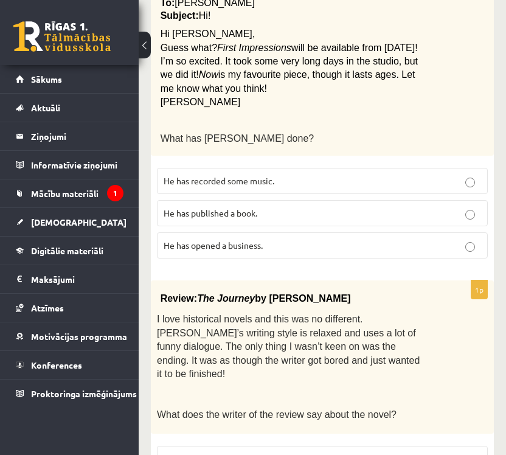
scroll to position [1448, 0]
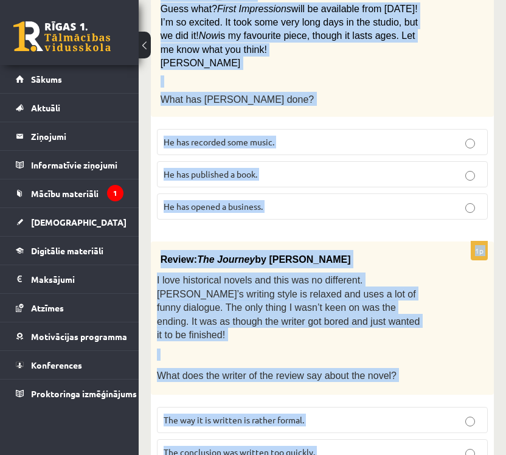
drag, startPoint x: 247, startPoint y: 135, endPoint x: 380, endPoint y: 399, distance: 295.6
copy form "Baby swim time! Come on Sunday morning for baby swim time! Our experienced inst…"
click at [422, 263] on div "Review: The Journey by Elizabeth Brown I love historical novels and this was no…" at bounding box center [322, 318] width 343 height 153
click at [462, 261] on div "Review: The Journey by Elizabeth Brown I love historical novels and this was no…" at bounding box center [322, 318] width 343 height 153
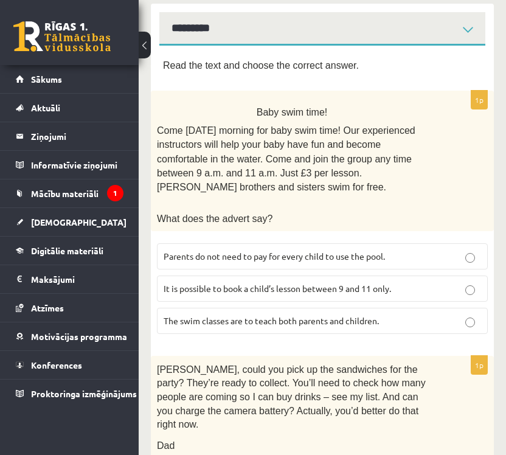
scroll to position [231, 0]
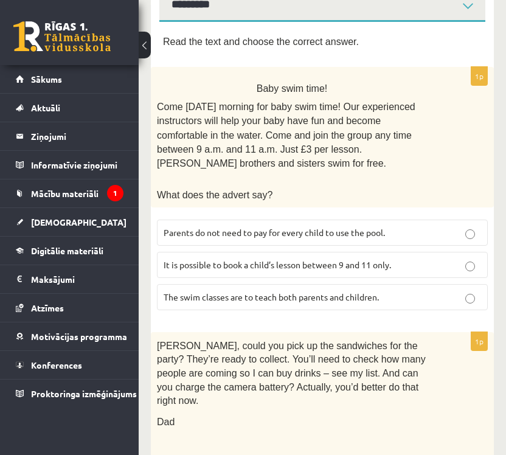
click at [340, 227] on span "Parents do not need to pay for every child to use the pool." at bounding box center [275, 232] width 222 height 11
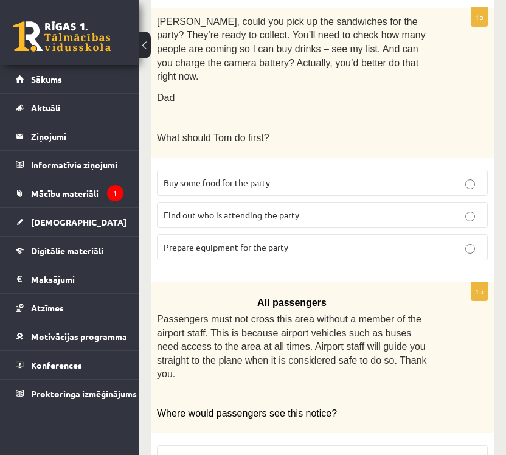
scroll to position [569, 0]
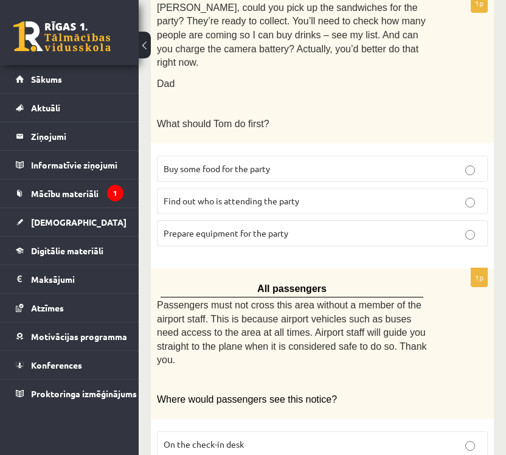
click at [252, 228] on span "Prepare equipment for the party" at bounding box center [226, 233] width 125 height 11
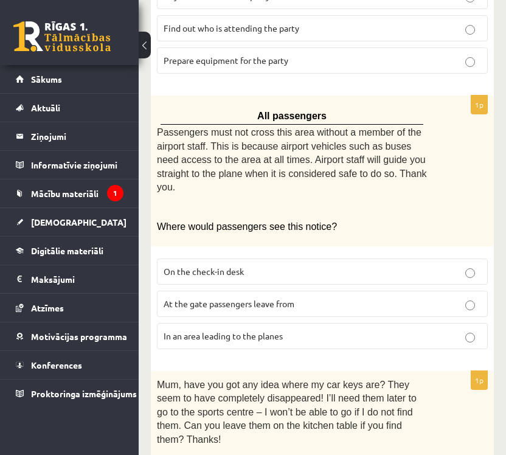
scroll to position [772, 0]
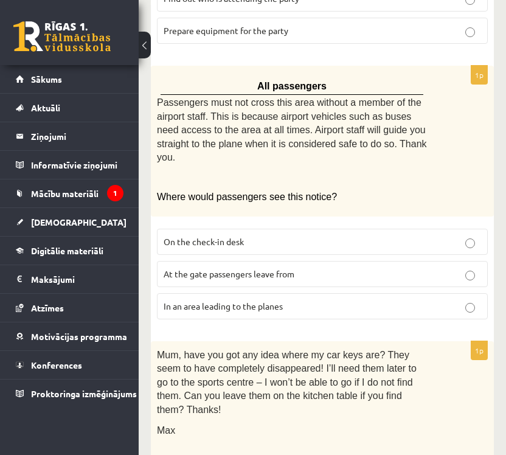
click at [263, 301] on span "In an area leading to the planes" at bounding box center [223, 306] width 119 height 11
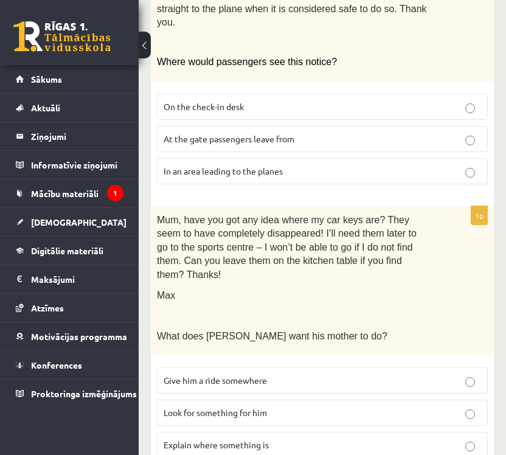
scroll to position [974, 0]
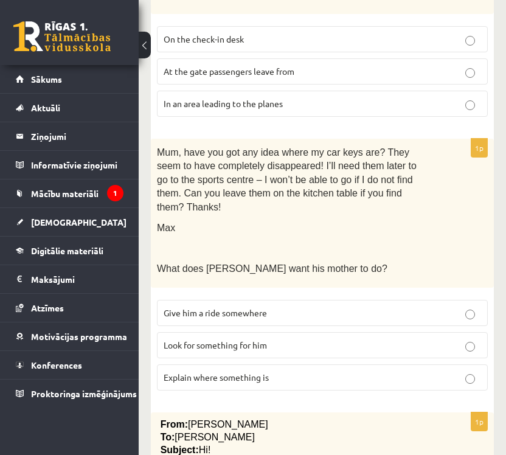
click at [424, 339] on p "Look for something for him" at bounding box center [323, 345] width 318 height 13
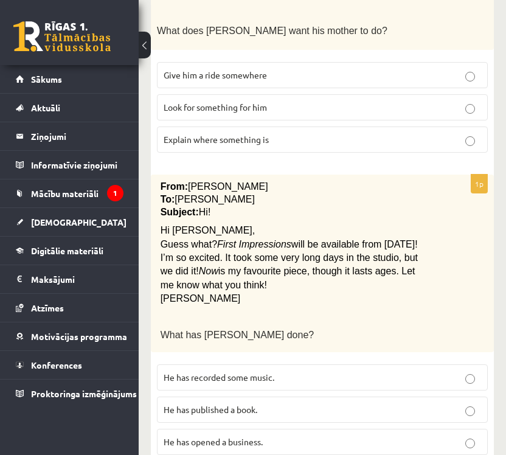
scroll to position [1245, 0]
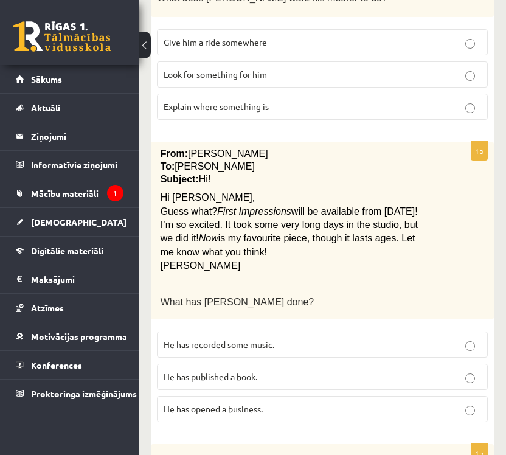
click at [344, 338] on p "He has recorded some music." at bounding box center [323, 344] width 318 height 13
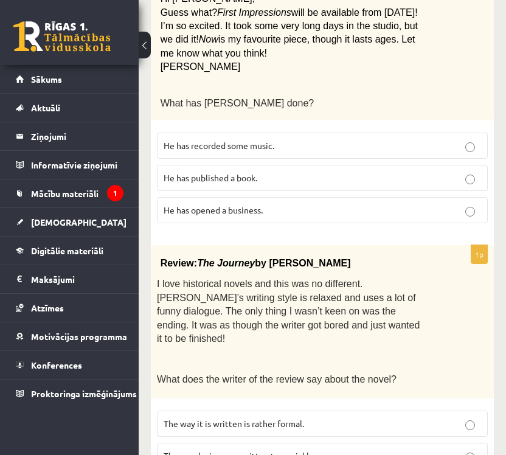
scroll to position [1448, 0]
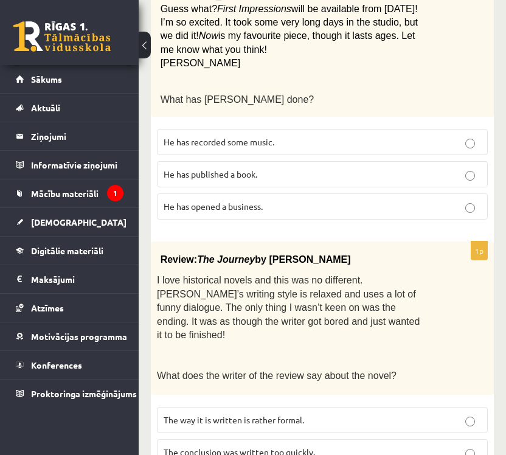
click at [282, 446] on p "The conclusion was written too quickly." at bounding box center [323, 452] width 318 height 13
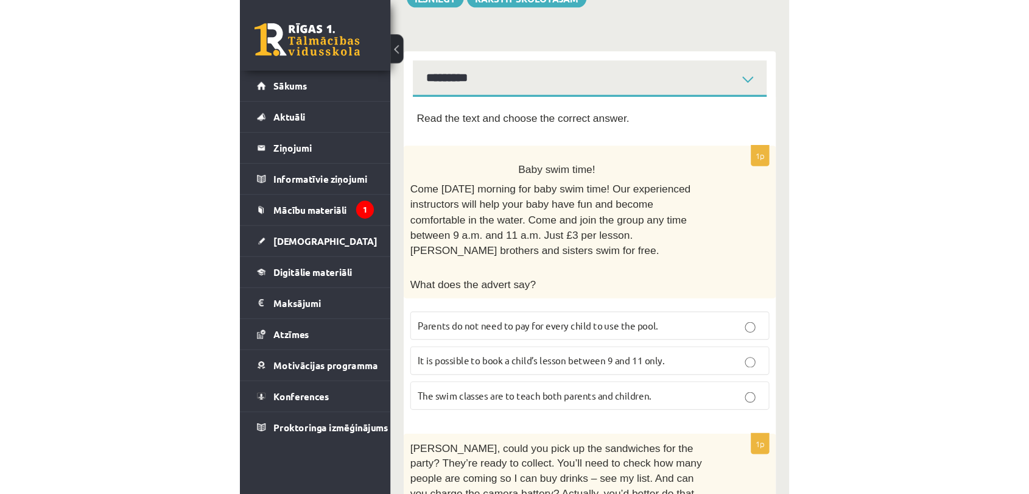
scroll to position [0, 0]
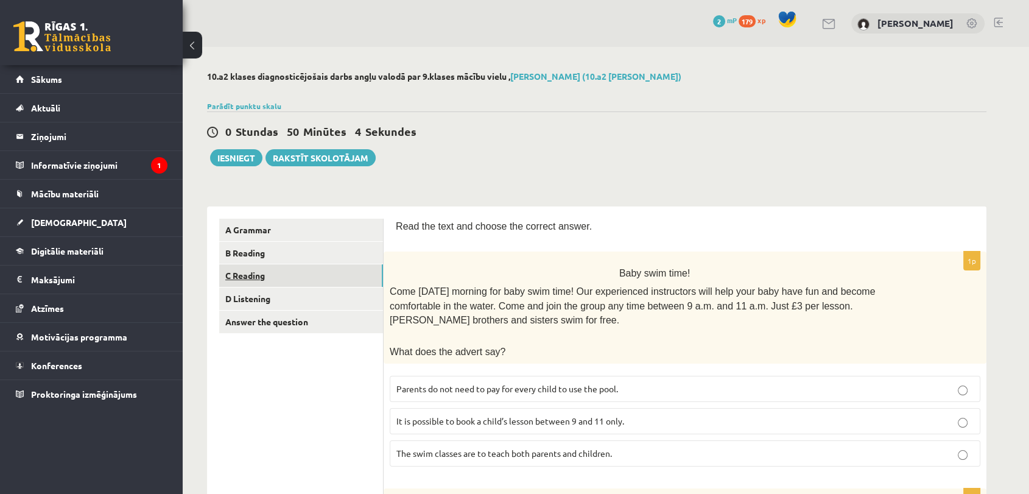
click at [344, 282] on link "C Reading" at bounding box center [301, 275] width 164 height 23
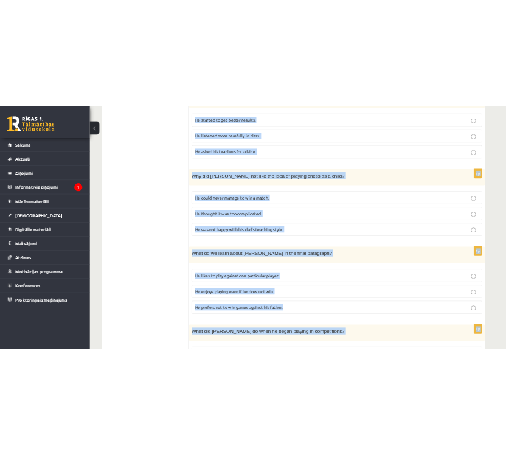
scroll to position [1029, 0]
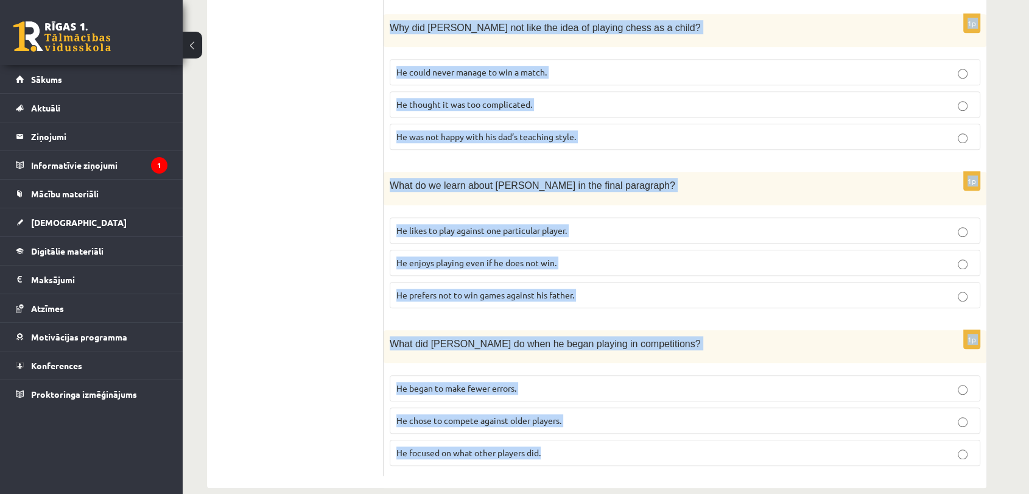
drag, startPoint x: 396, startPoint y: 145, endPoint x: 595, endPoint y: 423, distance: 341.5
copy form "Read the article about chess and choose the correct answer for each question. P…"
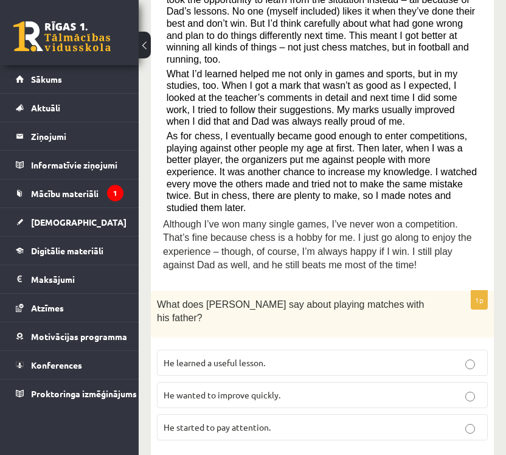
scroll to position [556, 0]
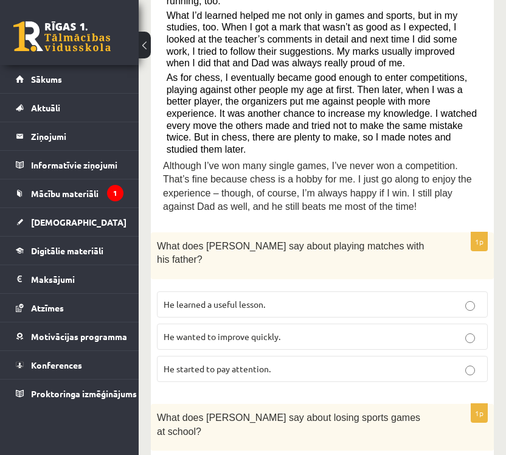
click at [297, 292] on label "He learned a useful lesson." at bounding box center [322, 305] width 331 height 26
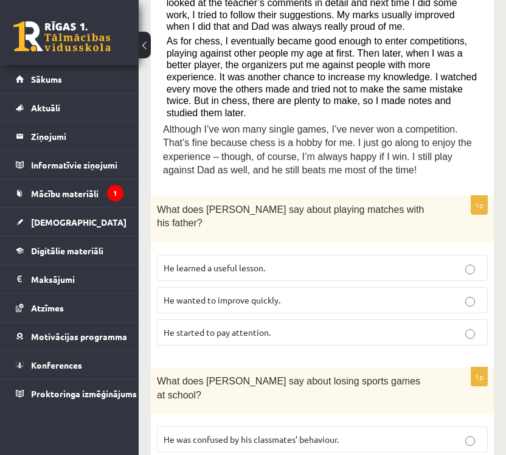
scroll to position [623, 0]
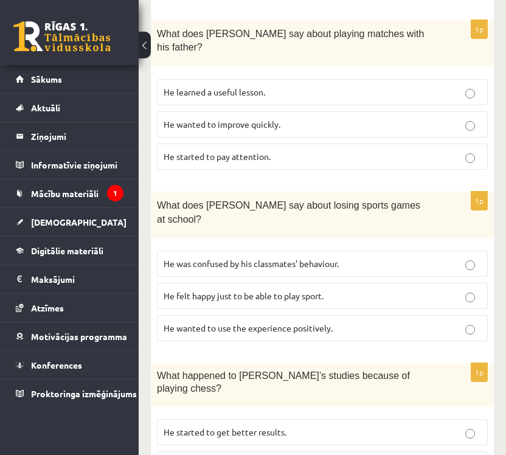
scroll to position [826, 0]
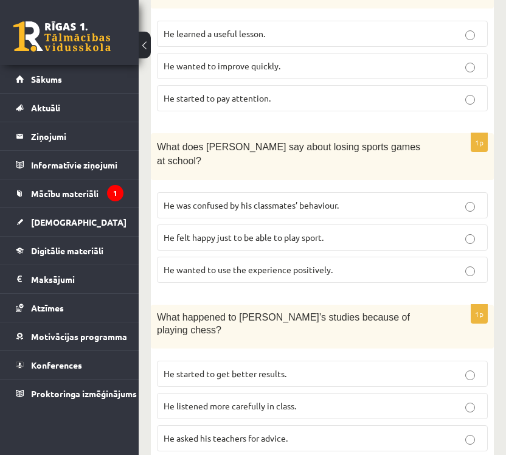
click at [352, 361] on label "He started to get better results." at bounding box center [322, 374] width 331 height 26
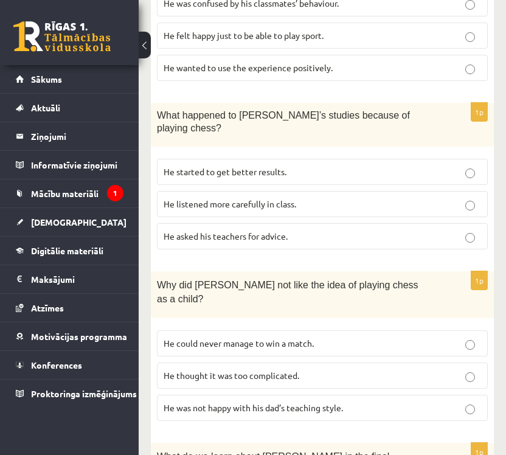
scroll to position [1029, 0]
click at [345, 369] on p "He thought it was too complicated." at bounding box center [323, 375] width 318 height 13
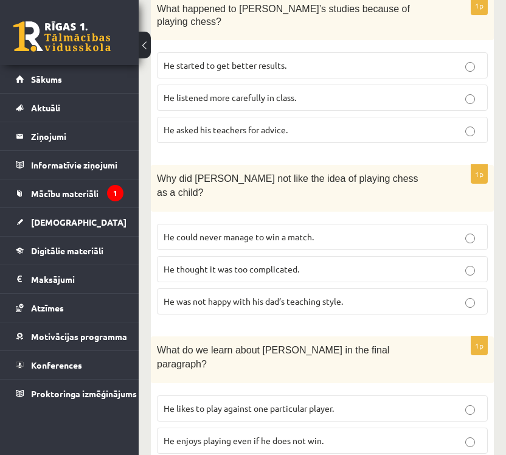
scroll to position [1164, 0]
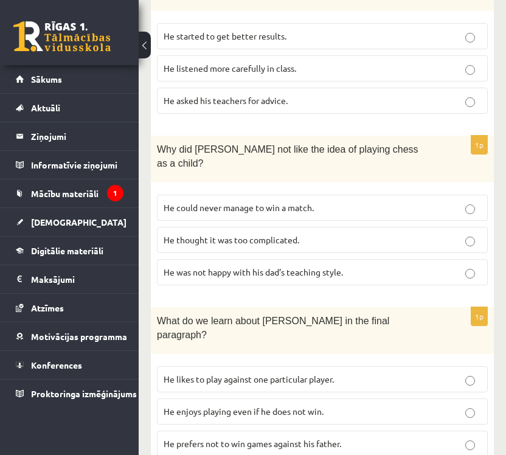
click at [345, 399] on label "He enjoys playing even if he does not win." at bounding box center [322, 412] width 331 height 26
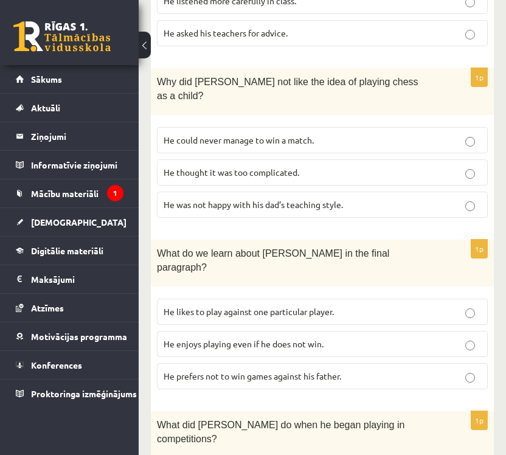
scroll to position [1242, 0]
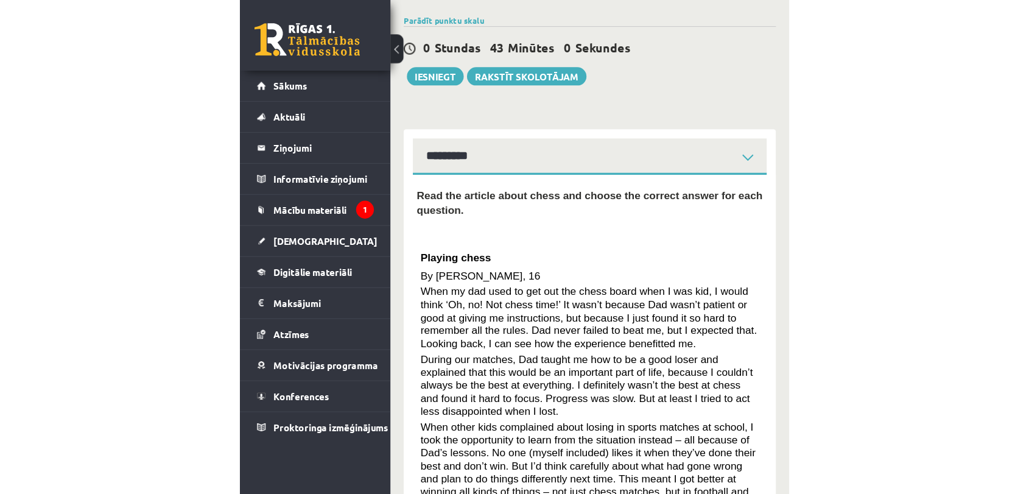
scroll to position [0, 0]
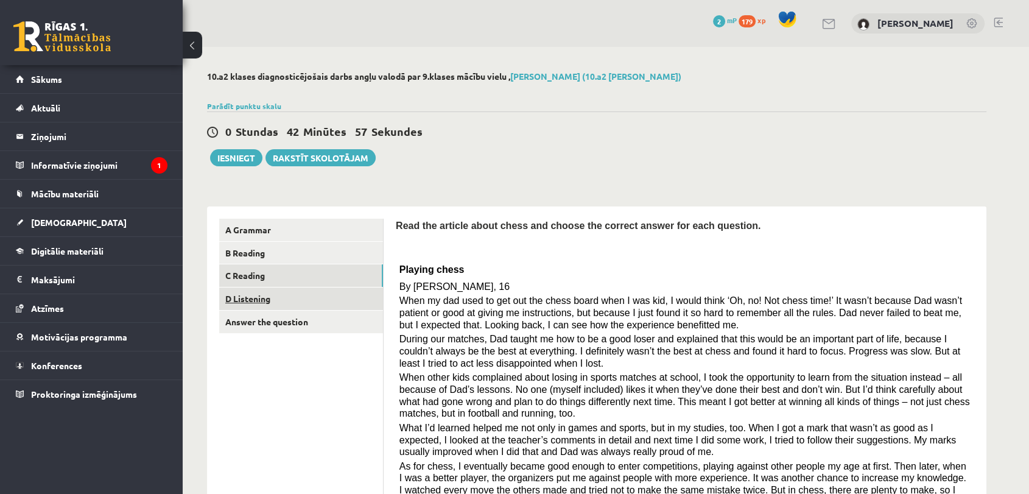
click at [316, 300] on link "D Listening" at bounding box center [301, 298] width 164 height 23
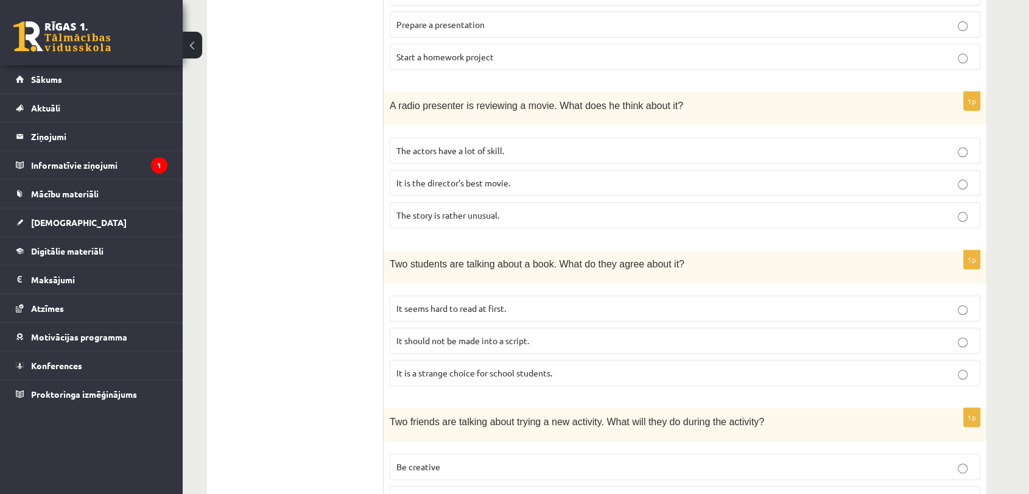
scroll to position [31, 0]
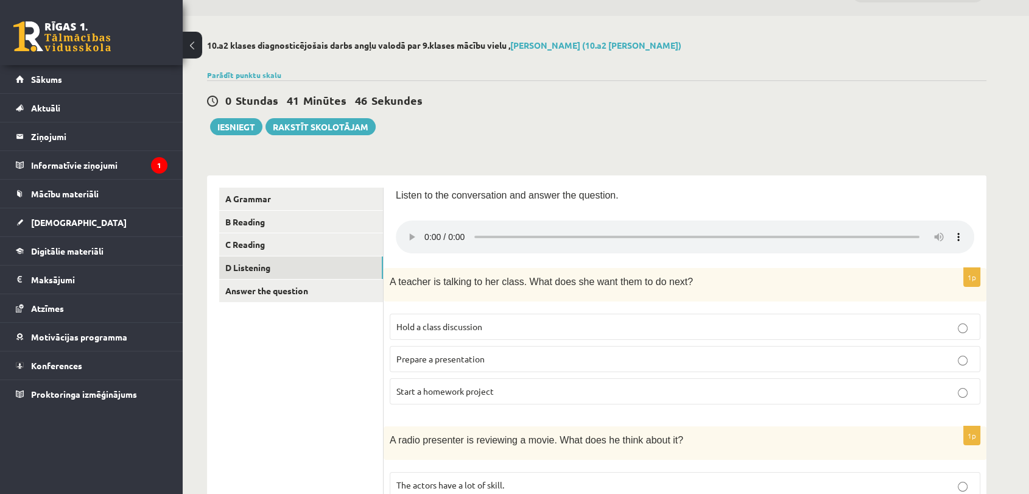
click at [484, 330] on p "Hold a class discussion" at bounding box center [684, 326] width 577 height 13
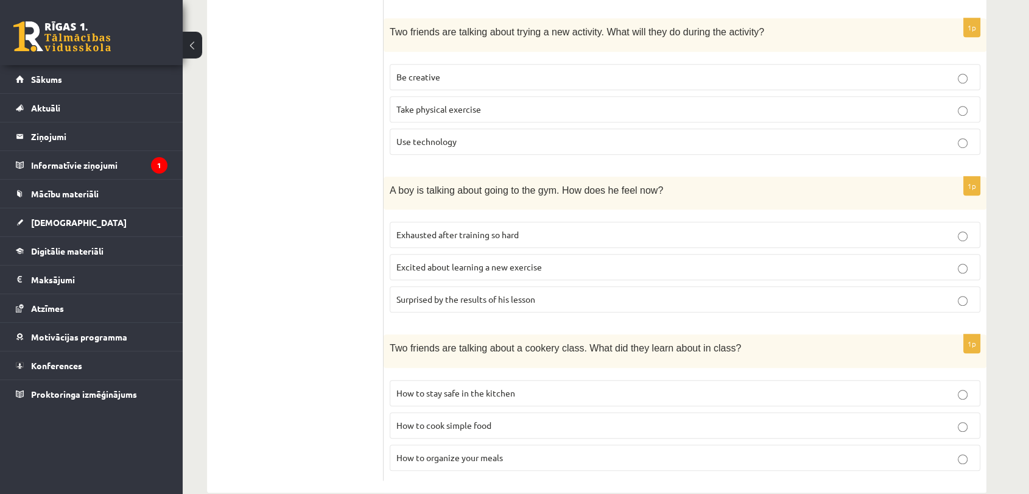
scroll to position [775, 0]
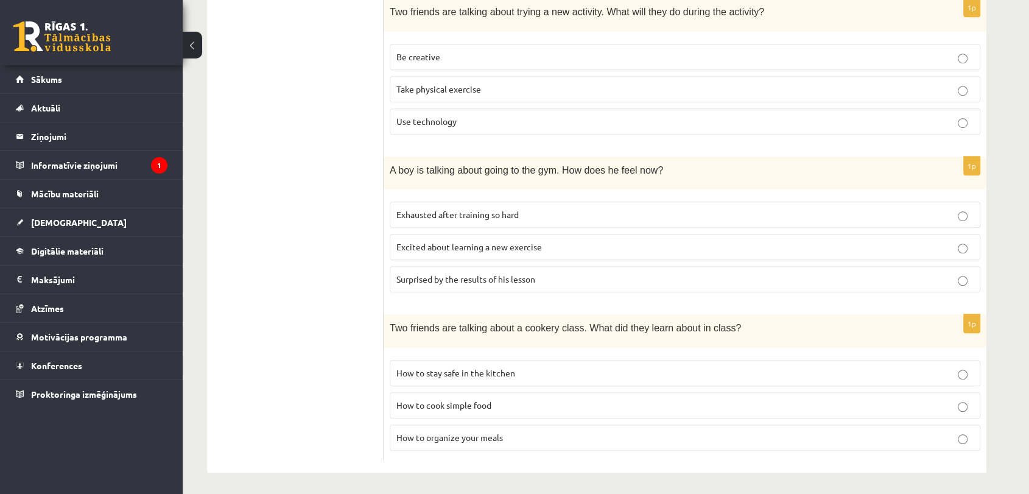
click at [505, 433] on p "How to organize your meals" at bounding box center [684, 437] width 577 height 13
click at [506, 279] on span "Surprised by the results of his lesson" at bounding box center [465, 278] width 139 height 11
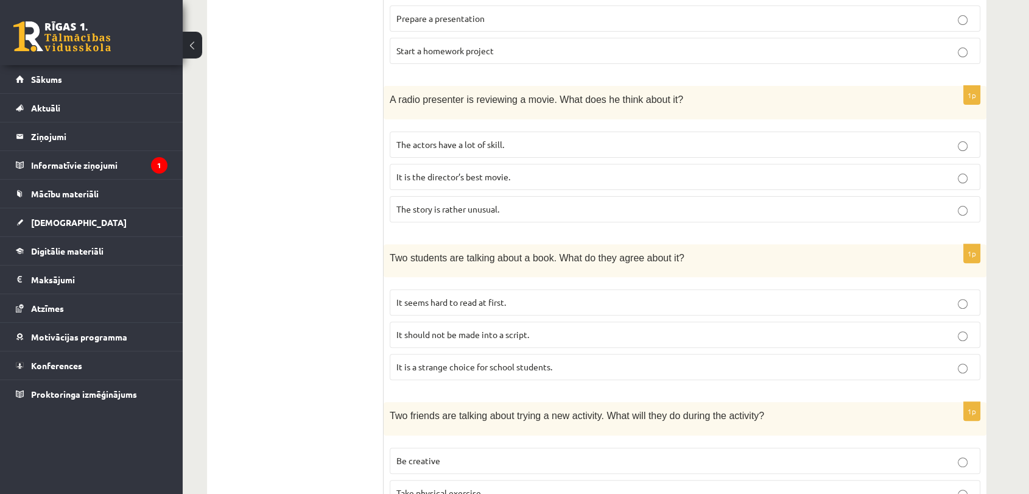
scroll to position [369, 0]
click at [506, 170] on label "It is the director’s best movie." at bounding box center [685, 179] width 590 height 26
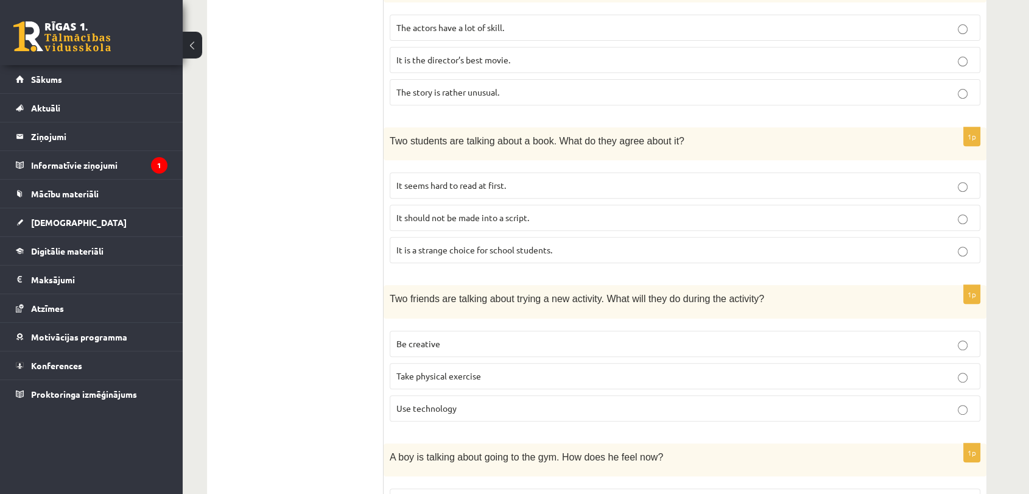
scroll to position [505, 0]
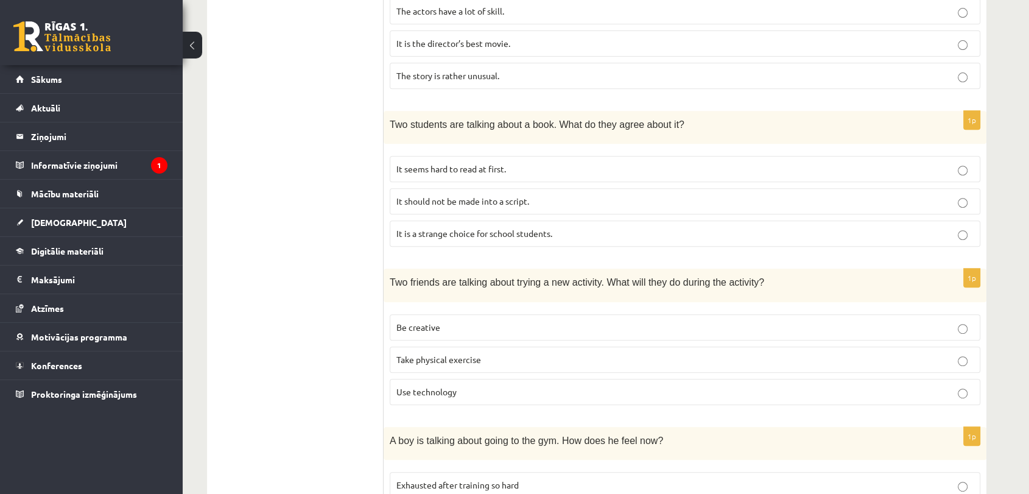
click at [488, 239] on label "It is a strange choice for school students." at bounding box center [685, 233] width 590 height 26
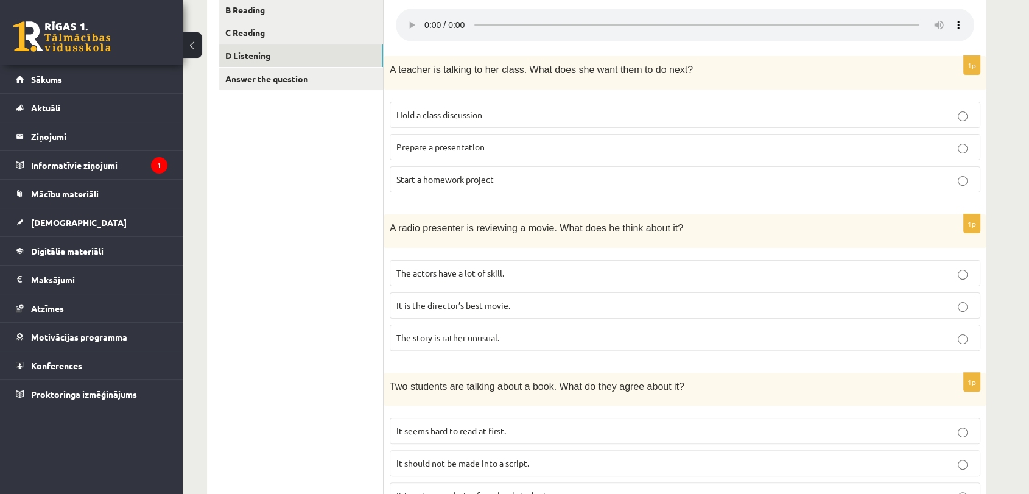
scroll to position [234, 0]
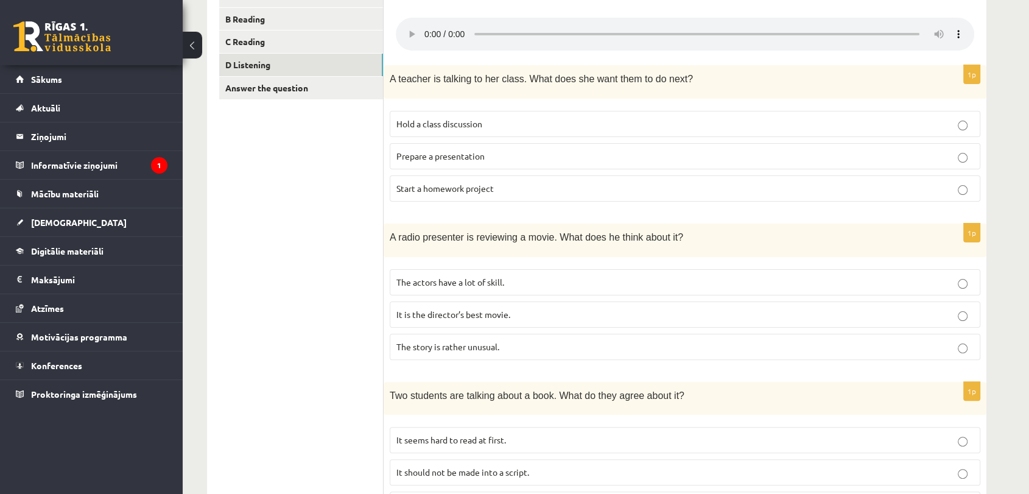
click at [487, 159] on p "Prepare a presentation" at bounding box center [684, 156] width 577 height 13
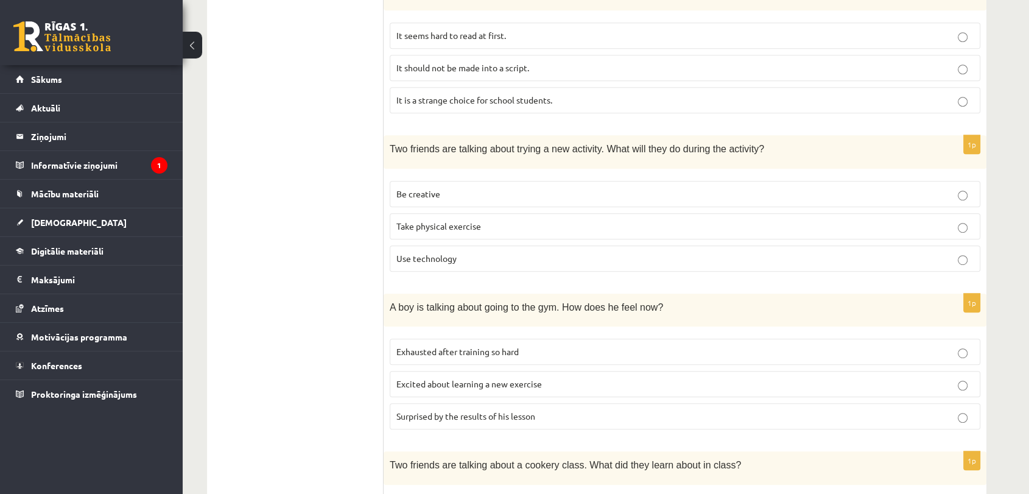
scroll to position [640, 0]
click at [506, 181] on label "Be creative" at bounding box center [685, 192] width 590 height 26
click at [506, 182] on label "Be creative" at bounding box center [685, 192] width 590 height 26
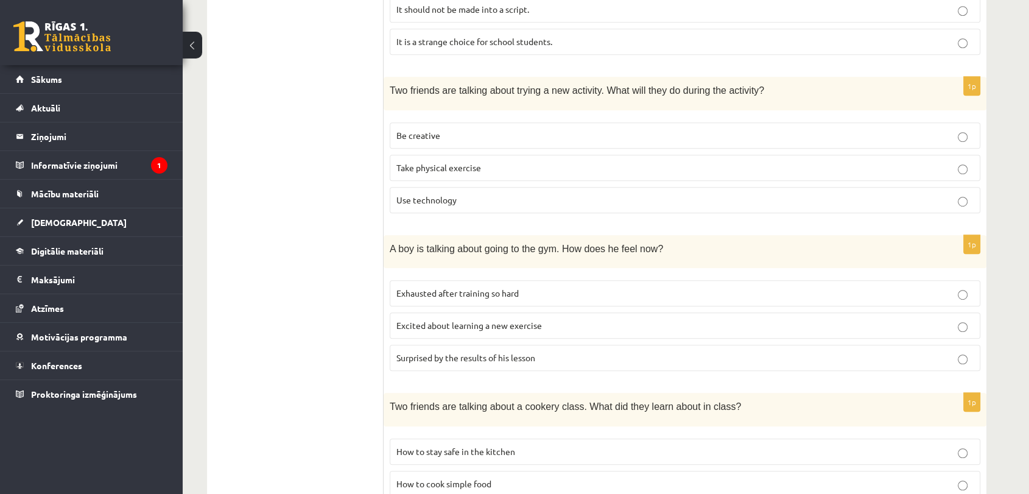
scroll to position [775, 0]
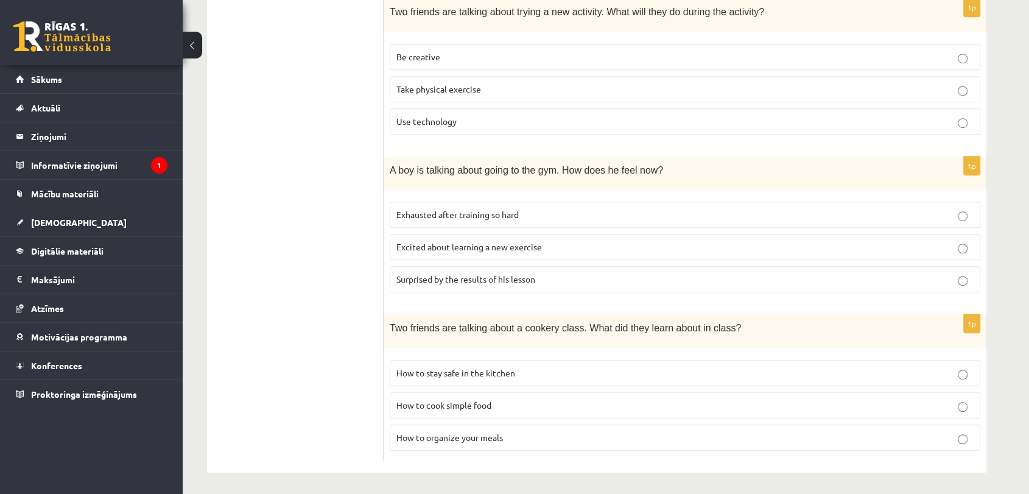
drag, startPoint x: 486, startPoint y: 273, endPoint x: 357, endPoint y: 228, distance: 136.1
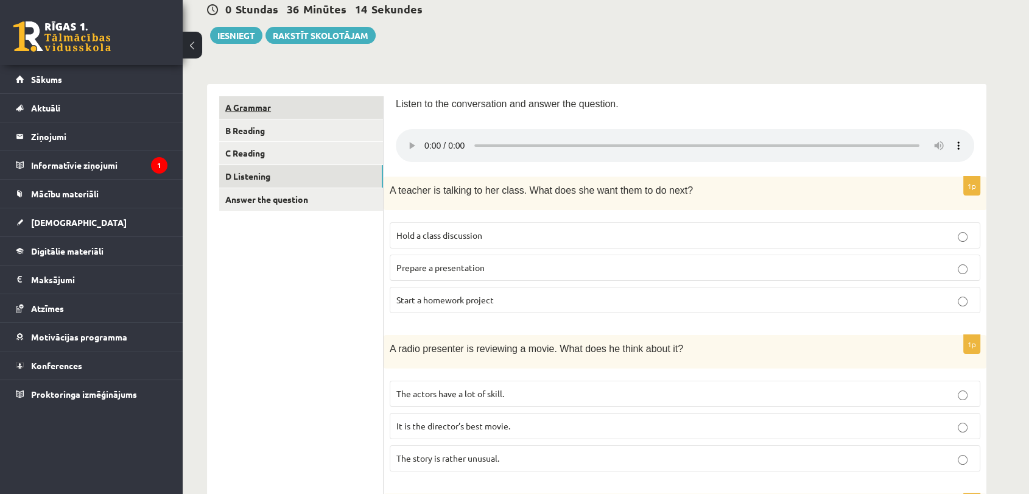
scroll to position [99, 0]
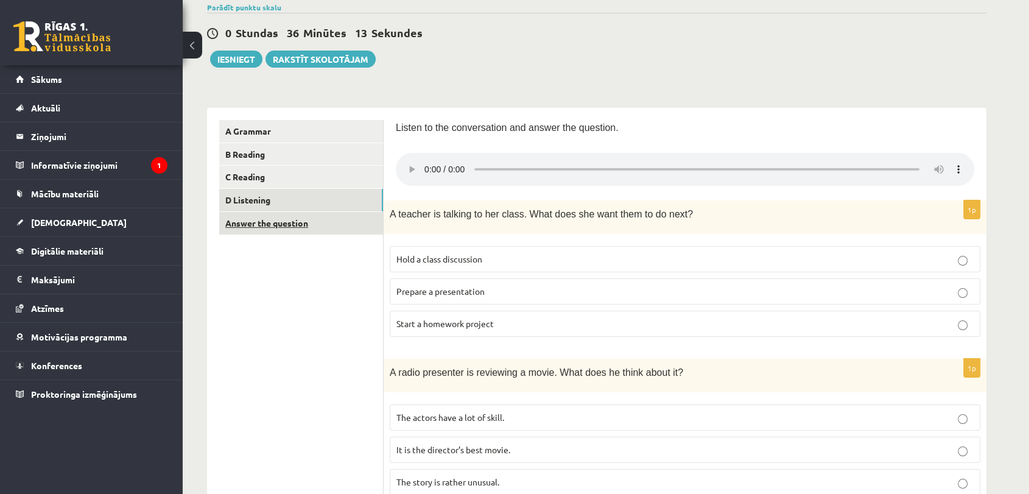
click at [298, 224] on link "Answer the question" at bounding box center [301, 223] width 164 height 23
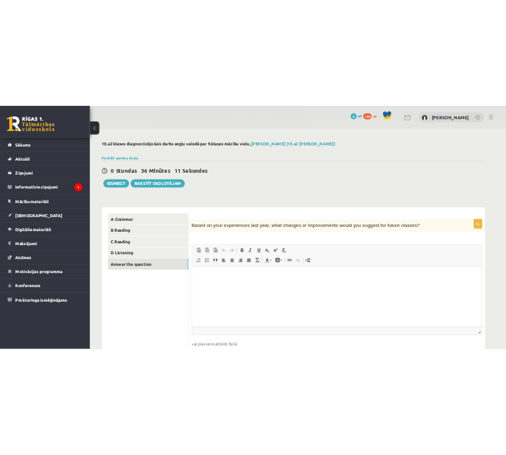
scroll to position [0, 0]
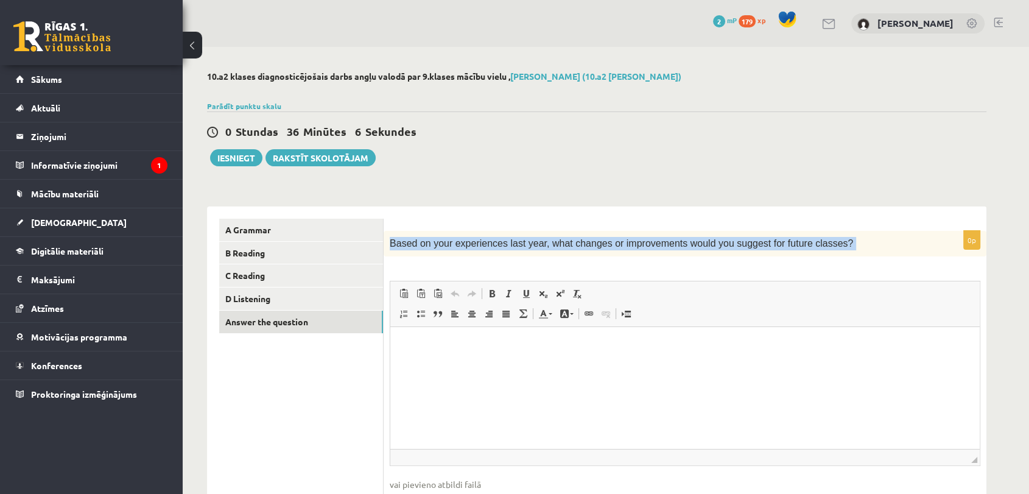
drag, startPoint x: 390, startPoint y: 246, endPoint x: 767, endPoint y: 274, distance: 378.4
click at [506, 274] on div "0p Based on your experiences last year, what changes or improvements would you …" at bounding box center [684, 382] width 603 height 303
copy div "Based on your experiences last year, what changes or improvements would you sug…"
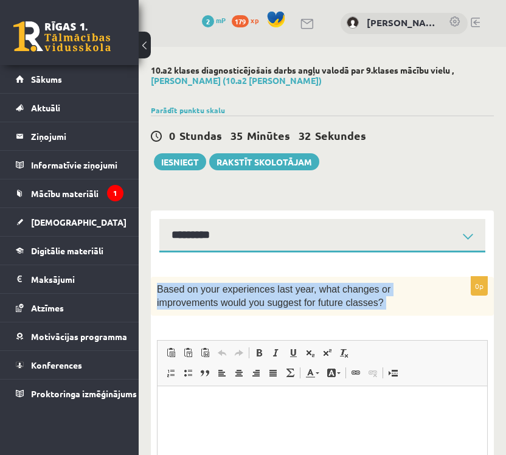
click at [414, 331] on div "0p Based on your experiences last year, what changes or improvements would you …" at bounding box center [322, 435] width 343 height 317
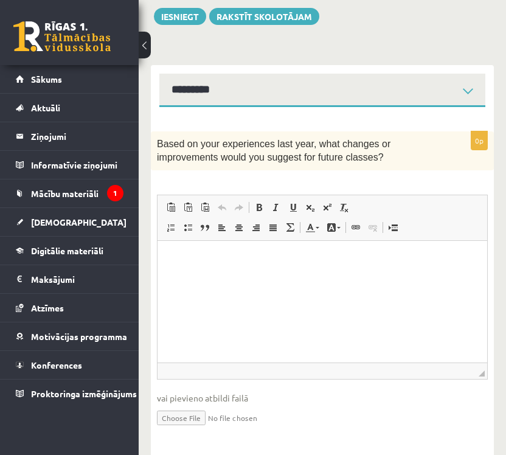
scroll to position [169, 0]
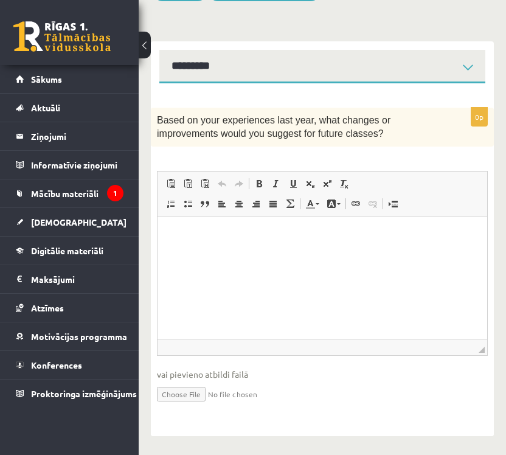
click at [218, 254] on html at bounding box center [323, 235] width 330 height 37
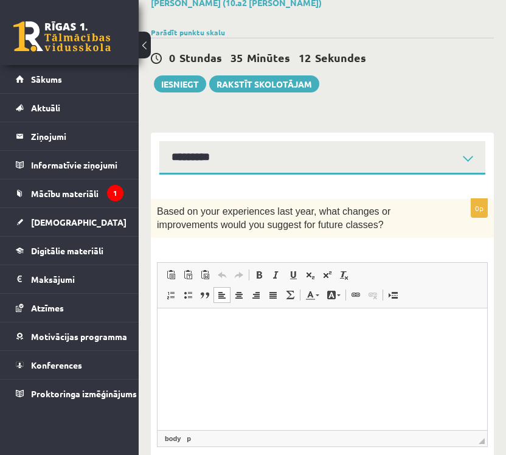
scroll to position [102, 0]
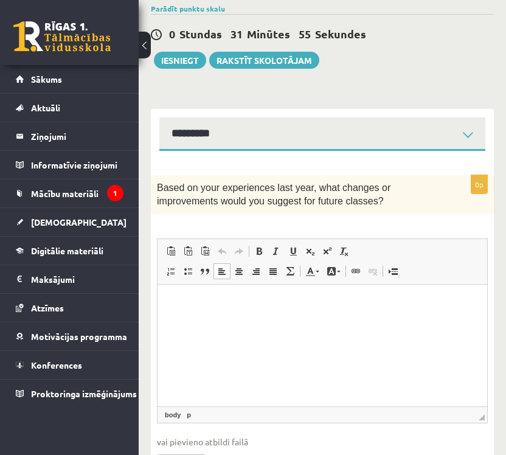
click at [203, 283] on span "Insert/Remove Numbered List Insert/Remove Bulleted List Block Quote Align Left …" at bounding box center [231, 273] width 139 height 20
click at [204, 293] on html at bounding box center [323, 303] width 330 height 37
paste body "Editor, wiswyg-editor-user-answer-47363908568280"
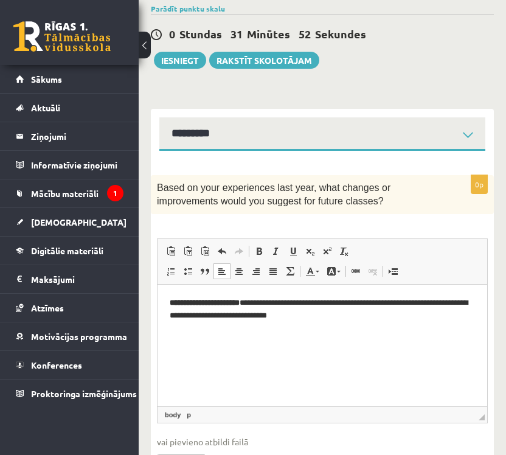
click at [253, 298] on p "**********" at bounding box center [323, 310] width 306 height 26
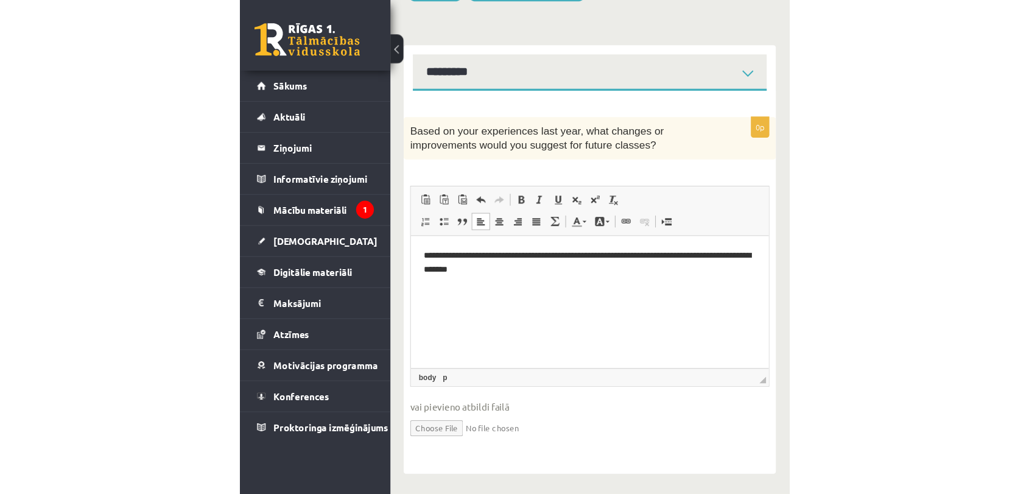
scroll to position [78, 0]
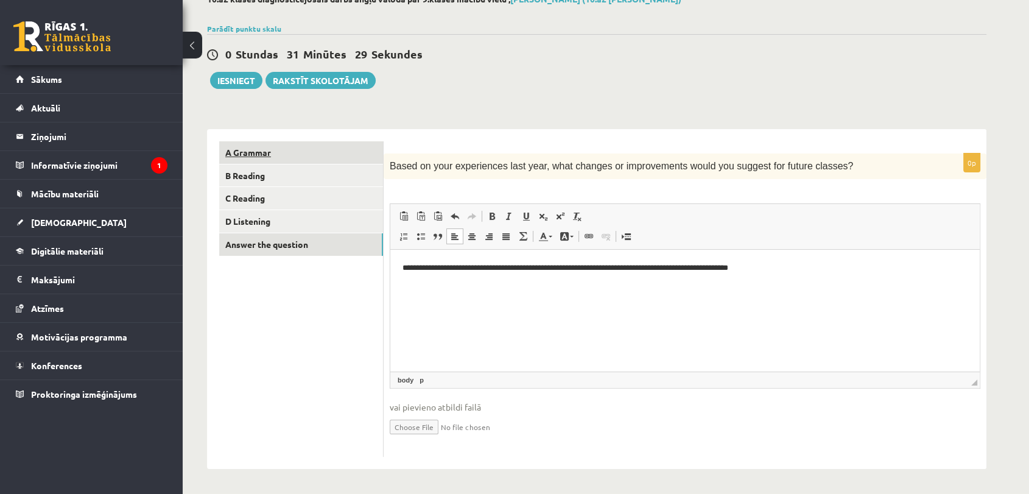
click at [307, 148] on link "A Grammar" at bounding box center [301, 152] width 164 height 23
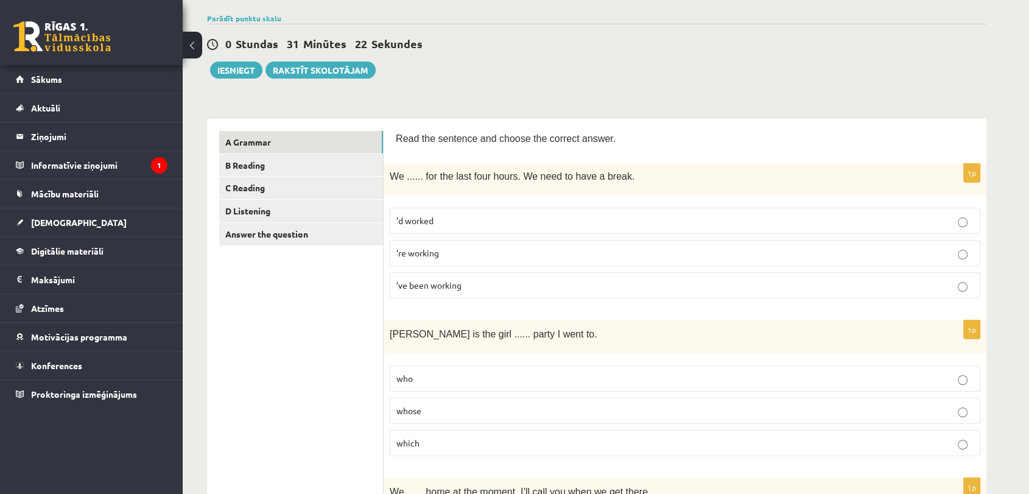
scroll to position [0, 0]
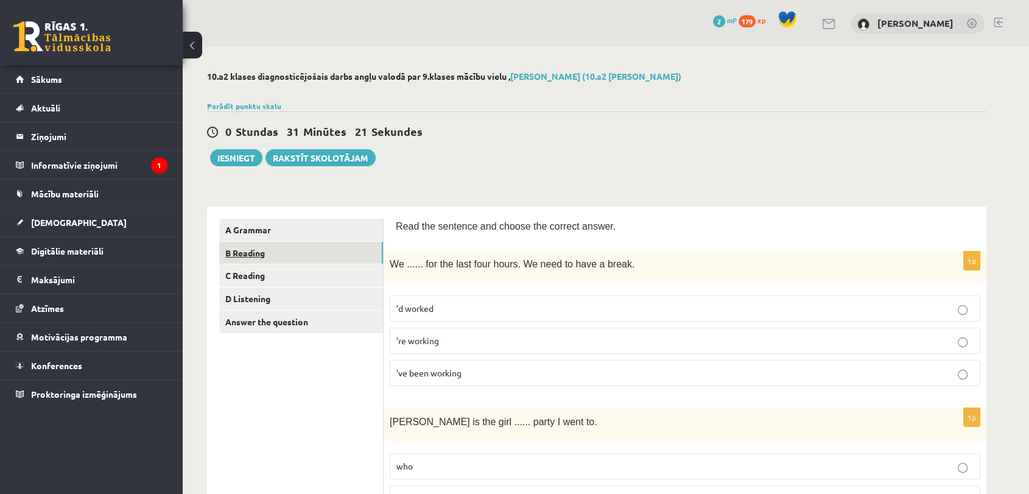
click at [237, 254] on link "B Reading" at bounding box center [301, 253] width 164 height 23
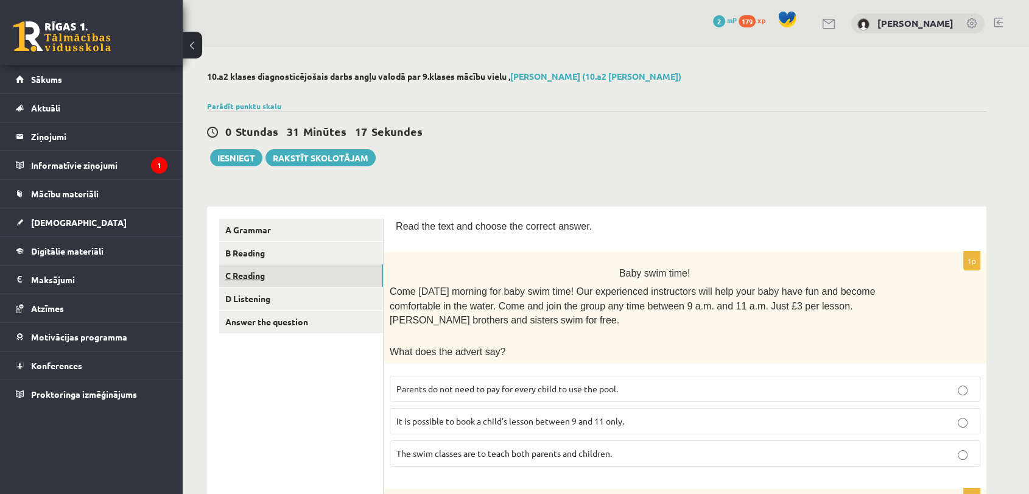
click at [236, 274] on link "C Reading" at bounding box center [301, 275] width 164 height 23
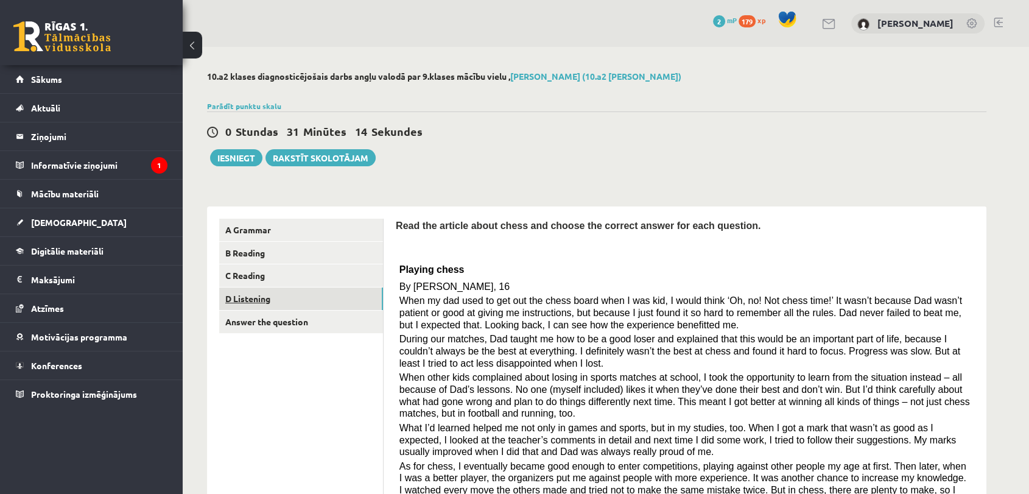
click at [295, 299] on link "D Listening" at bounding box center [301, 298] width 164 height 23
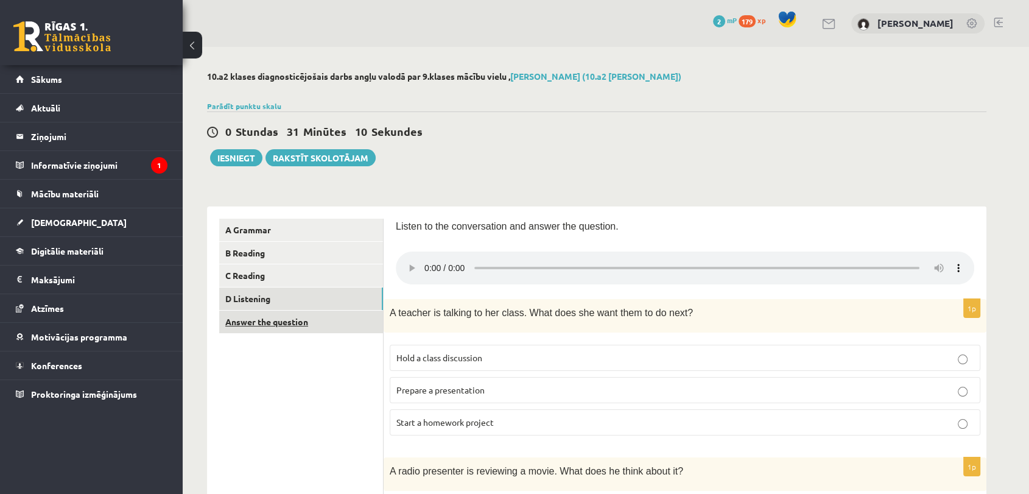
click at [318, 320] on link "Answer the question" at bounding box center [301, 321] width 164 height 23
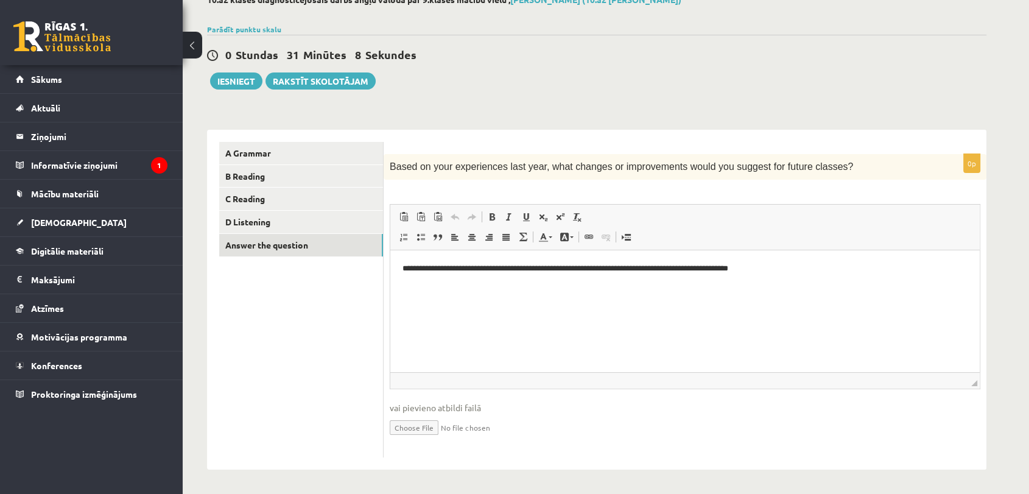
scroll to position [78, 0]
click at [259, 158] on link "A Grammar" at bounding box center [301, 152] width 164 height 23
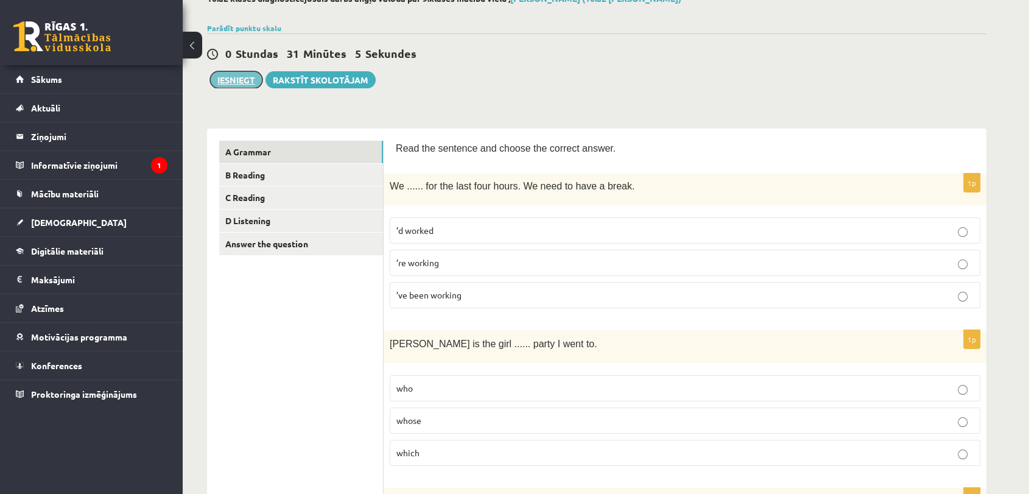
click at [229, 82] on button "Iesniegt" at bounding box center [236, 79] width 52 height 17
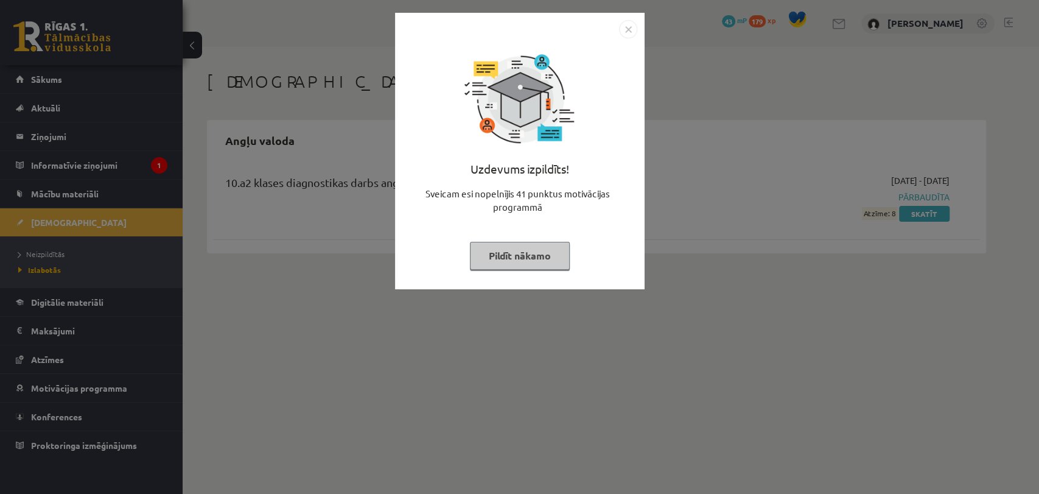
click at [571, 259] on div "Uzdevums izpildīts! Sveicam esi nopelnījis 41 punktus motivācijas programmā Pil…" at bounding box center [519, 159] width 235 height 243
click at [563, 262] on button "Pildīt nākamo" at bounding box center [520, 256] width 100 height 28
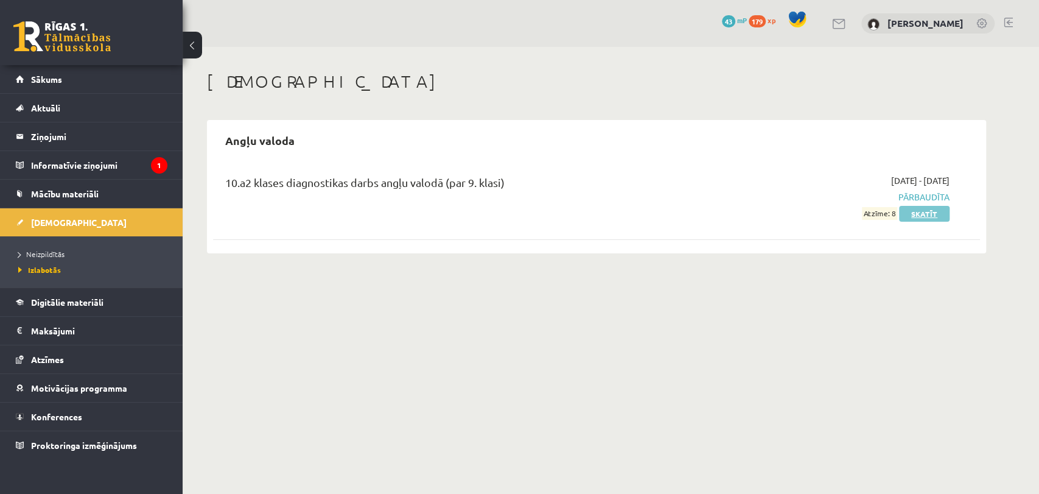
click at [932, 215] on link "Skatīt" at bounding box center [924, 214] width 51 height 16
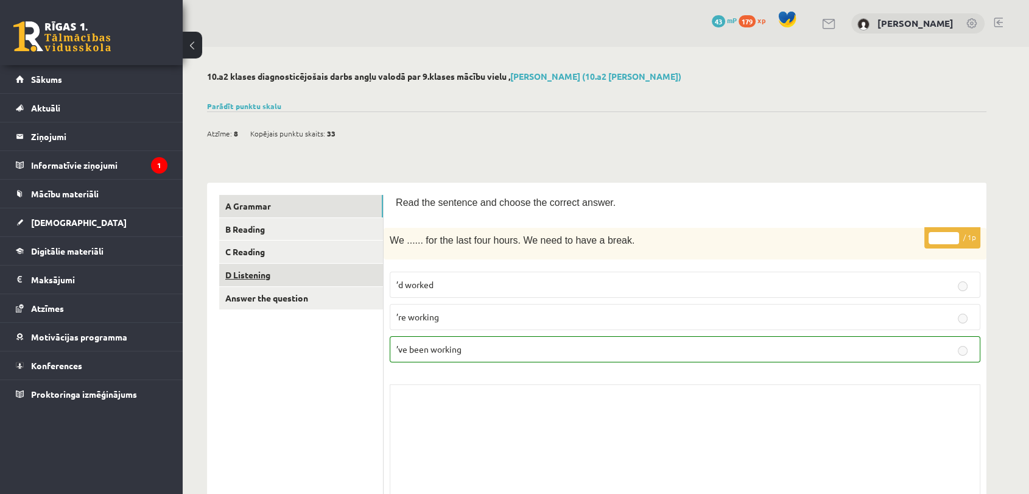
click at [258, 275] on link "D Listening" at bounding box center [301, 275] width 164 height 23
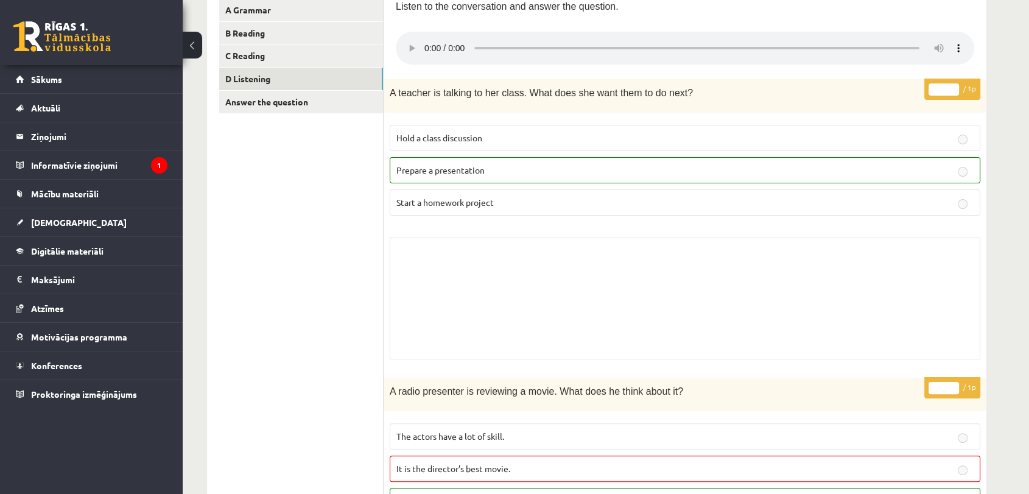
scroll to position [170, 0]
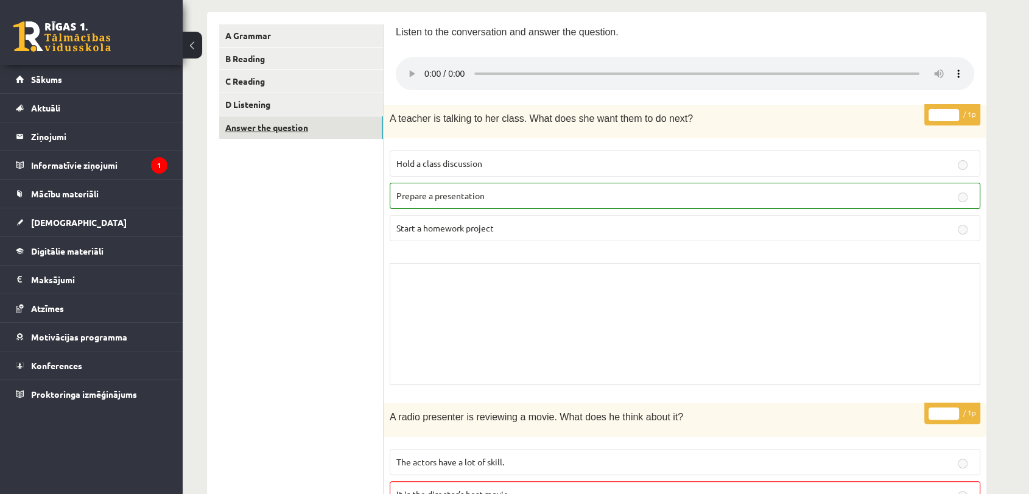
click at [237, 124] on link "Answer the question" at bounding box center [301, 127] width 164 height 23
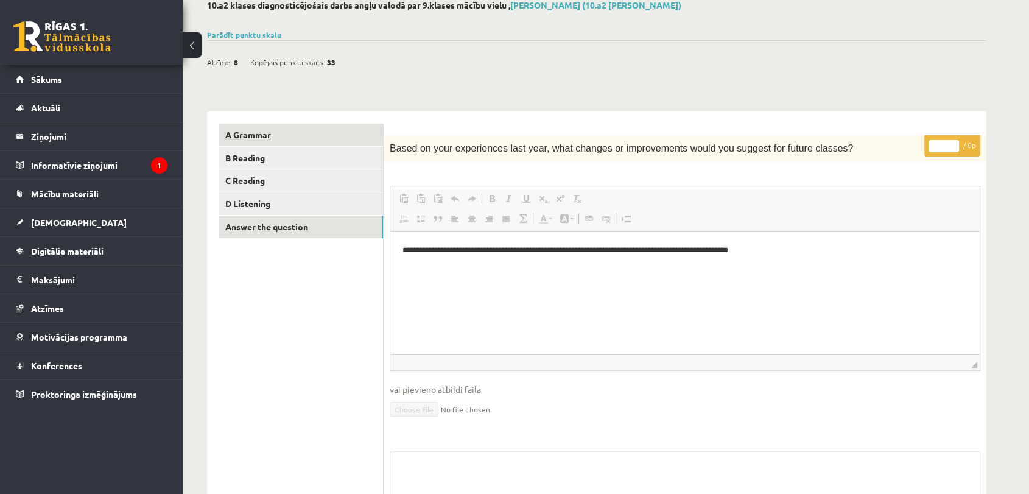
scroll to position [0, 0]
click at [296, 152] on link "B Reading" at bounding box center [301, 158] width 164 height 23
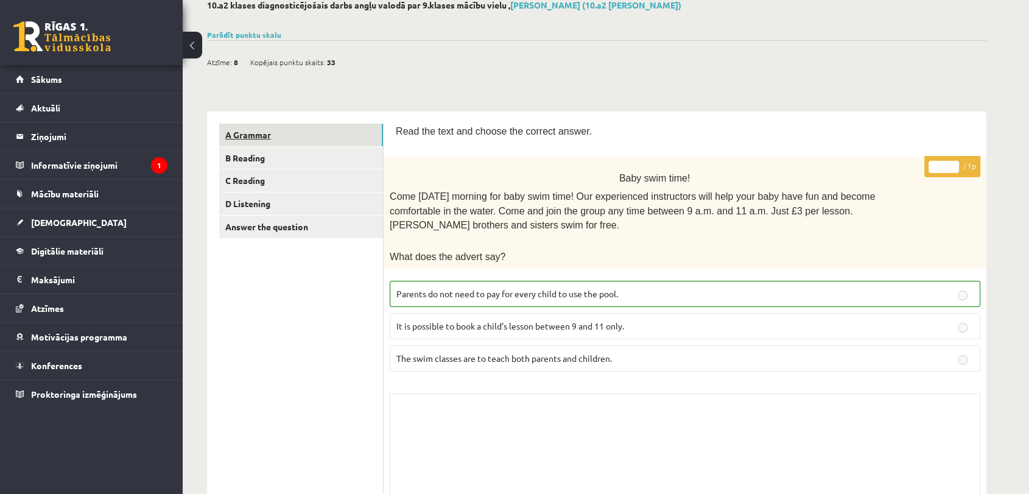
click at [273, 136] on link "A Grammar" at bounding box center [301, 135] width 164 height 23
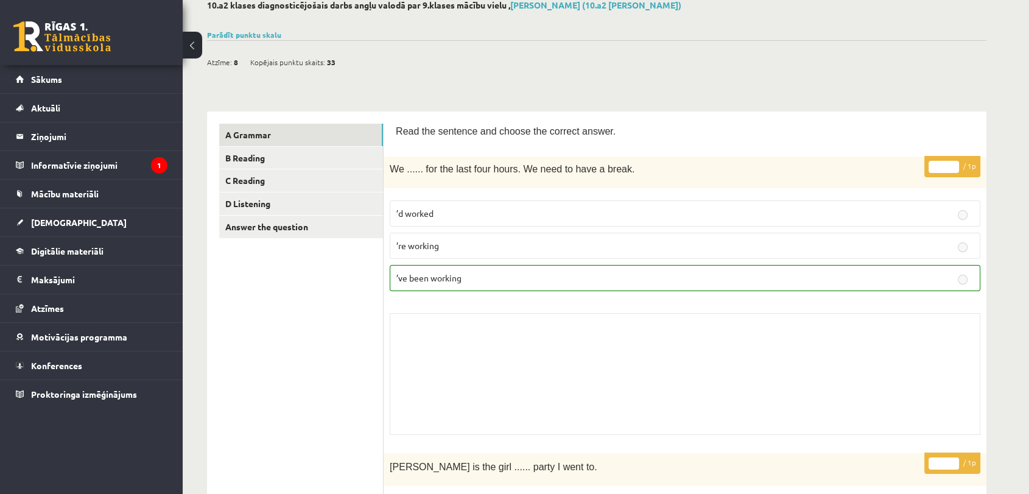
click at [72, 74] on link "Sākums" at bounding box center [92, 79] width 152 height 28
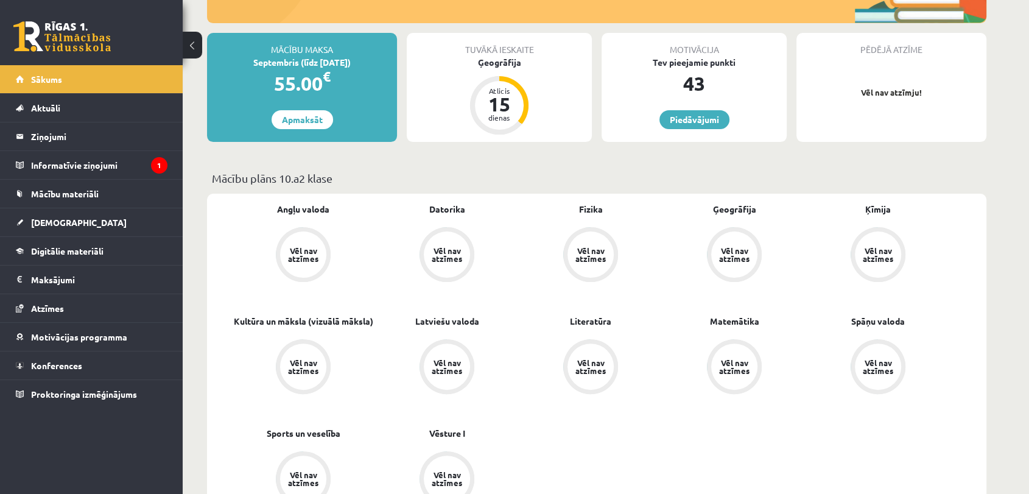
scroll to position [338, 0]
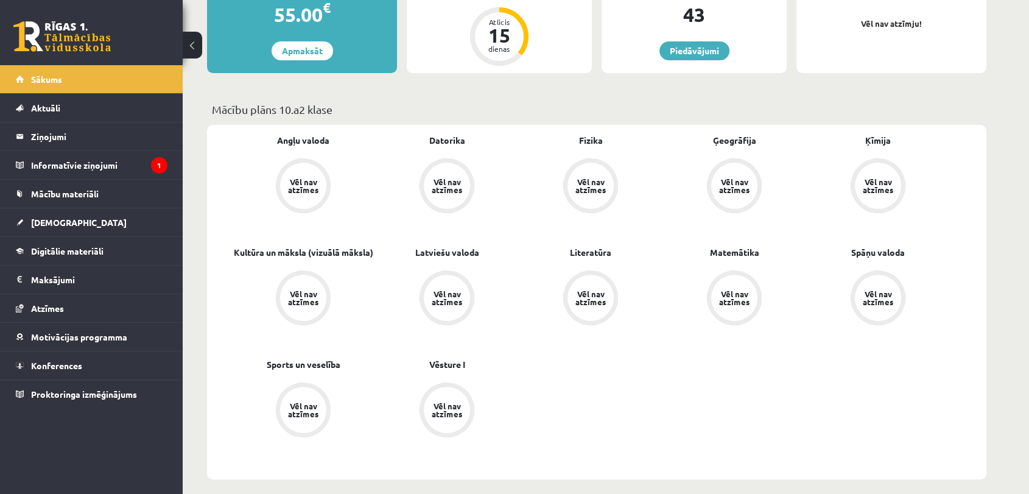
click at [306, 194] on div "Vēl nav atzīmes" at bounding box center [303, 185] width 46 height 46
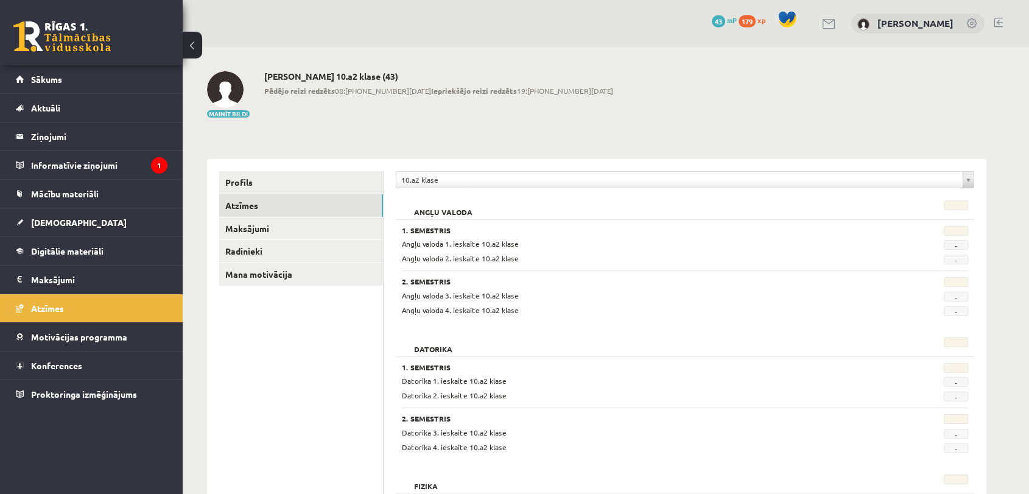
click at [962, 247] on span "-" at bounding box center [955, 245] width 24 height 10
click at [103, 271] on legend "Maksājumi 0" at bounding box center [99, 279] width 136 height 28
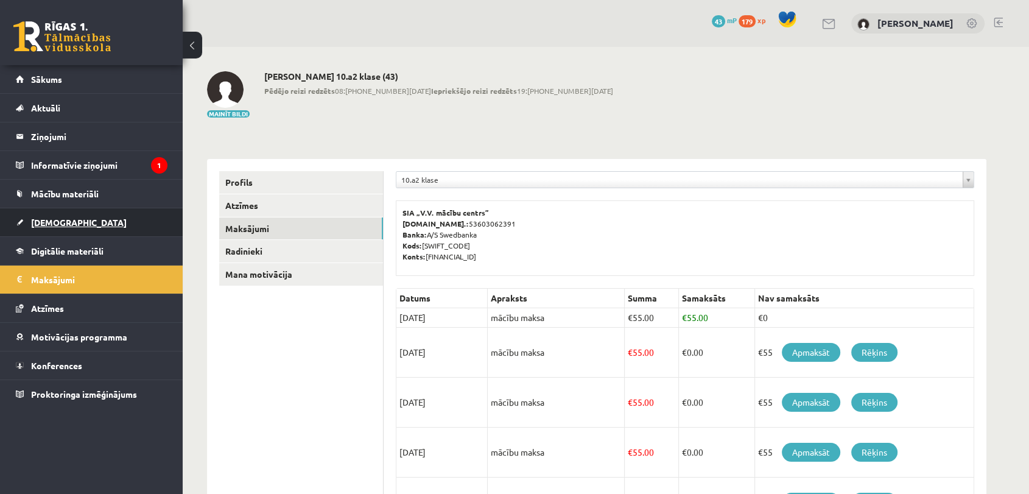
click at [97, 222] on link "[DEMOGRAPHIC_DATA]" at bounding box center [92, 222] width 152 height 28
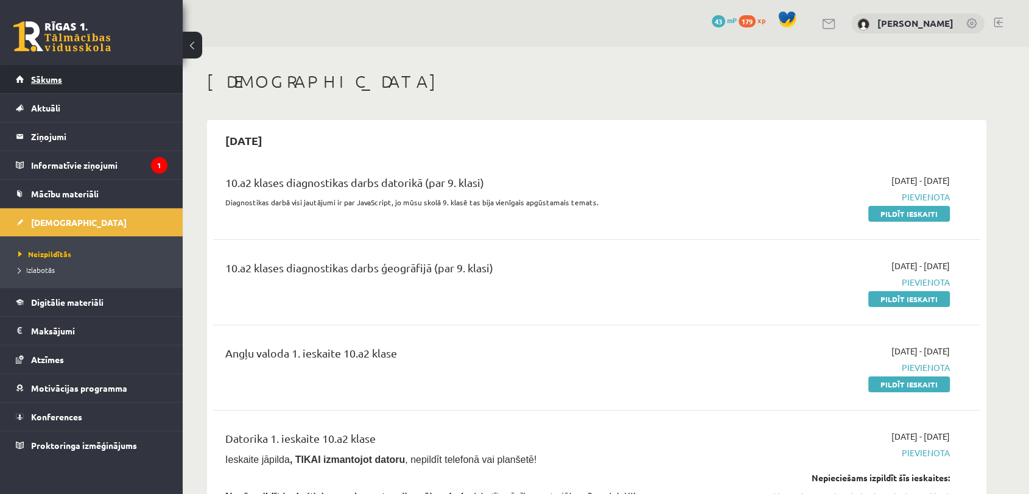
click at [62, 68] on link "Sākums" at bounding box center [92, 79] width 152 height 28
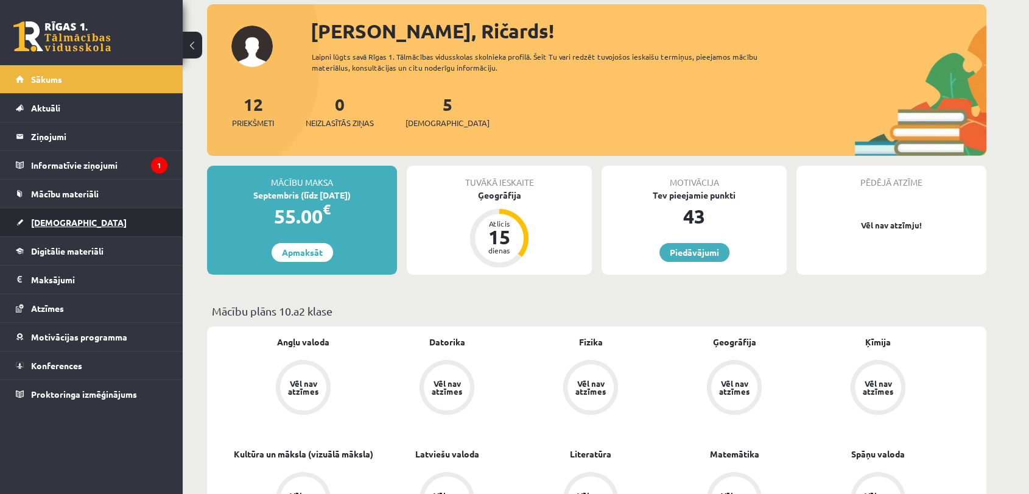
scroll to position [135, 0]
